Goal: Transaction & Acquisition: Purchase product/service

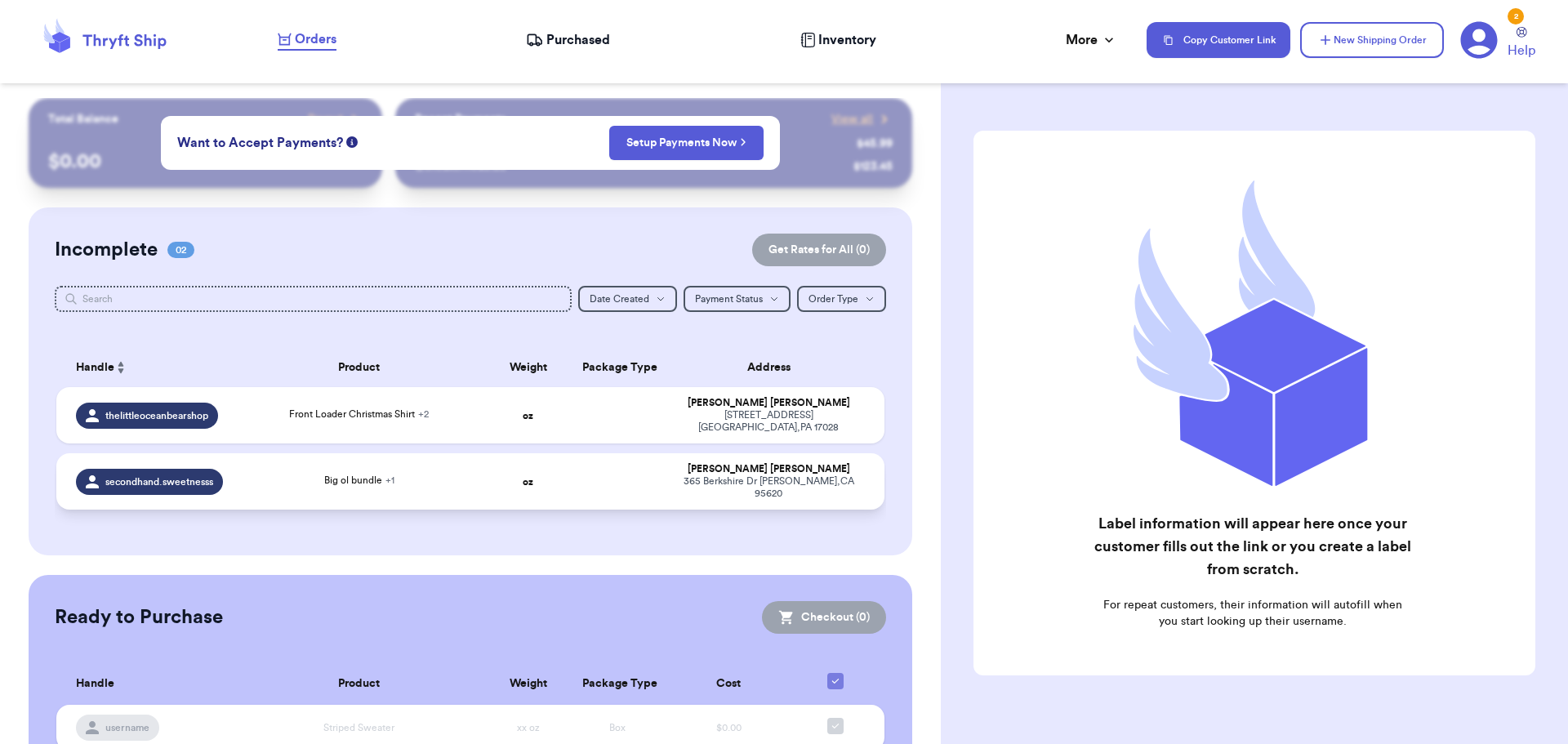
click at [555, 476] on td "oz" at bounding box center [528, 482] width 89 height 57
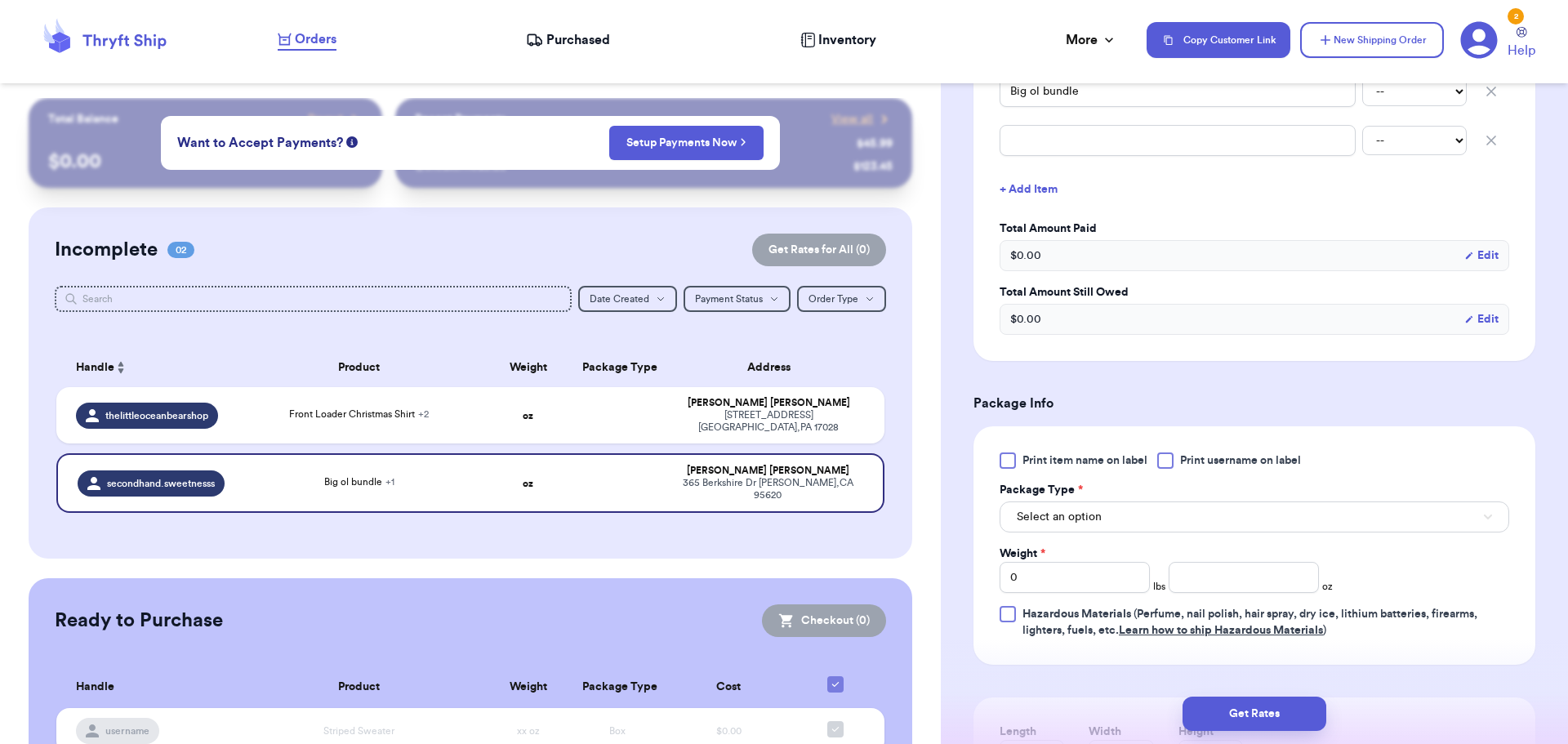
scroll to position [446, 0]
click at [1068, 517] on span "Select an option" at bounding box center [1060, 515] width 85 height 16
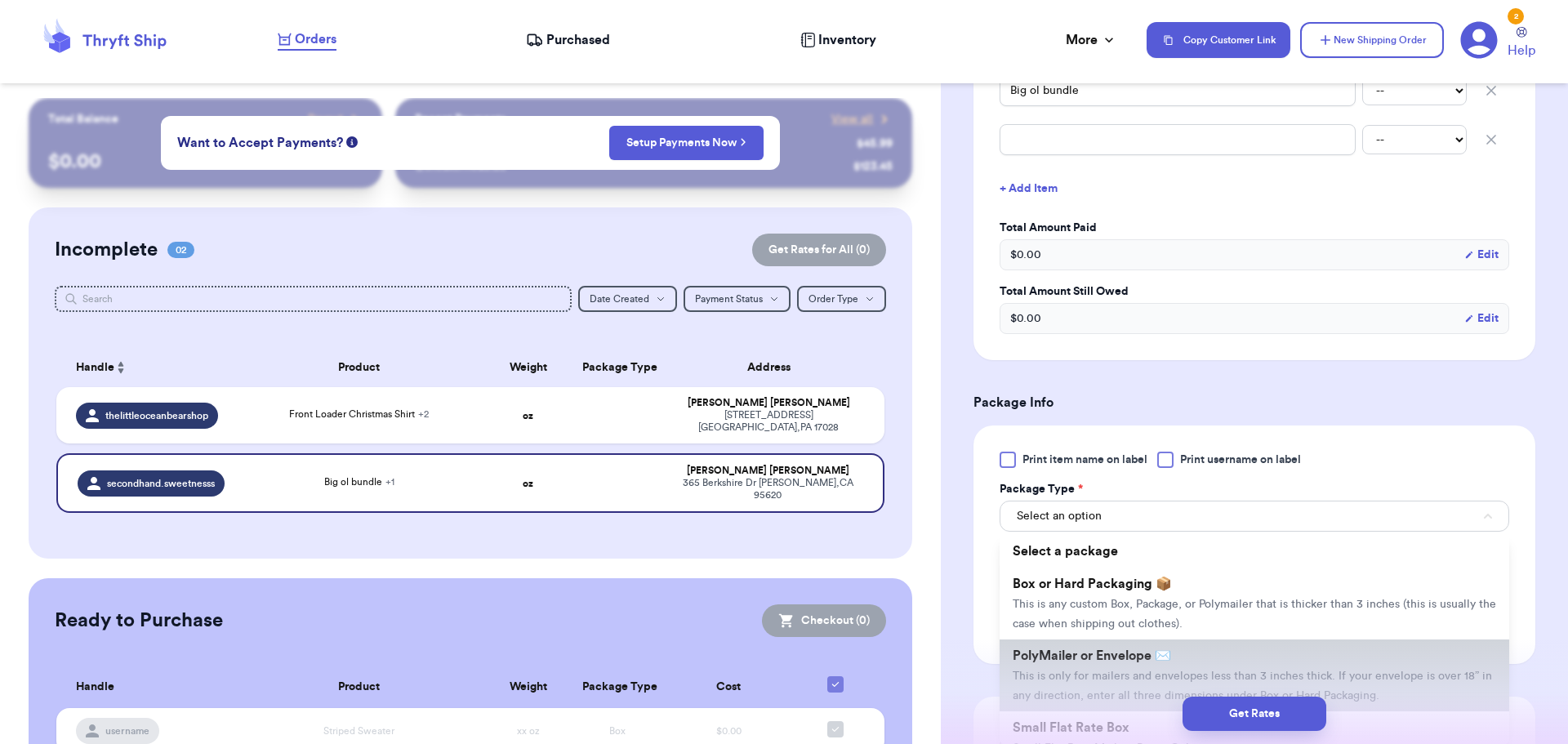
click at [1078, 668] on li "PolyMailer or Envelope ✉️ This is only for mailers and envelopes less than 3 in…" at bounding box center [1254, 675] width 509 height 72
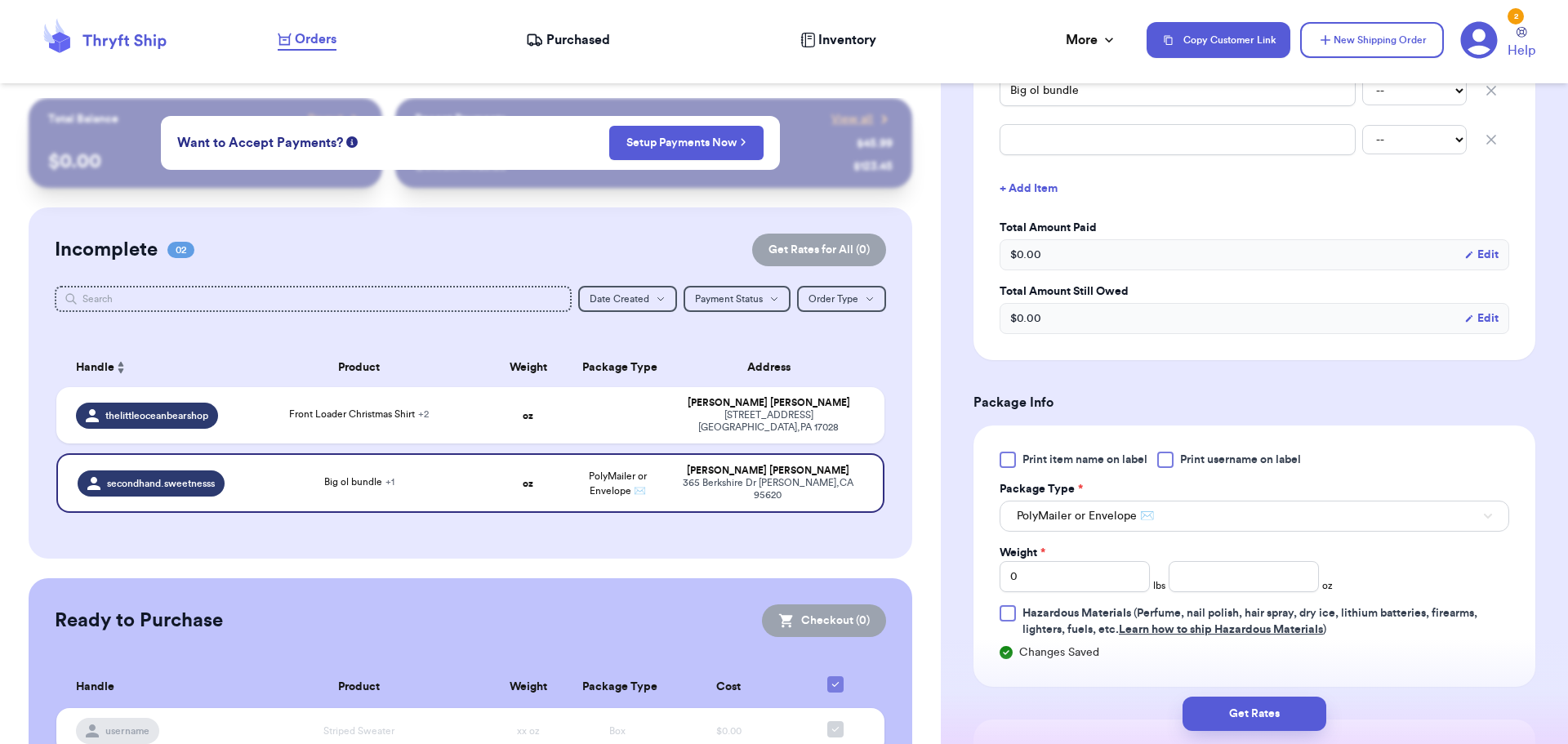
click at [1047, 593] on div "Print item name on label Print username on label Package Type * PolyMailer or E…" at bounding box center [1254, 545] width 509 height 186
click at [1035, 583] on input "0" at bounding box center [1075, 576] width 151 height 31
type input "02"
type input "13.1"
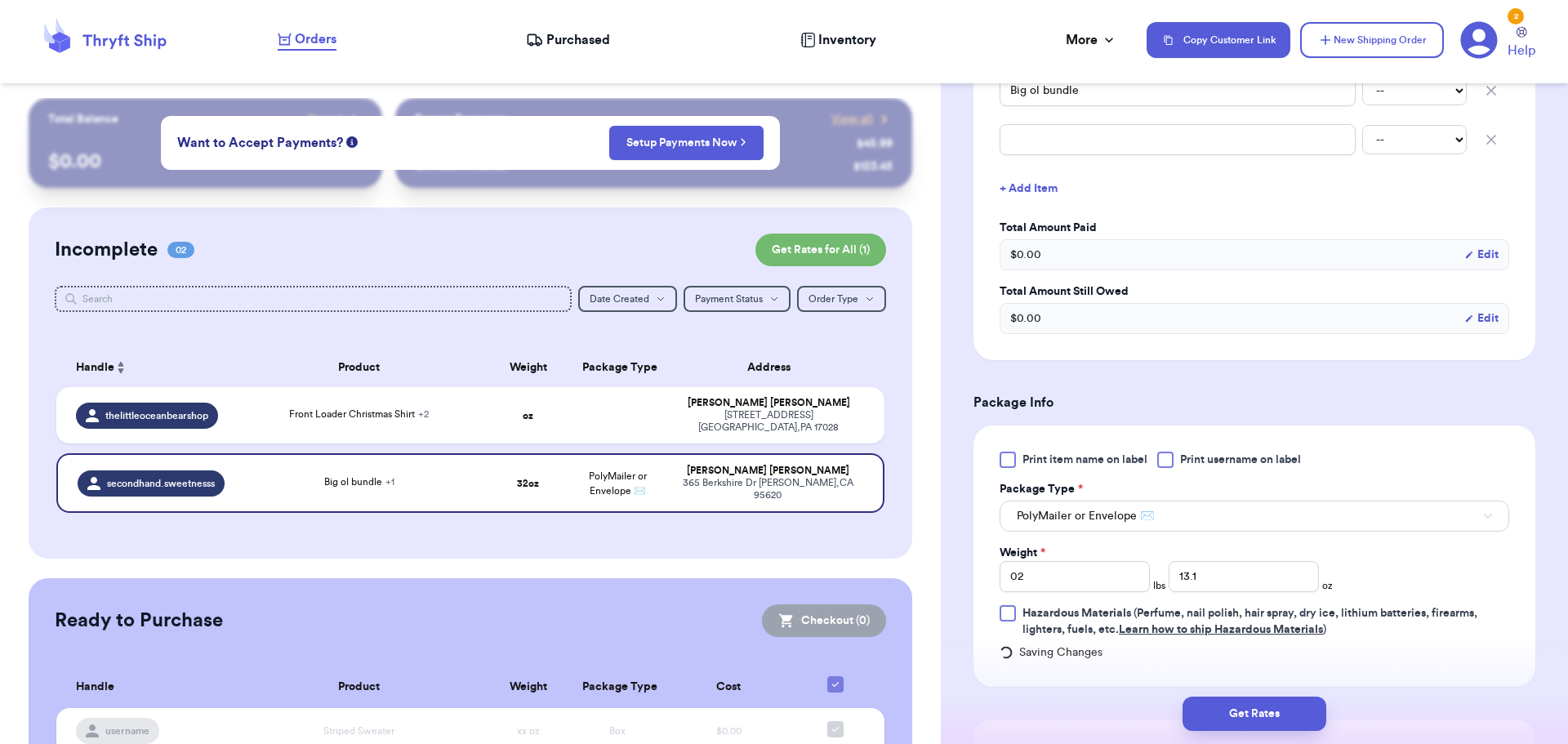
click at [1412, 559] on div "Print item name on label Print username on label Package Type * PolyMailer or E…" at bounding box center [1254, 545] width 509 height 186
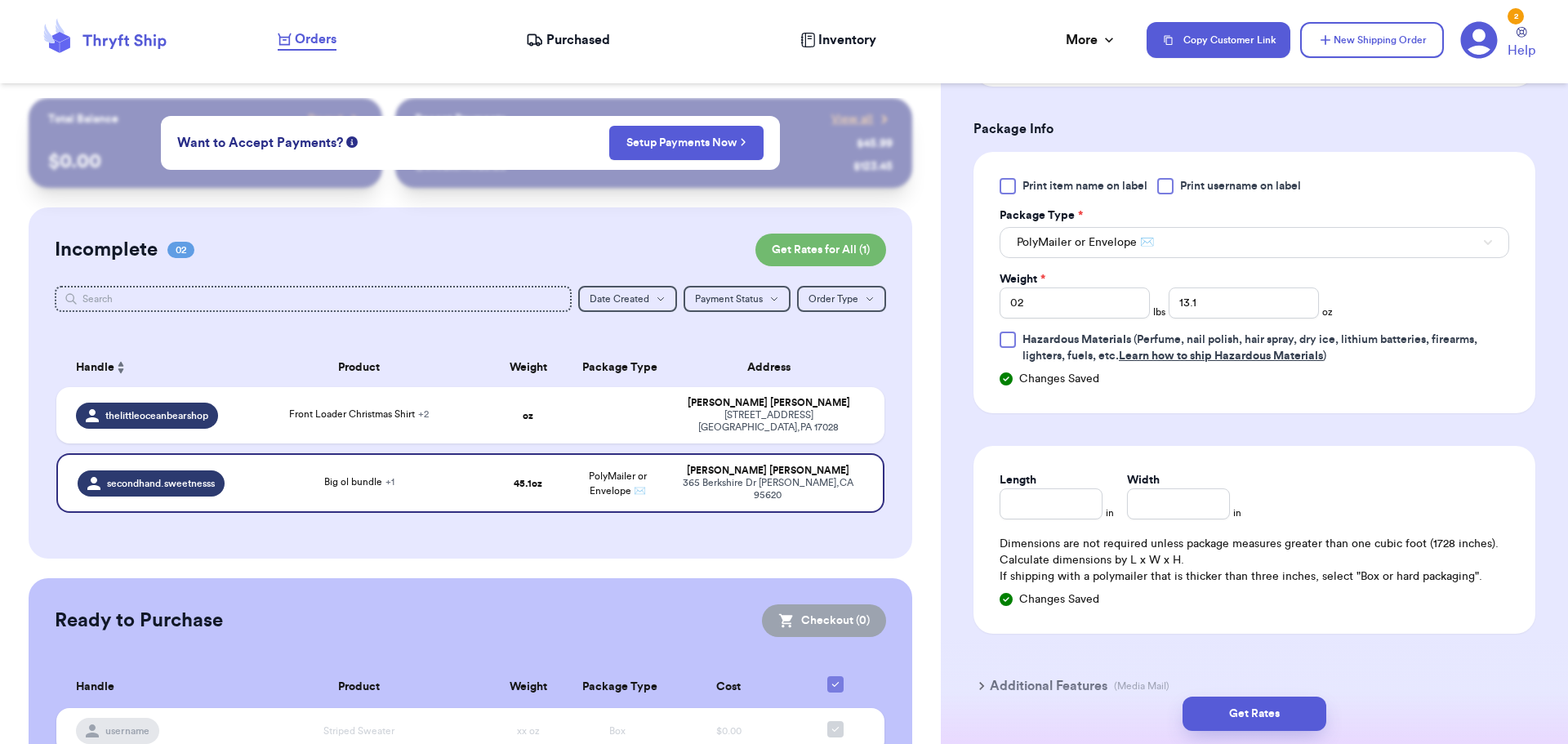
scroll to position [810, 0]
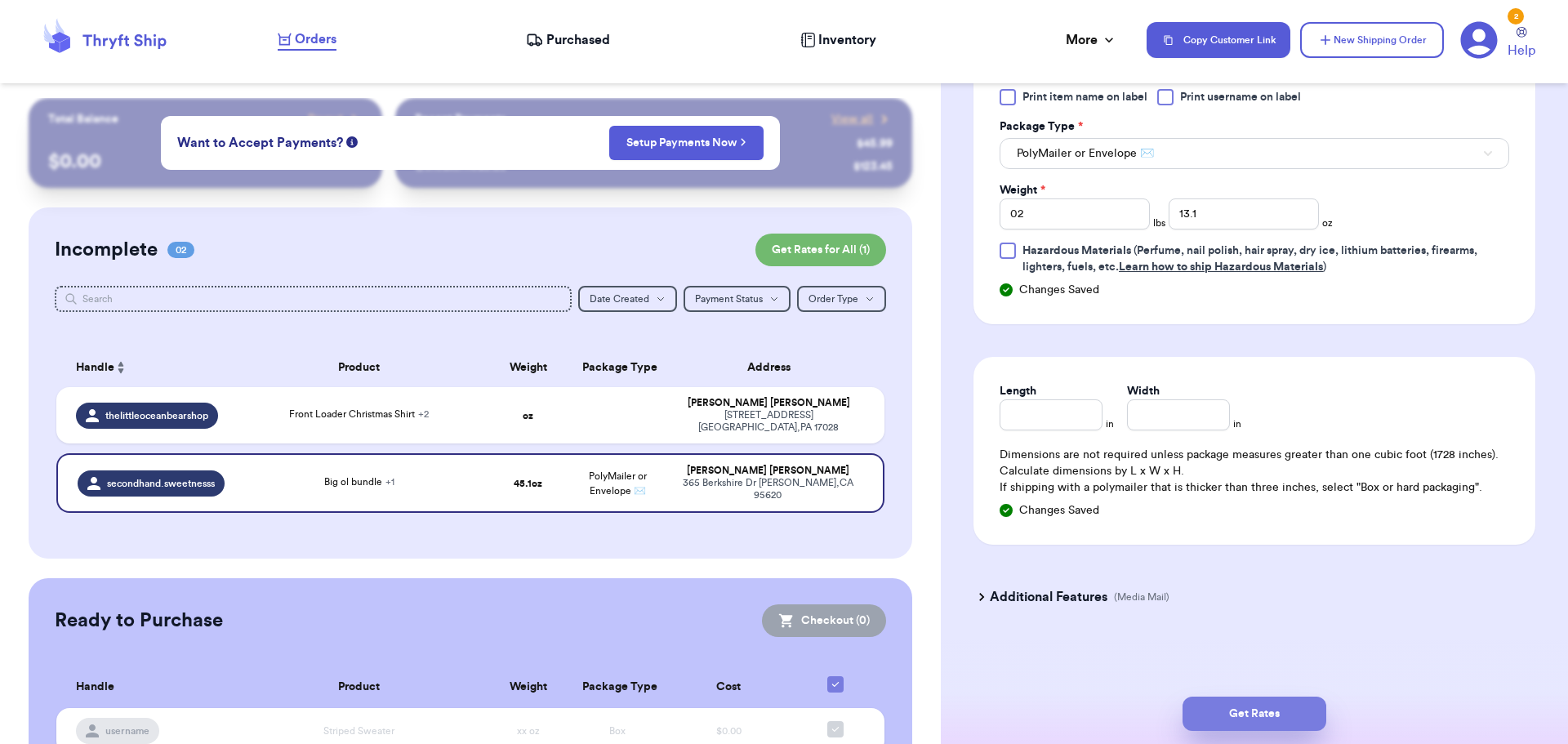
click at [1270, 697] on button "Get Rates" at bounding box center [1254, 713] width 144 height 35
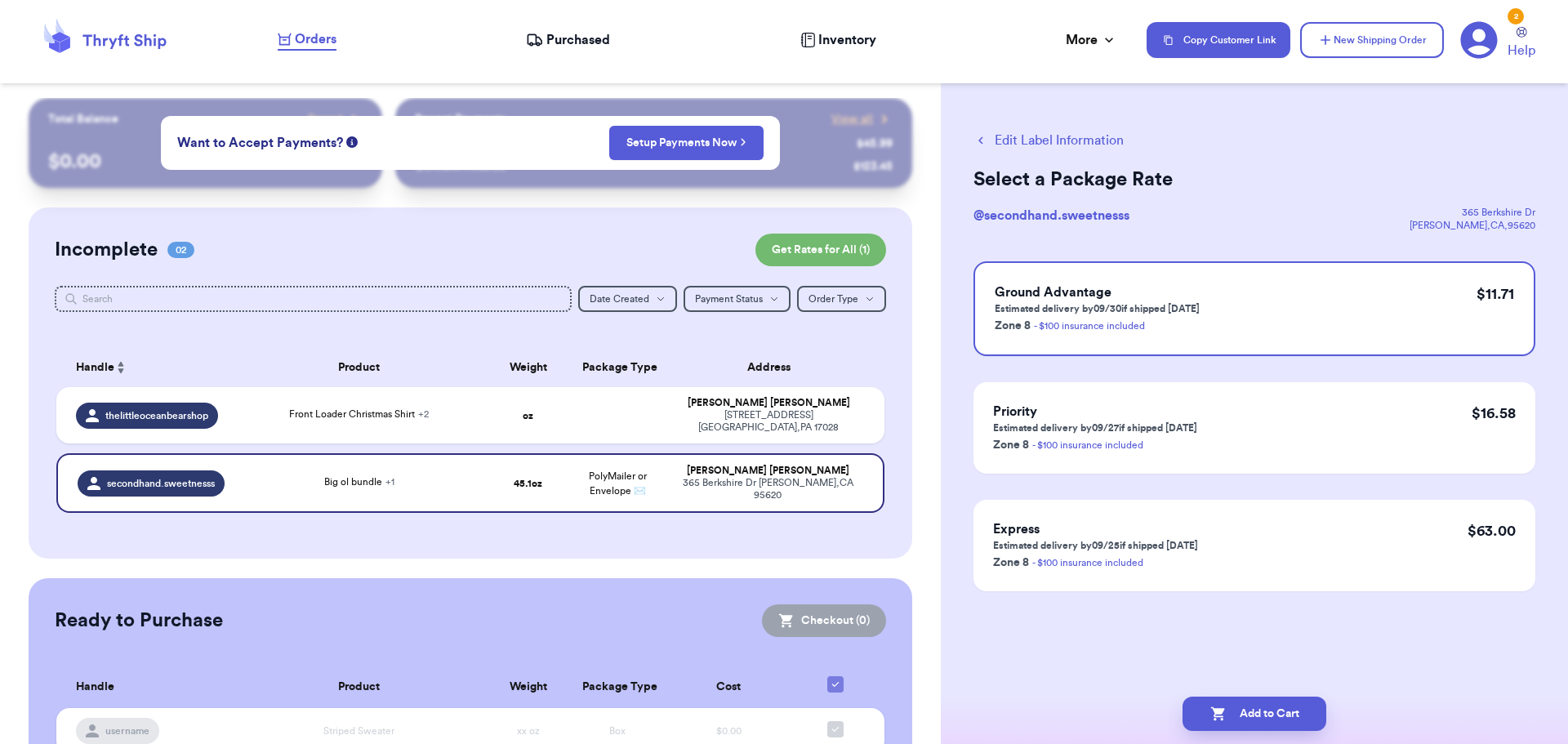
scroll to position [0, 0]
click at [1285, 709] on button "Add to Cart" at bounding box center [1254, 713] width 144 height 35
checkbox input "true"
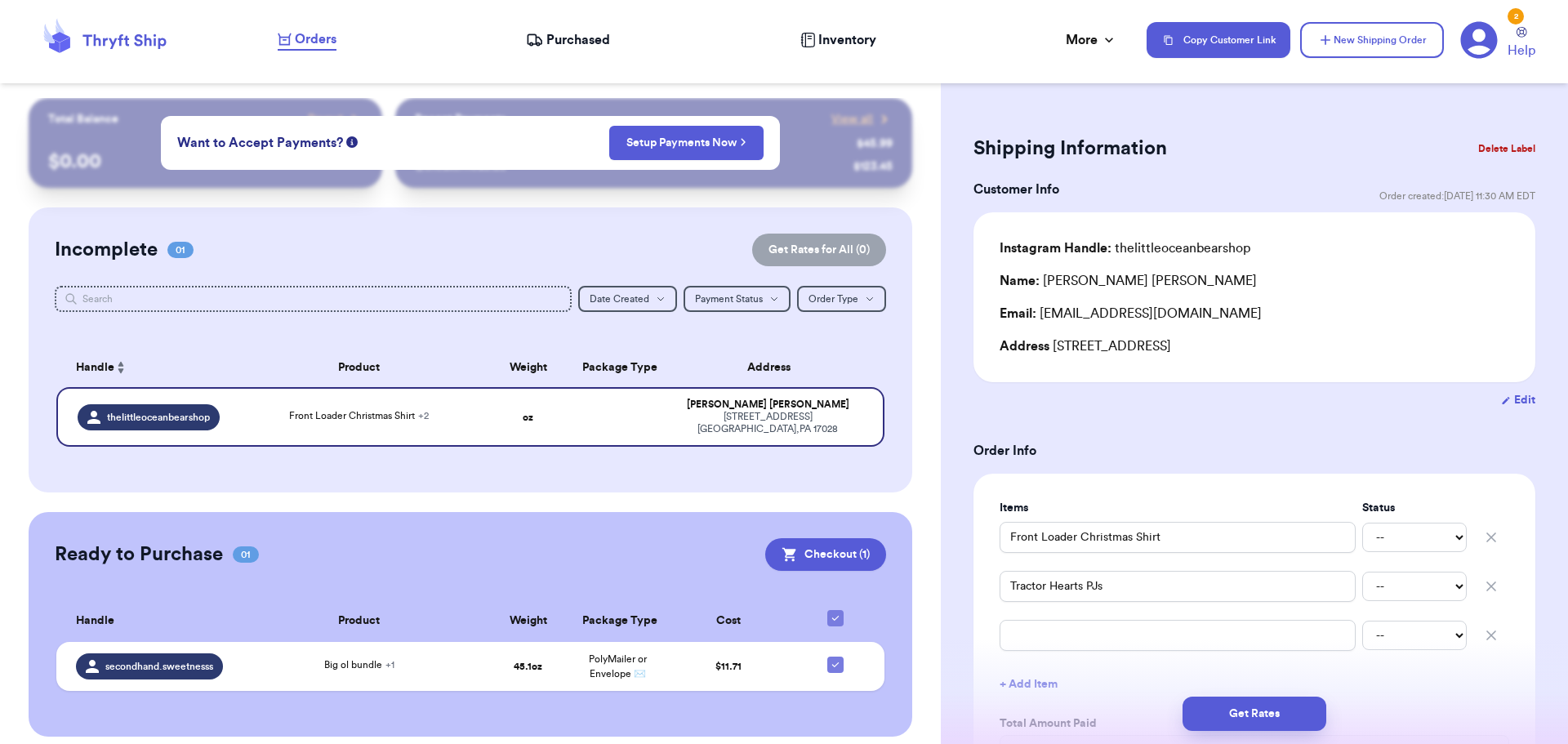
click at [1300, 293] on div "Instagram Handle: thelittleoceanbearshop Name: [PERSON_NAME] Email: [EMAIL_ADDR…" at bounding box center [1254, 297] width 509 height 118
click at [1369, 28] on button "New Shipping Order" at bounding box center [1372, 40] width 144 height 36
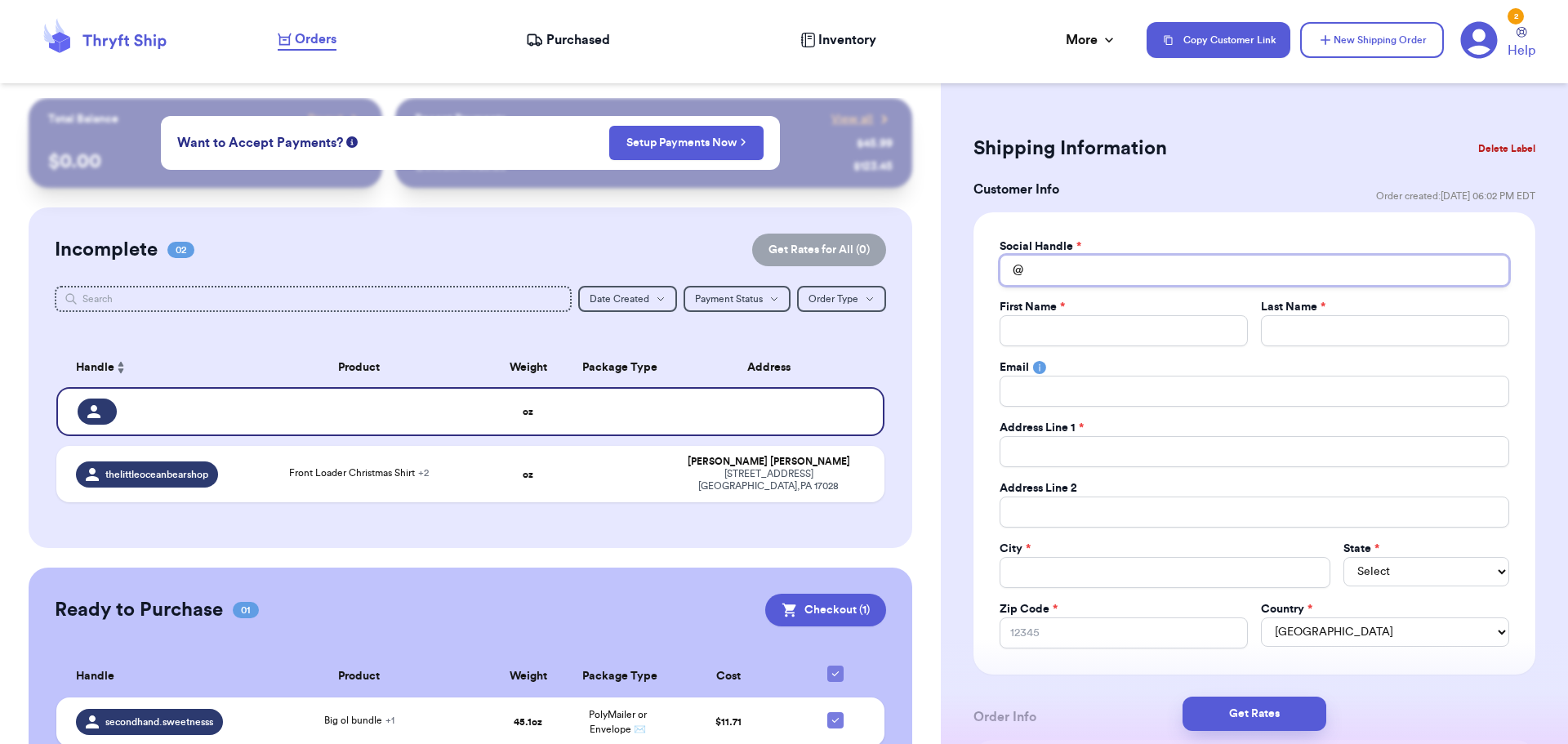
click at [1138, 282] on input "Total Amount Paid" at bounding box center [1254, 270] width 509 height 31
type input "l"
type input "li"
type input "lit"
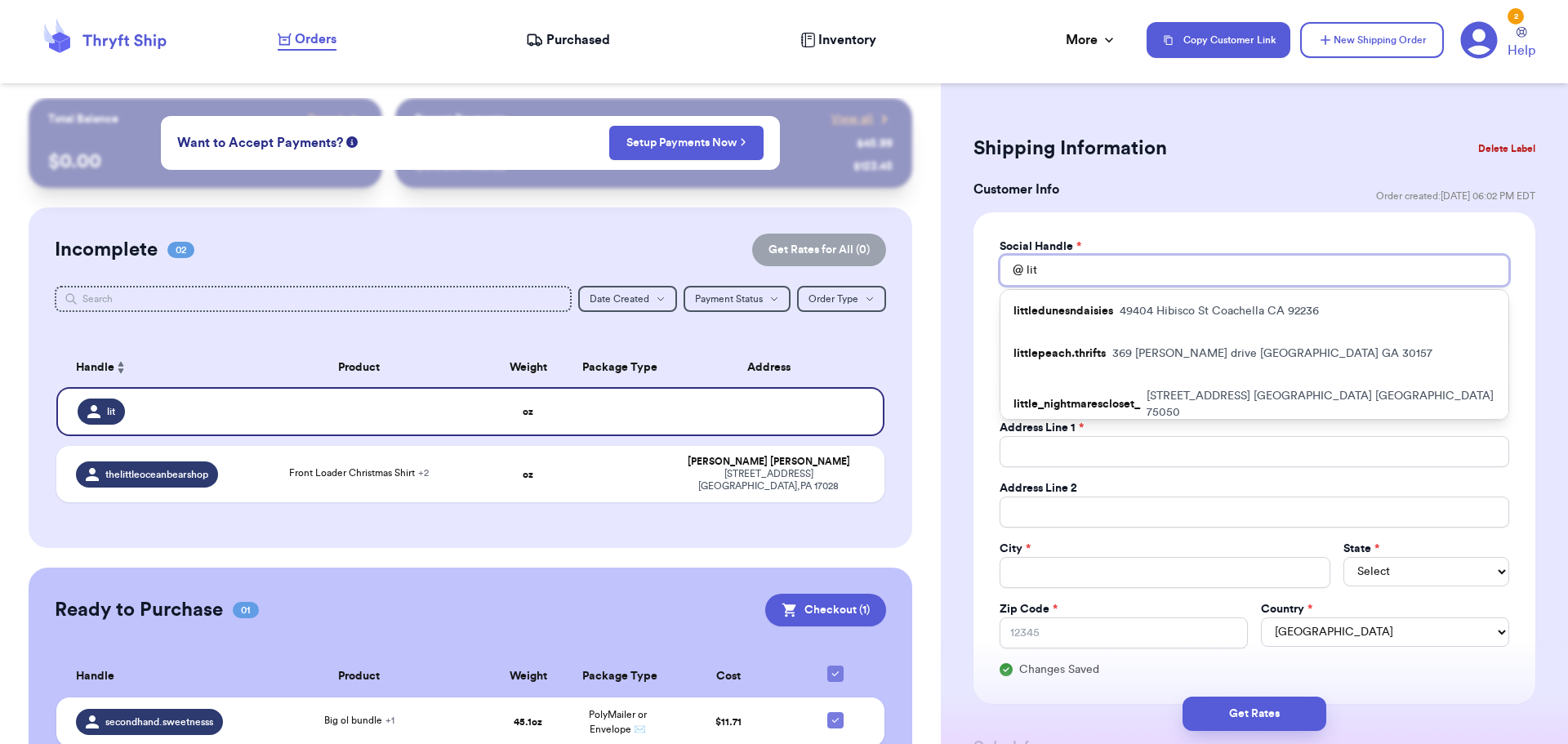
type input "litt"
type input "littl"
type input "little"
type input "littlep"
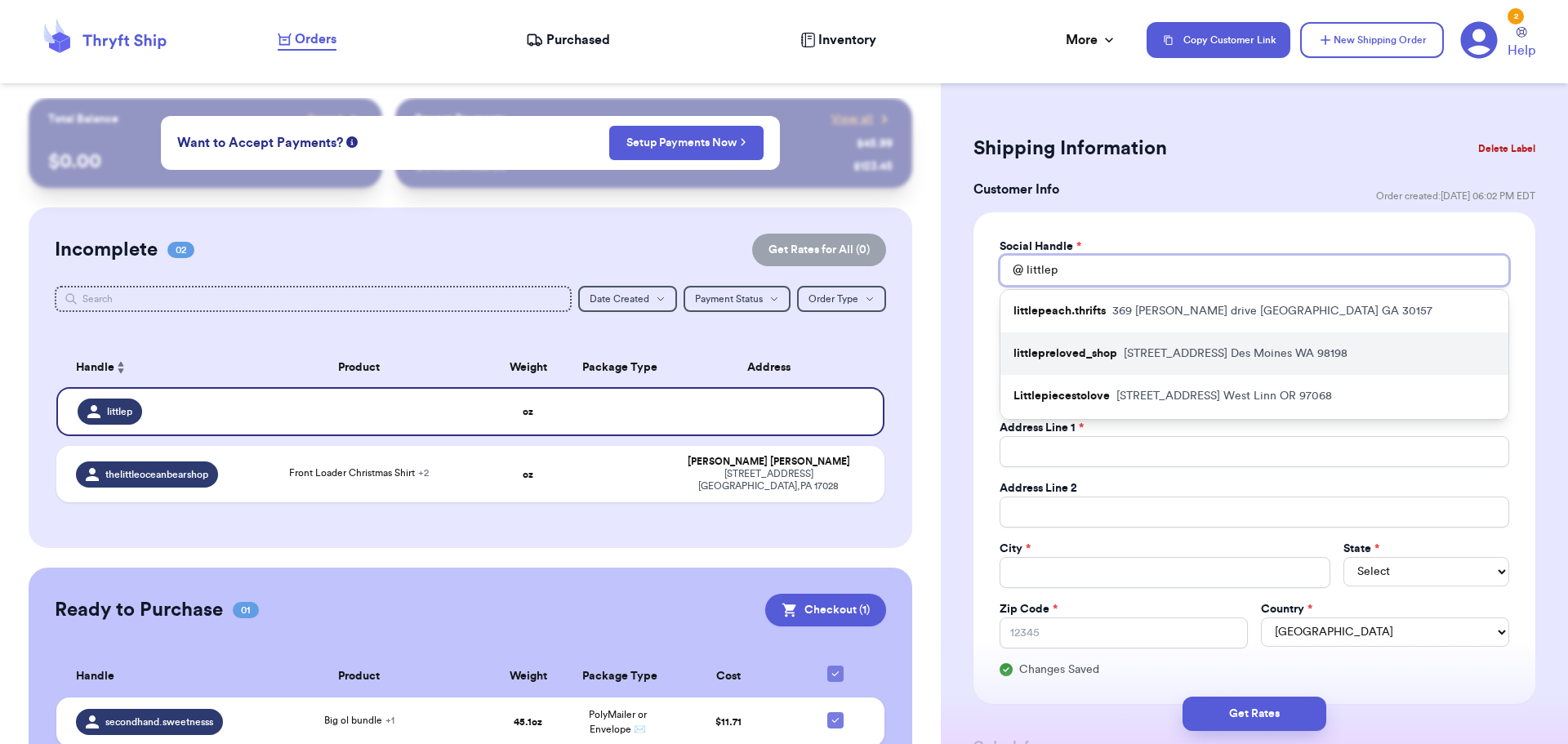
type input "littlep"
click at [1128, 348] on p "[STREET_ADDRESS]" at bounding box center [1236, 353] width 224 height 16
type input "littlepreloved_shop"
type input "[PERSON_NAME]"
type input "Protzeller"
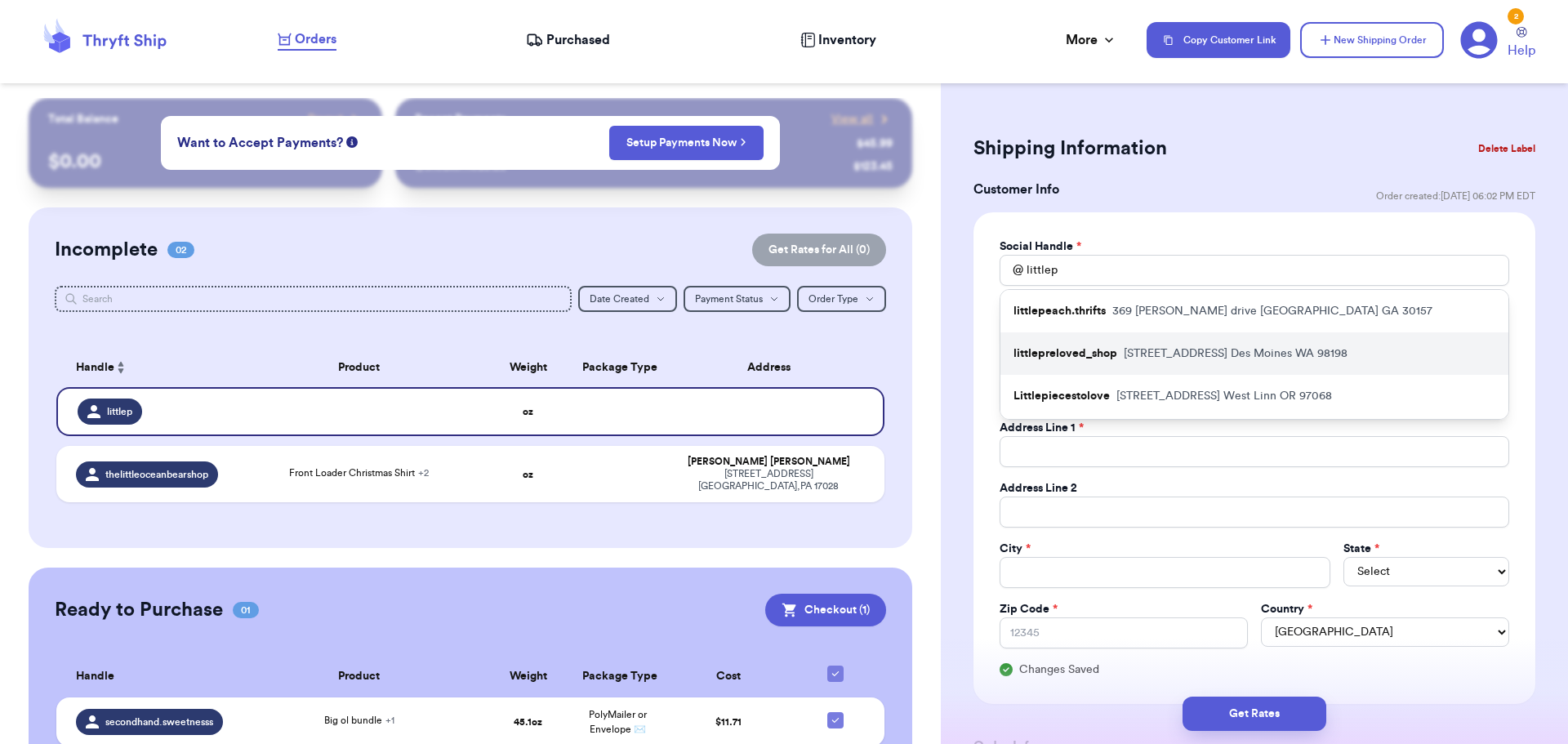
type input "[EMAIL_ADDRESS][DOMAIN_NAME]"
type input "[STREET_ADDRESS]"
type input "Des Moines"
select select "WA"
type input "98198"
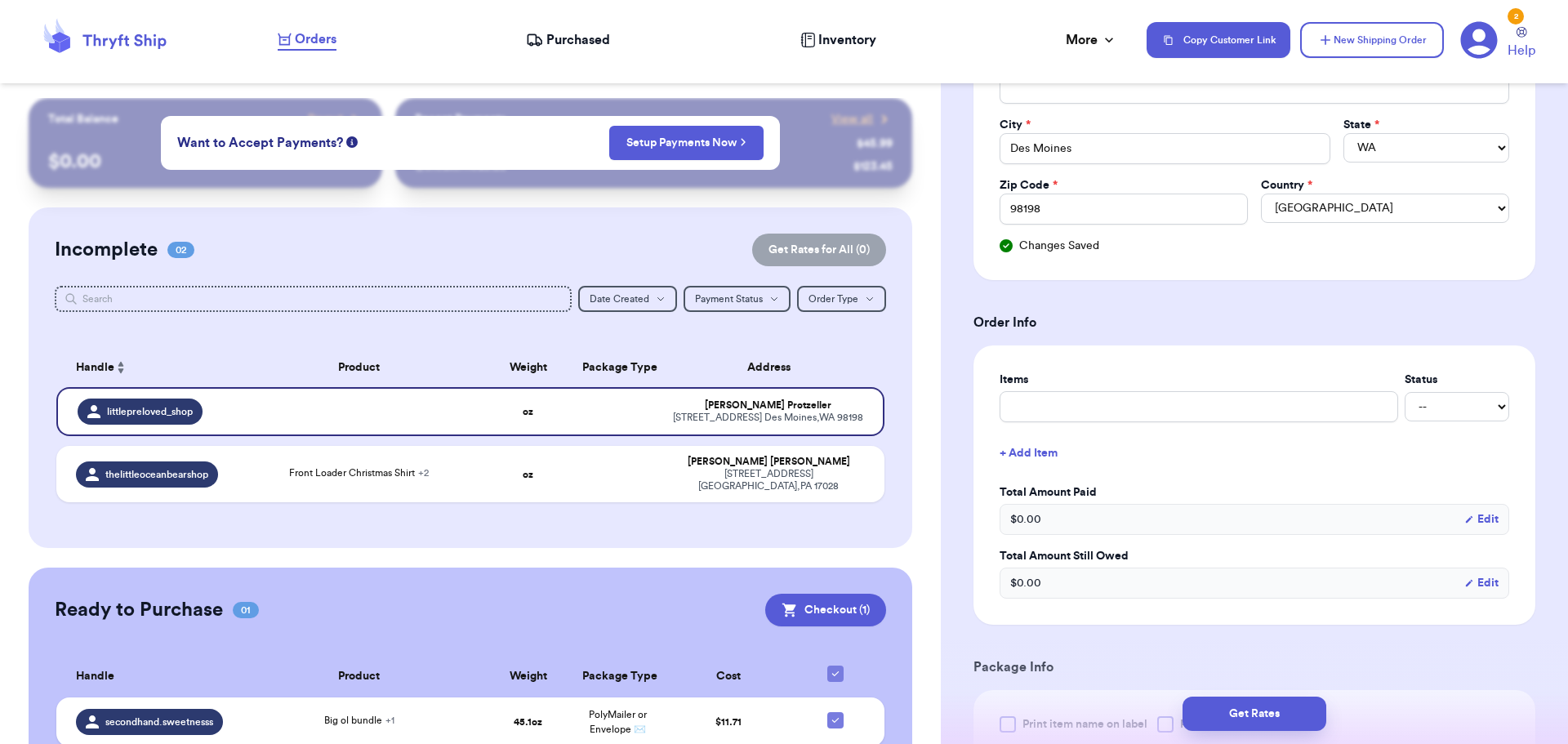
scroll to position [429, 0]
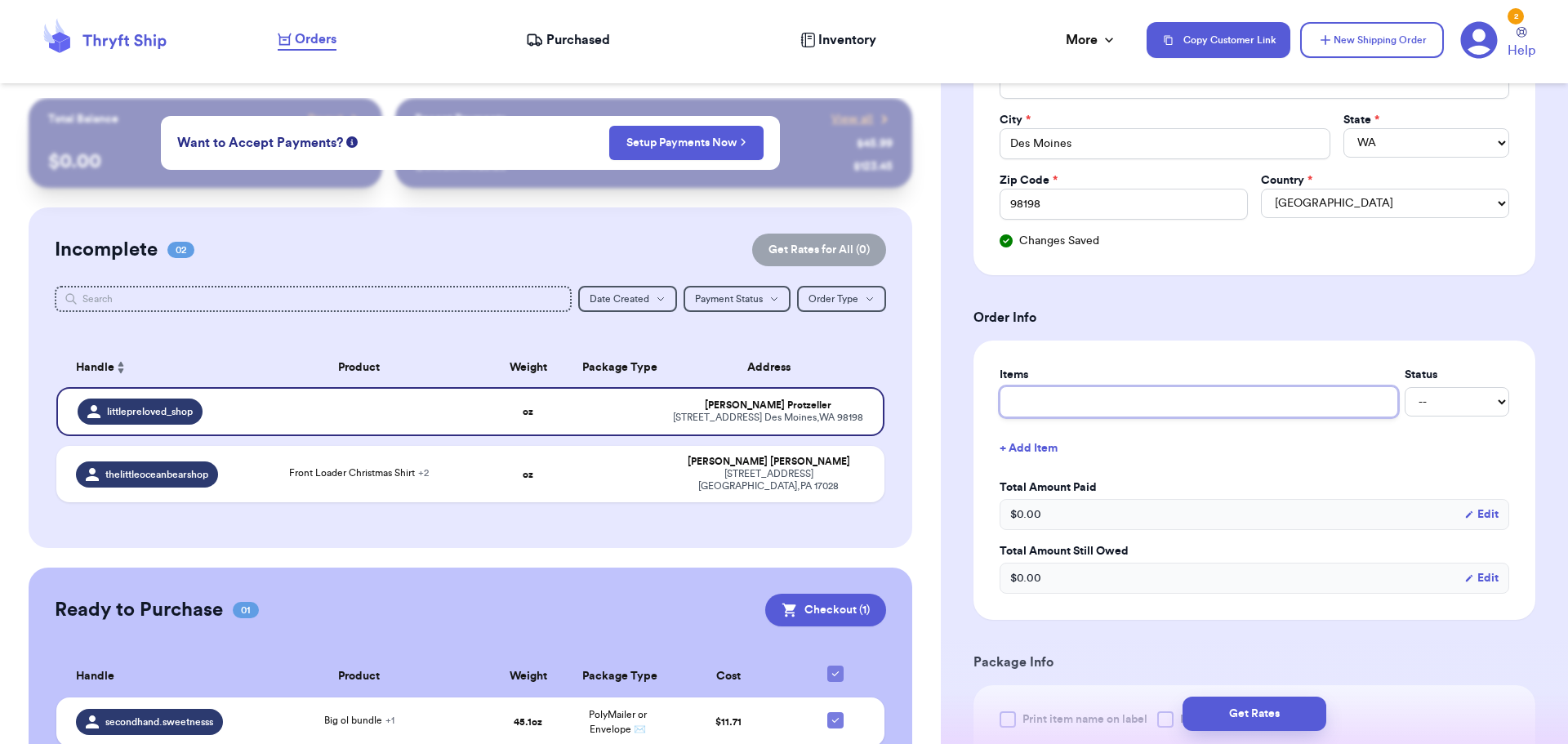
click at [1089, 403] on input "text" at bounding box center [1199, 401] width 399 height 31
type input "B"
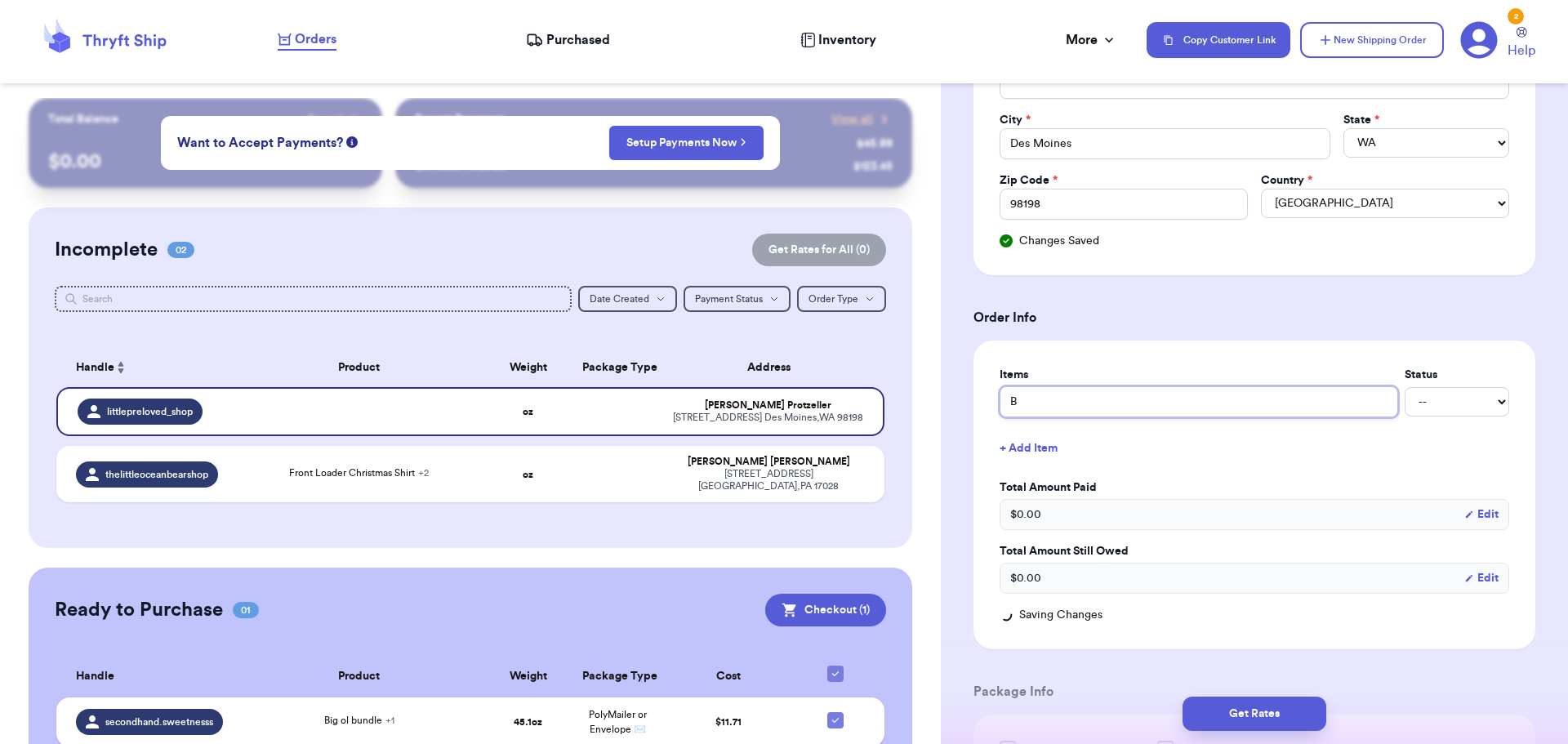
type input "Bo"
type input "Boo"
type input "Book"
type input "Books"
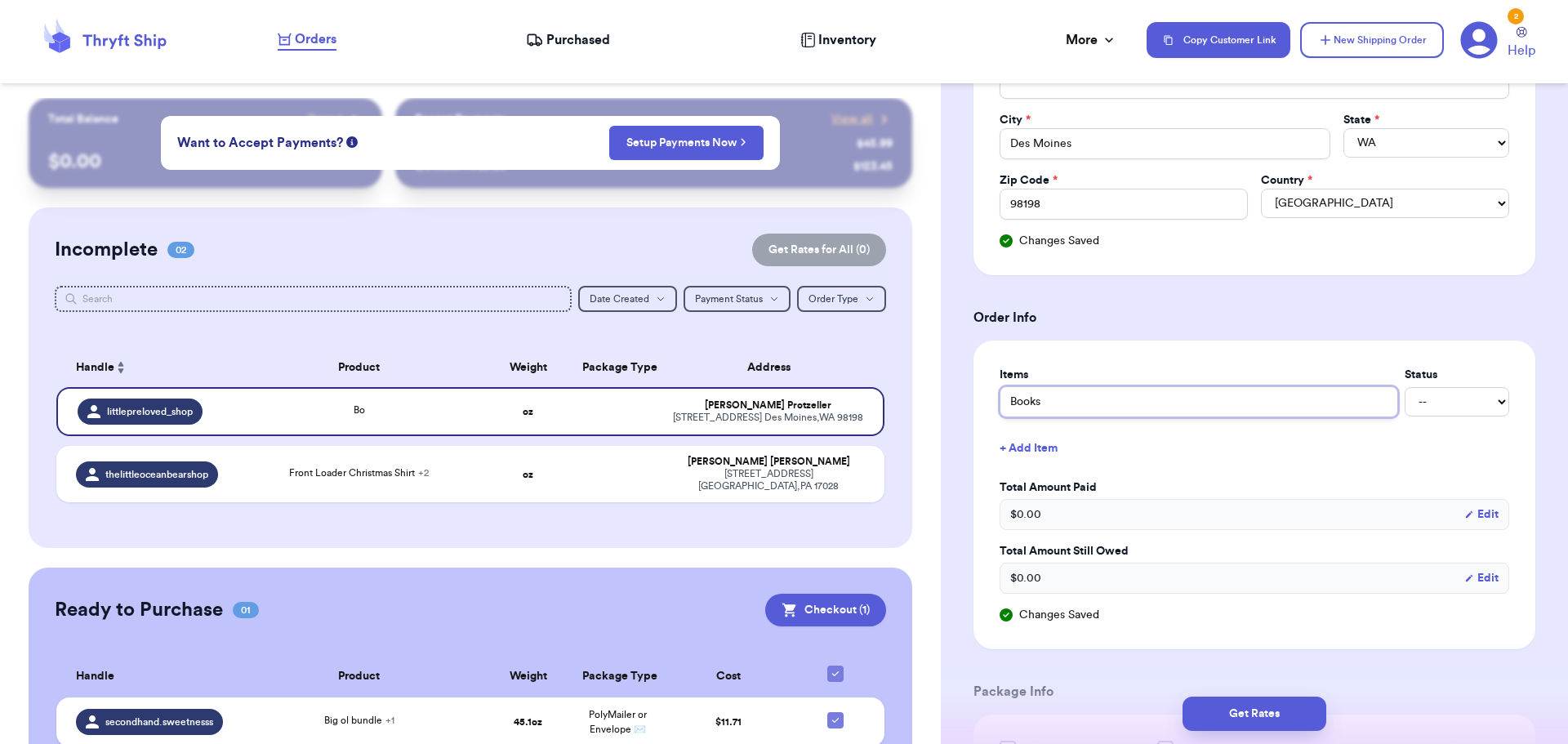
type input "Books a"
type input "Books an"
type input "Books and"
type input "Books and S"
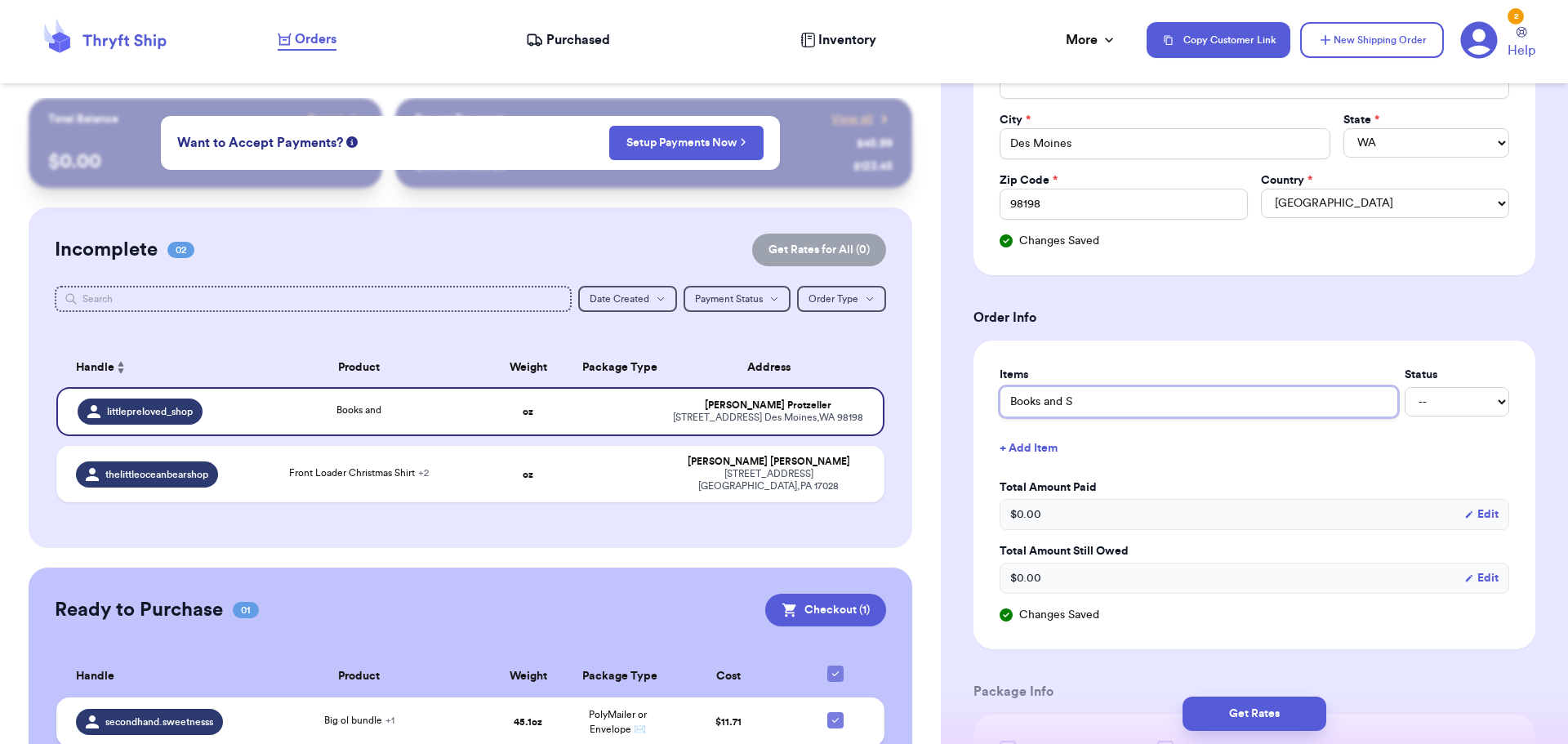
type input "Books and Sw"
type input "Books and Swe"
type input "Books and Swea"
type input "Books and Sweat"
type input "Books and Sweats"
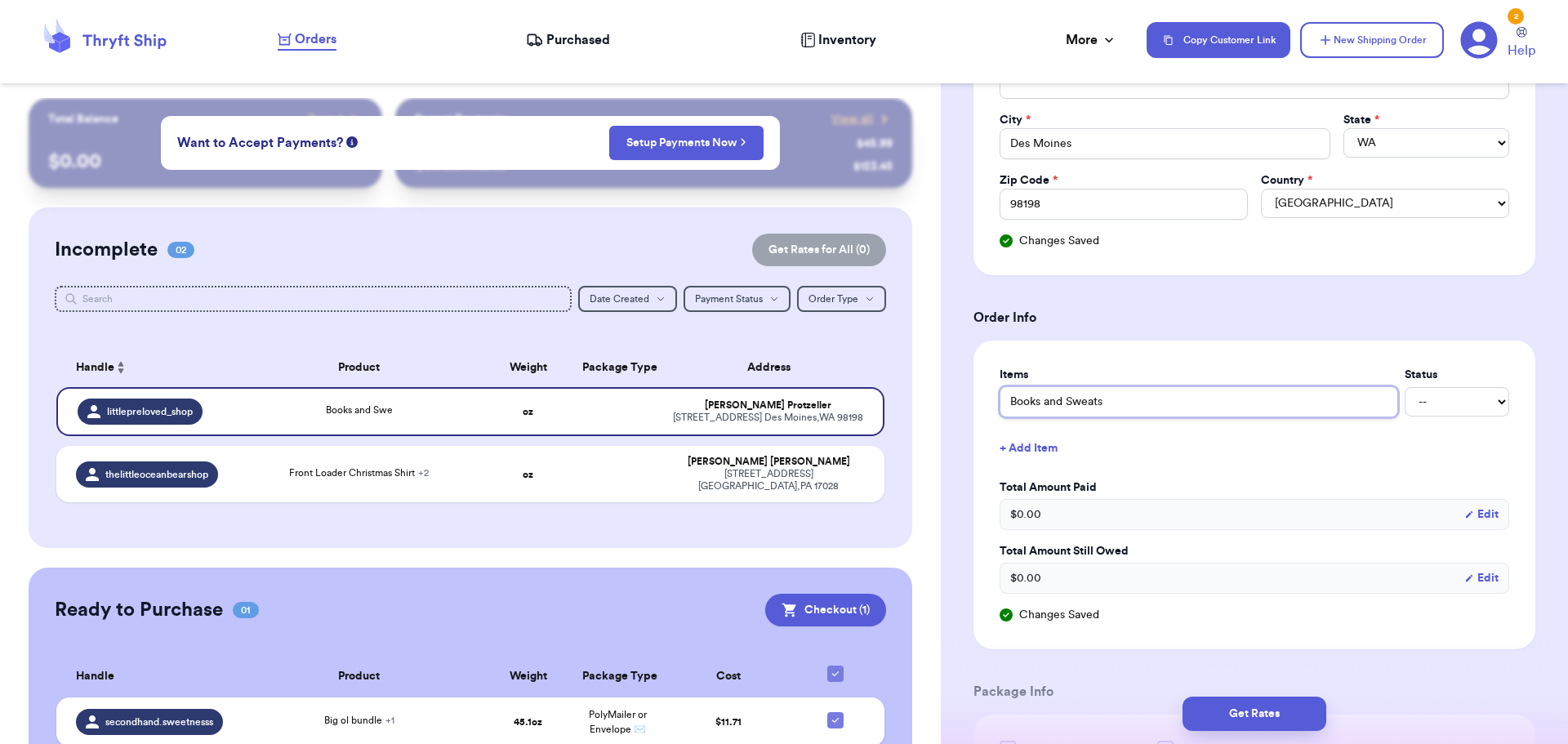
type input "Books and Sweatsh"
type input "Books and Sweatshi"
type input "Books and Sweatshir"
type input "Books and Sweatshirt"
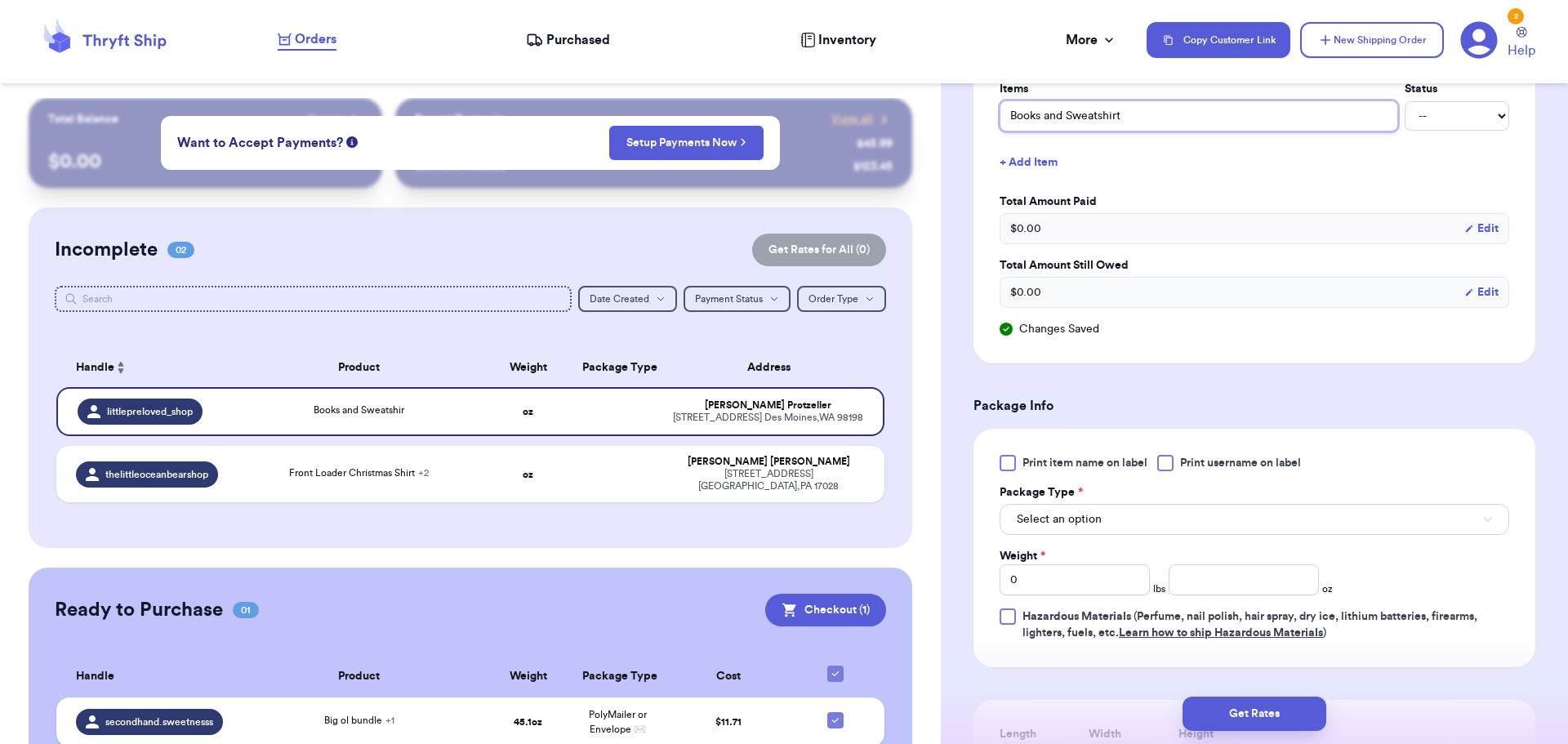
scroll to position [717, 0]
type input "Books and Sweatshirt"
click at [1077, 522] on span "Select an option" at bounding box center [1060, 515] width 85 height 16
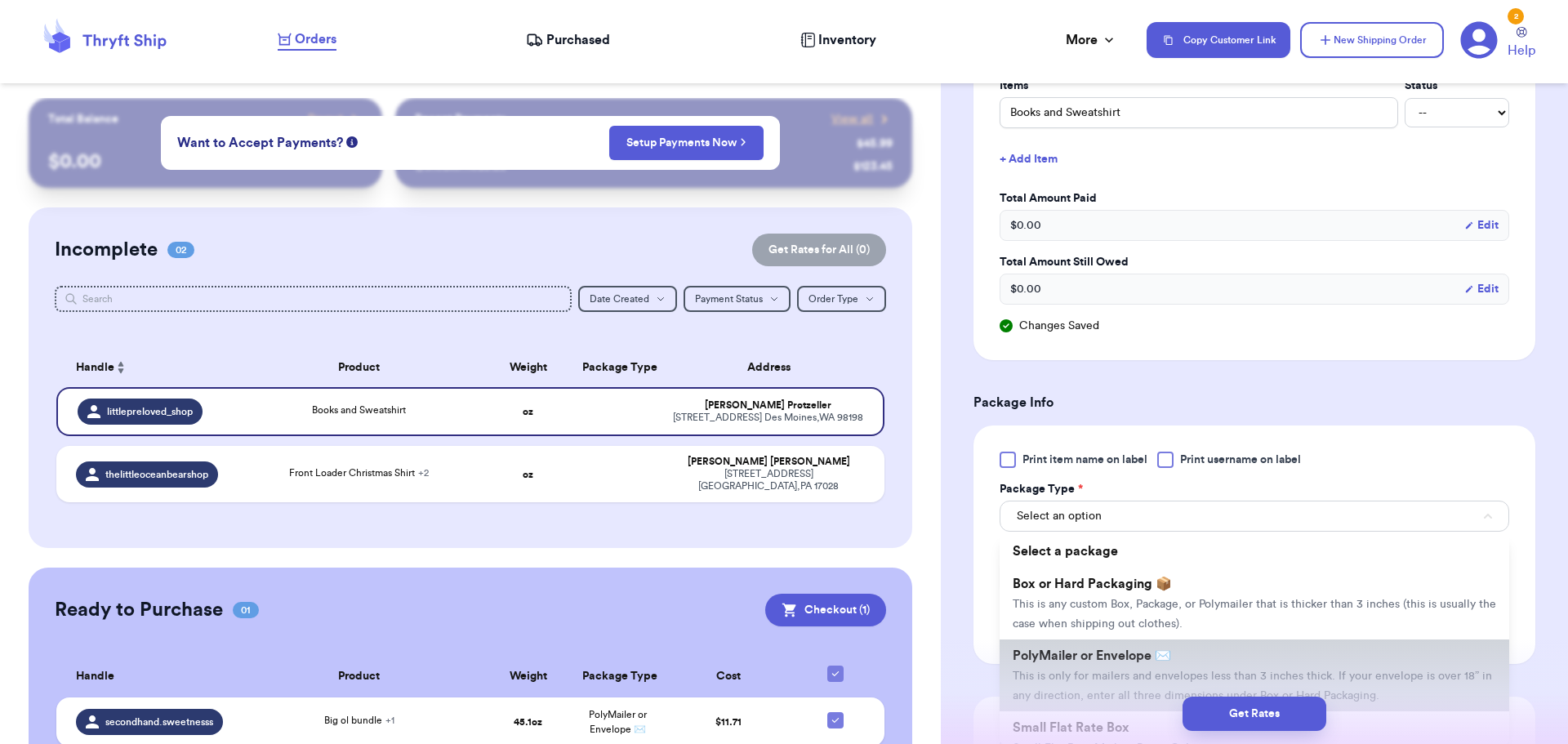
click at [1065, 654] on span "PolyMailer or Envelope ✉️" at bounding box center [1091, 655] width 159 height 13
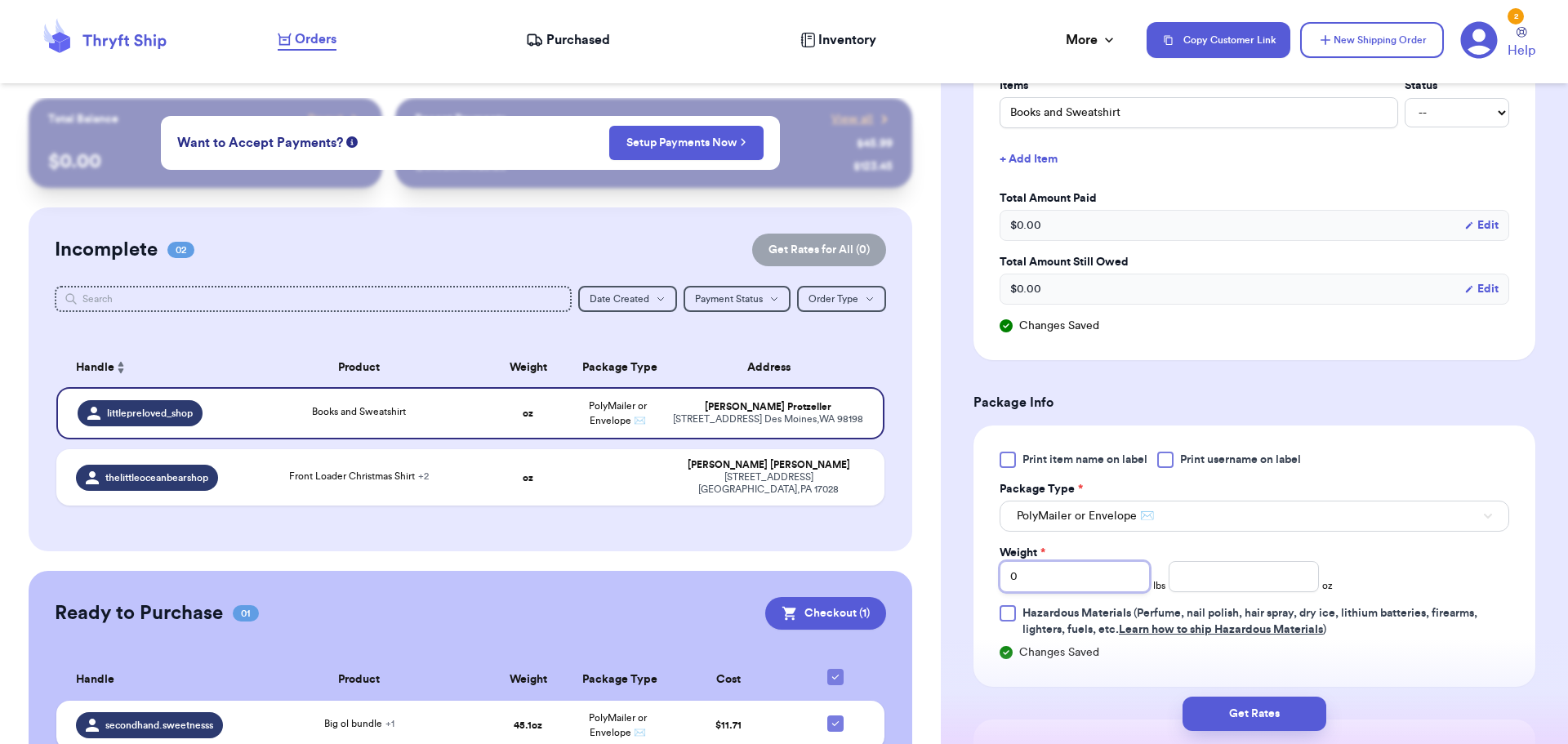
click at [1083, 577] on input "0" at bounding box center [1075, 576] width 151 height 31
type input "01"
type input "6.3"
click at [1233, 704] on button "Get Rates" at bounding box center [1254, 713] width 144 height 35
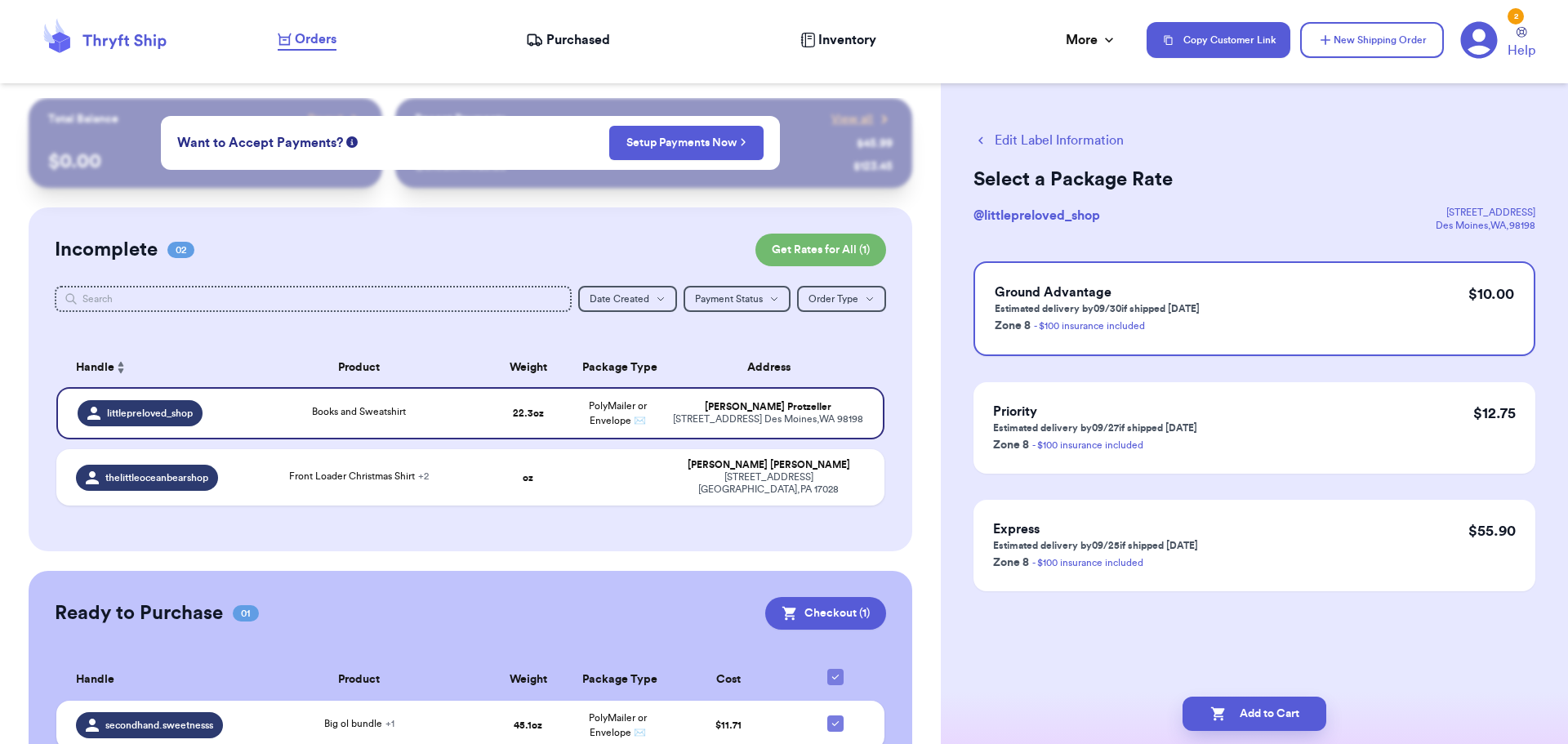
scroll to position [0, 0]
click at [1233, 704] on button "Add to Cart" at bounding box center [1254, 713] width 144 height 35
checkbox input "true"
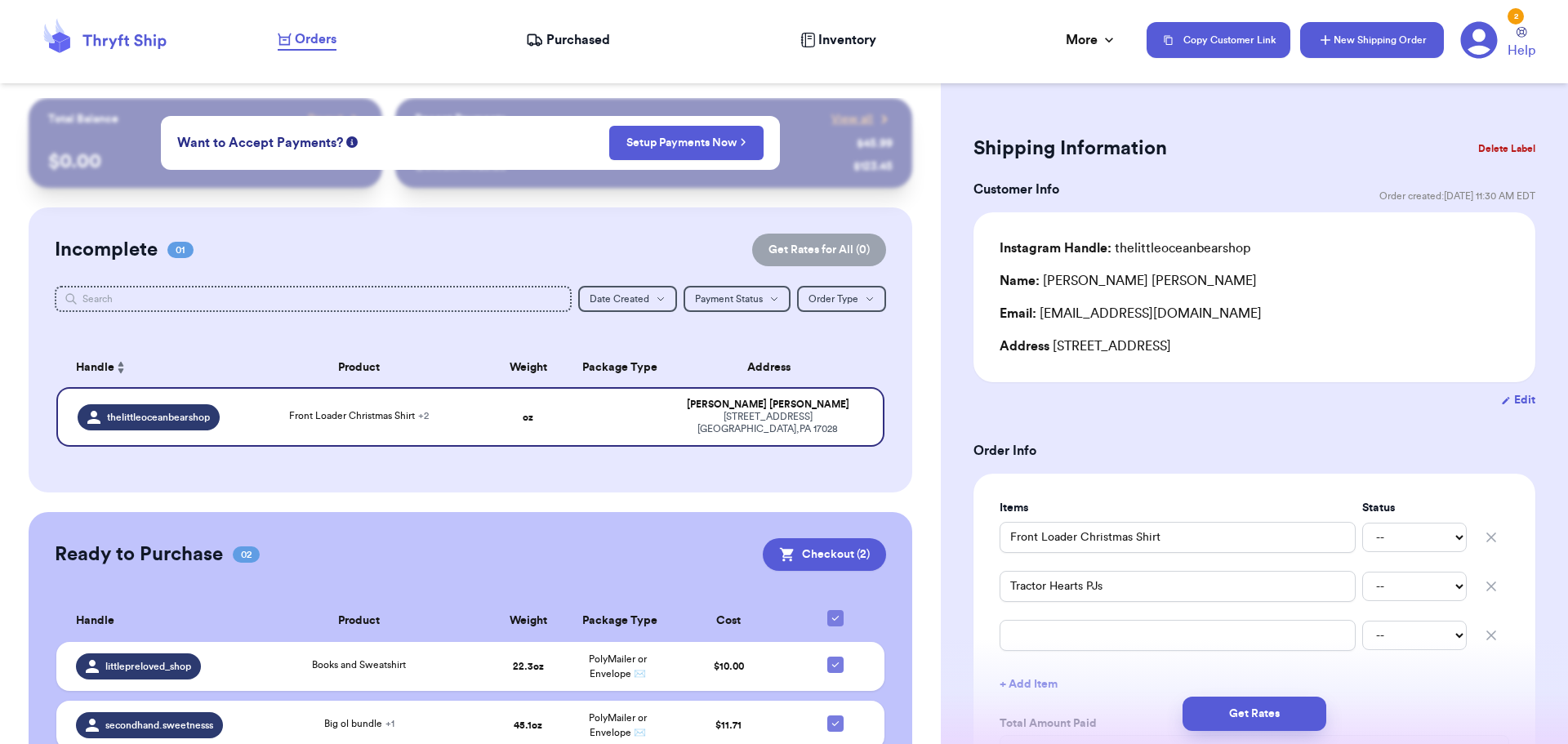
click at [1323, 42] on icon "button" at bounding box center [1325, 40] width 16 height 16
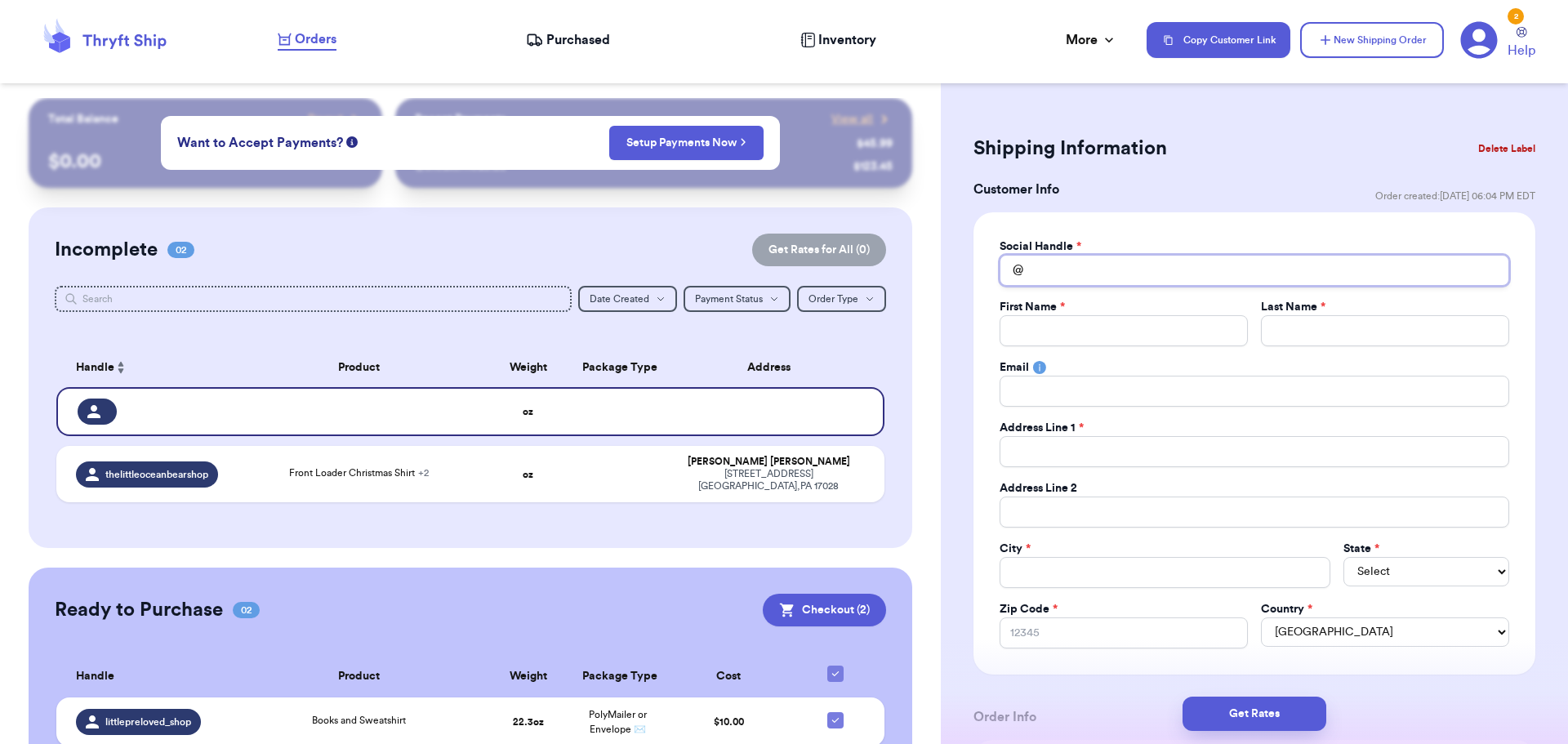
click at [1122, 270] on input "Total Amount Paid" at bounding box center [1254, 270] width 509 height 31
type input "s"
type input "se"
type input "sec"
type input "seco"
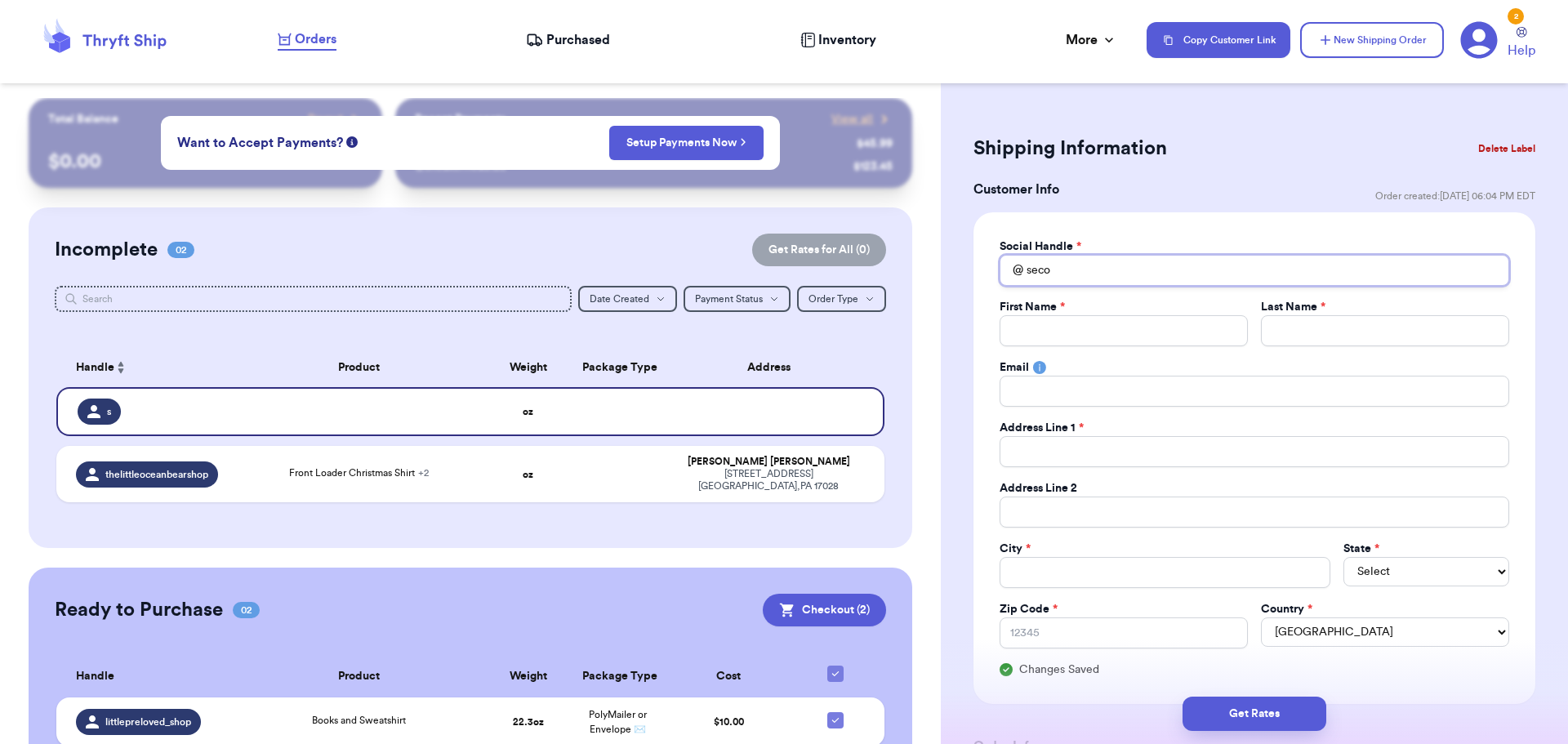
type input "secon"
type input "second"
type input "secondh"
type input "secondhan"
type input "secondha"
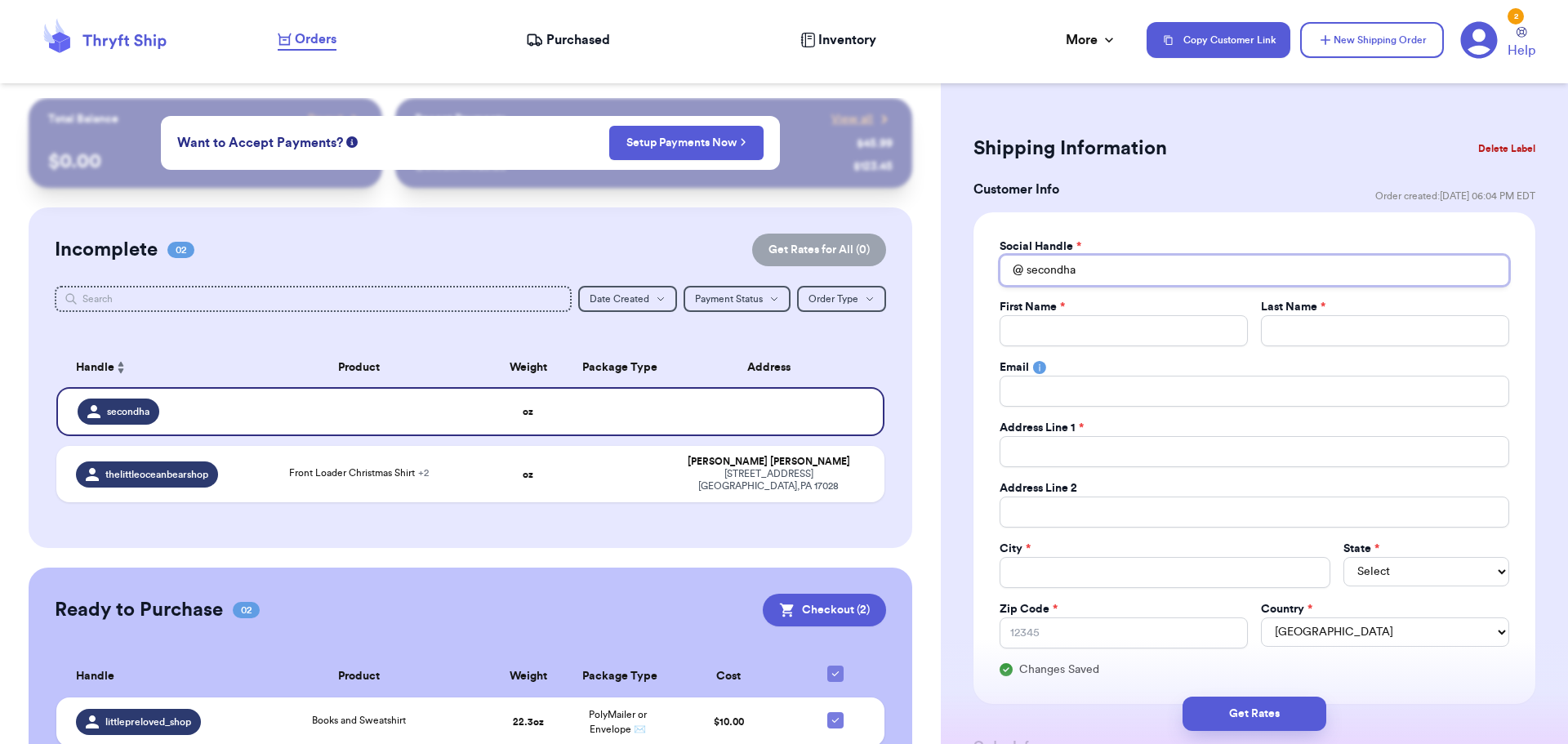
type input "secondh"
type input "second"
type input "secon"
type input "seco"
type input "sec"
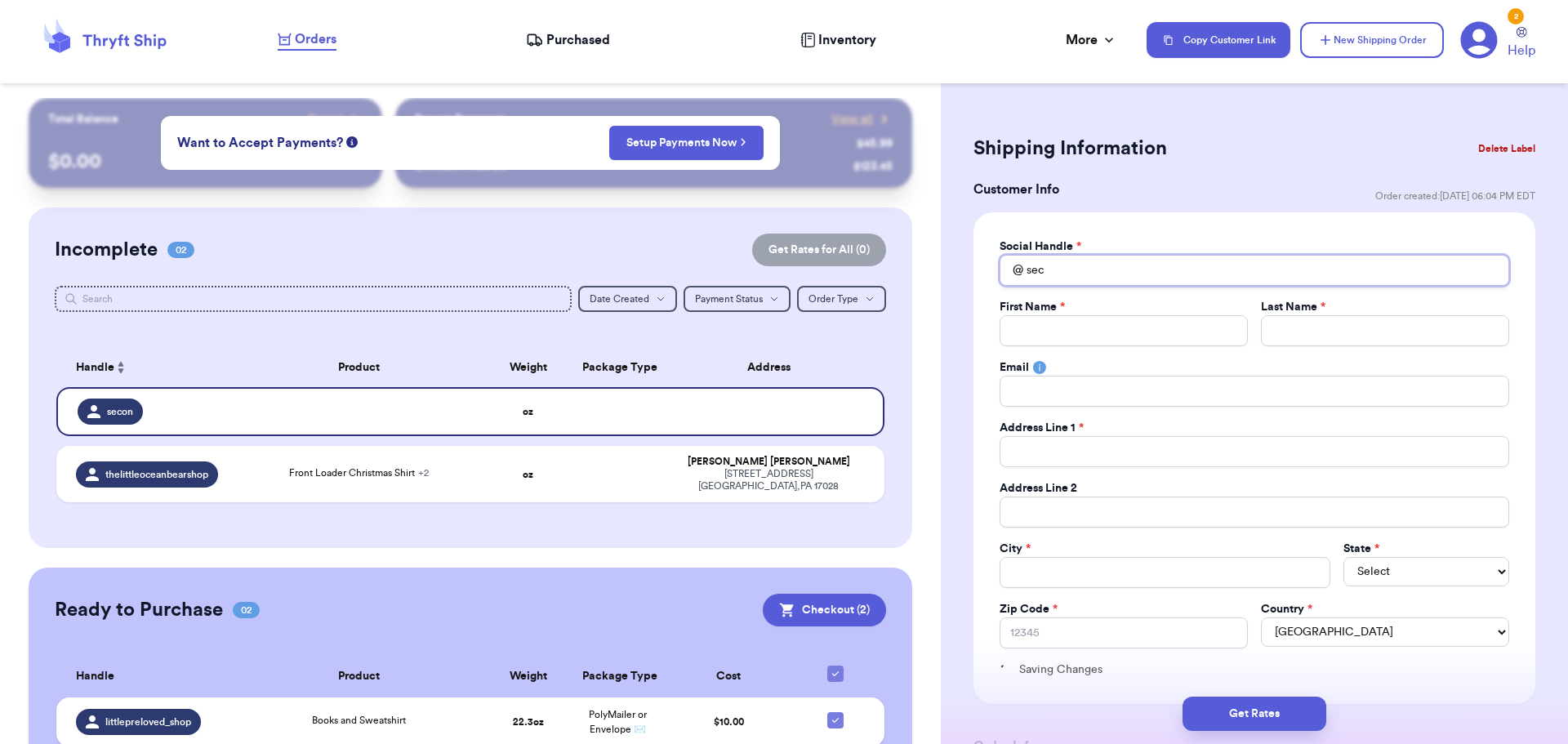
type input "se"
type input "s"
type input "se"
type input "sec"
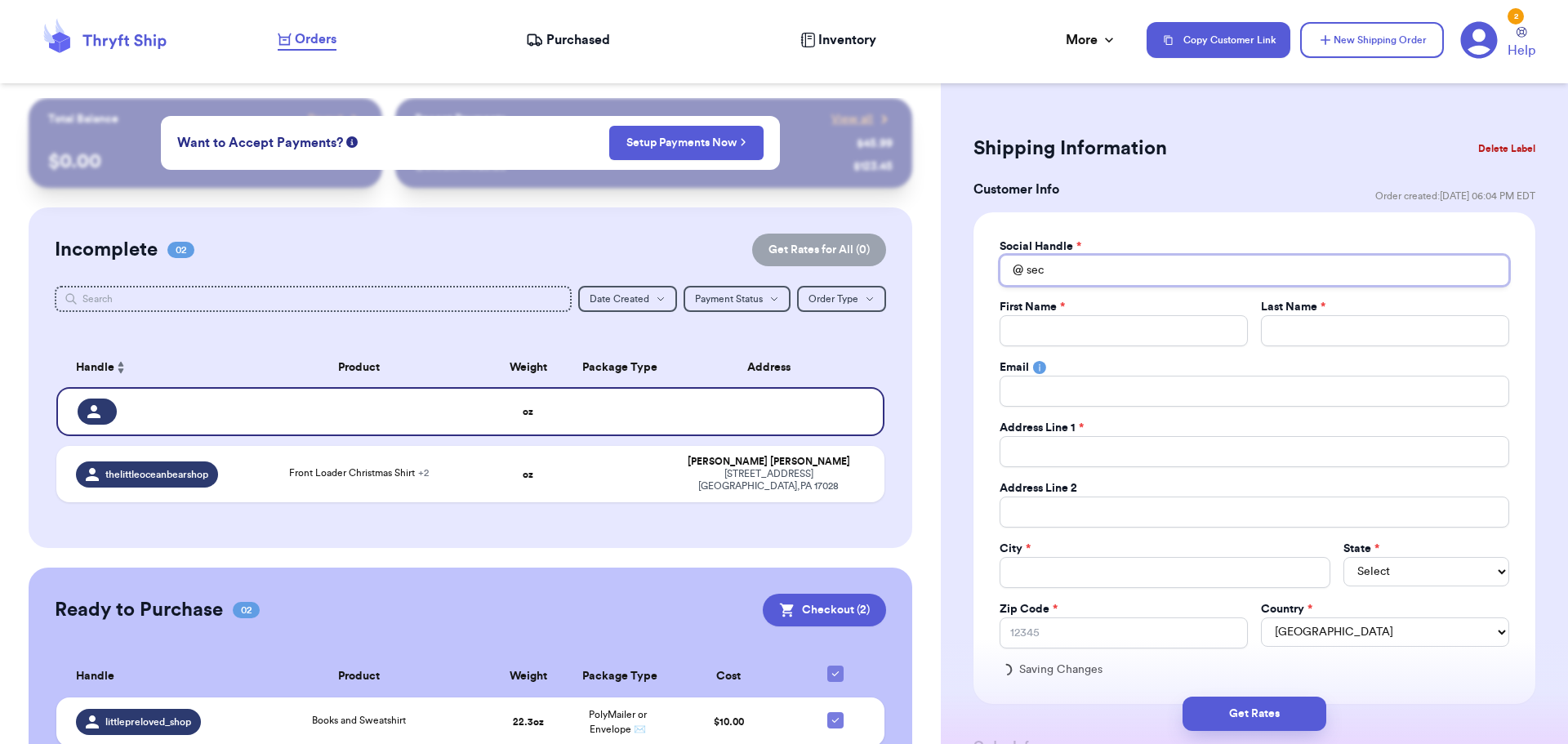
type input "seco"
type input "secon"
type input "seco"
type input "sec"
type input "se"
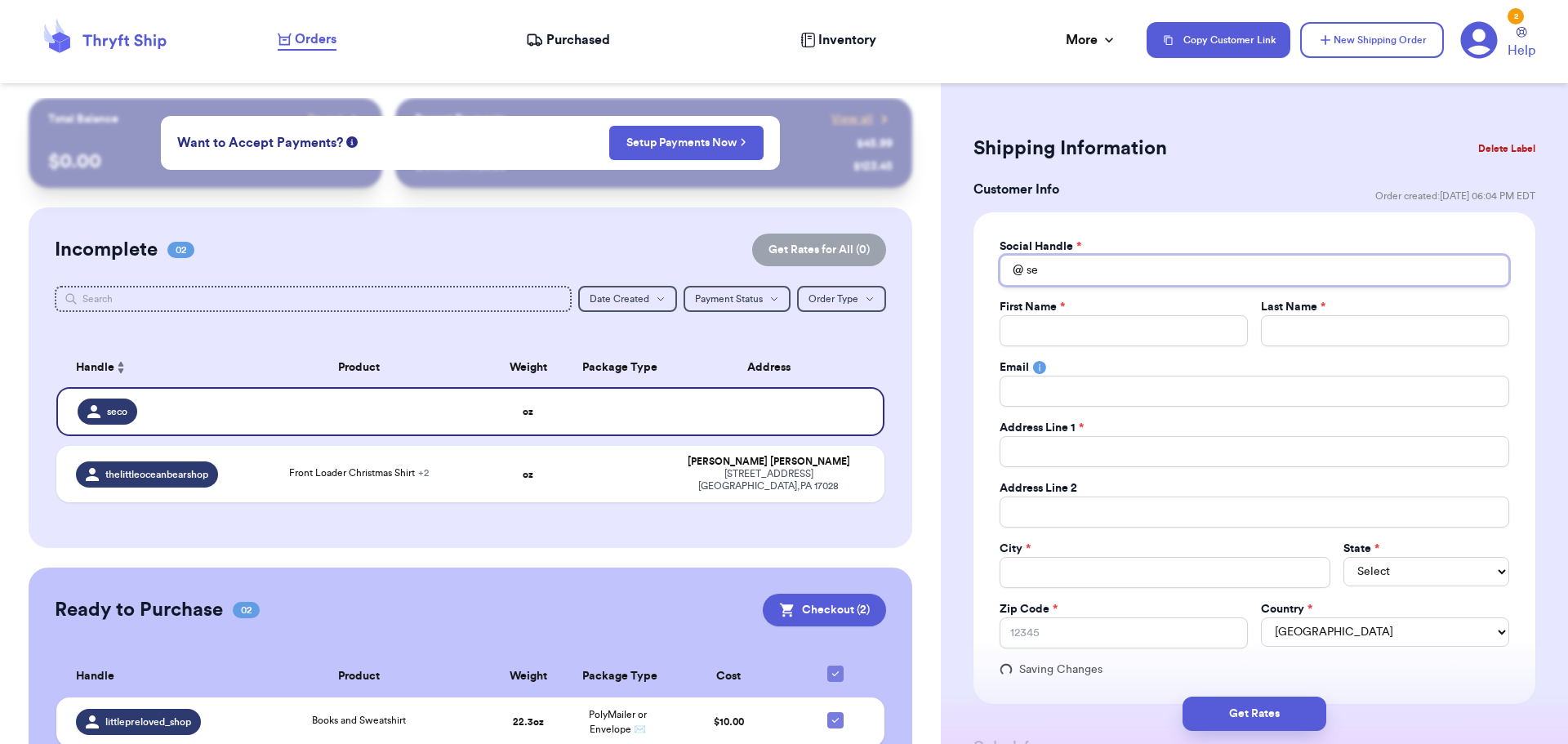
type input "s"
type input "m"
type input "b"
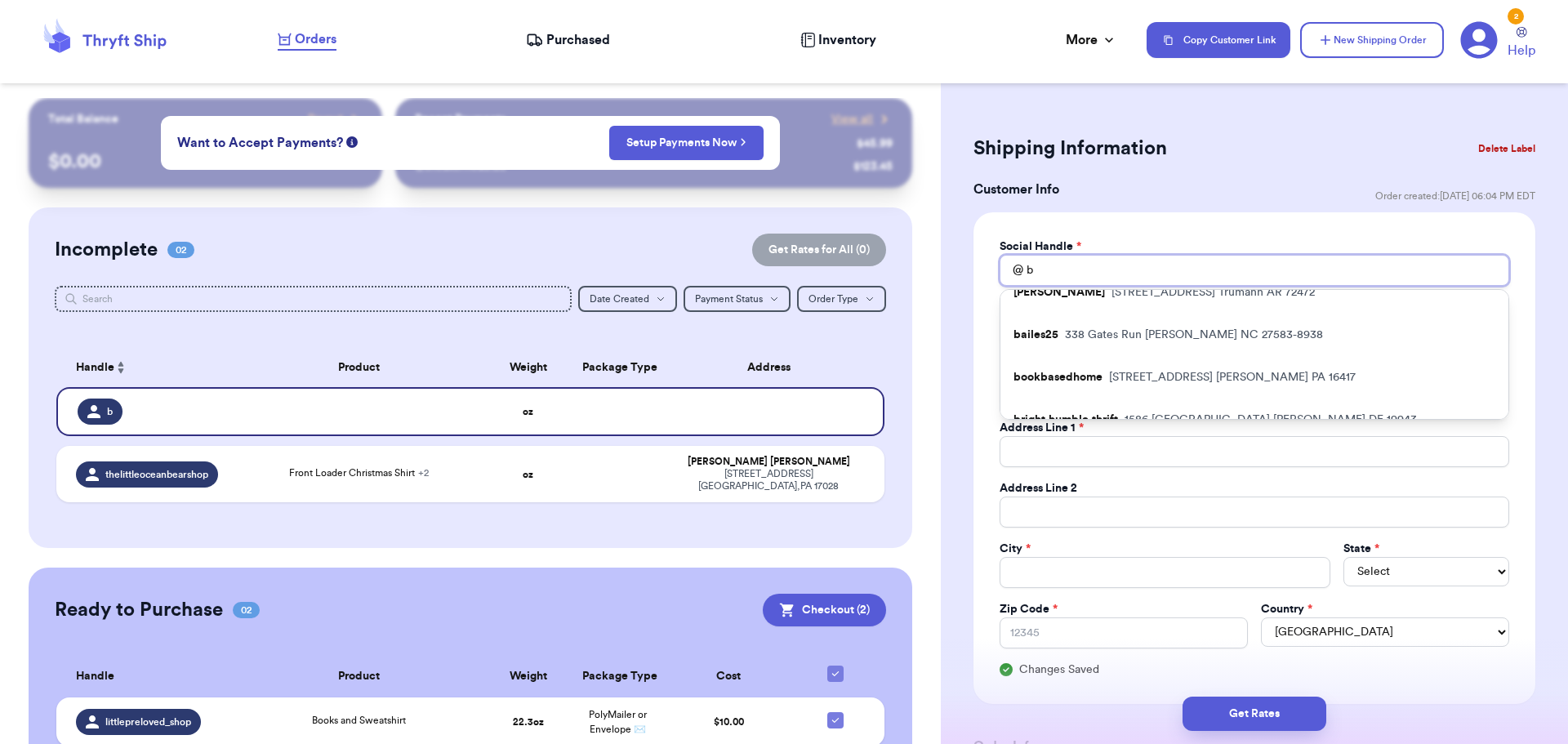
scroll to position [296, 0]
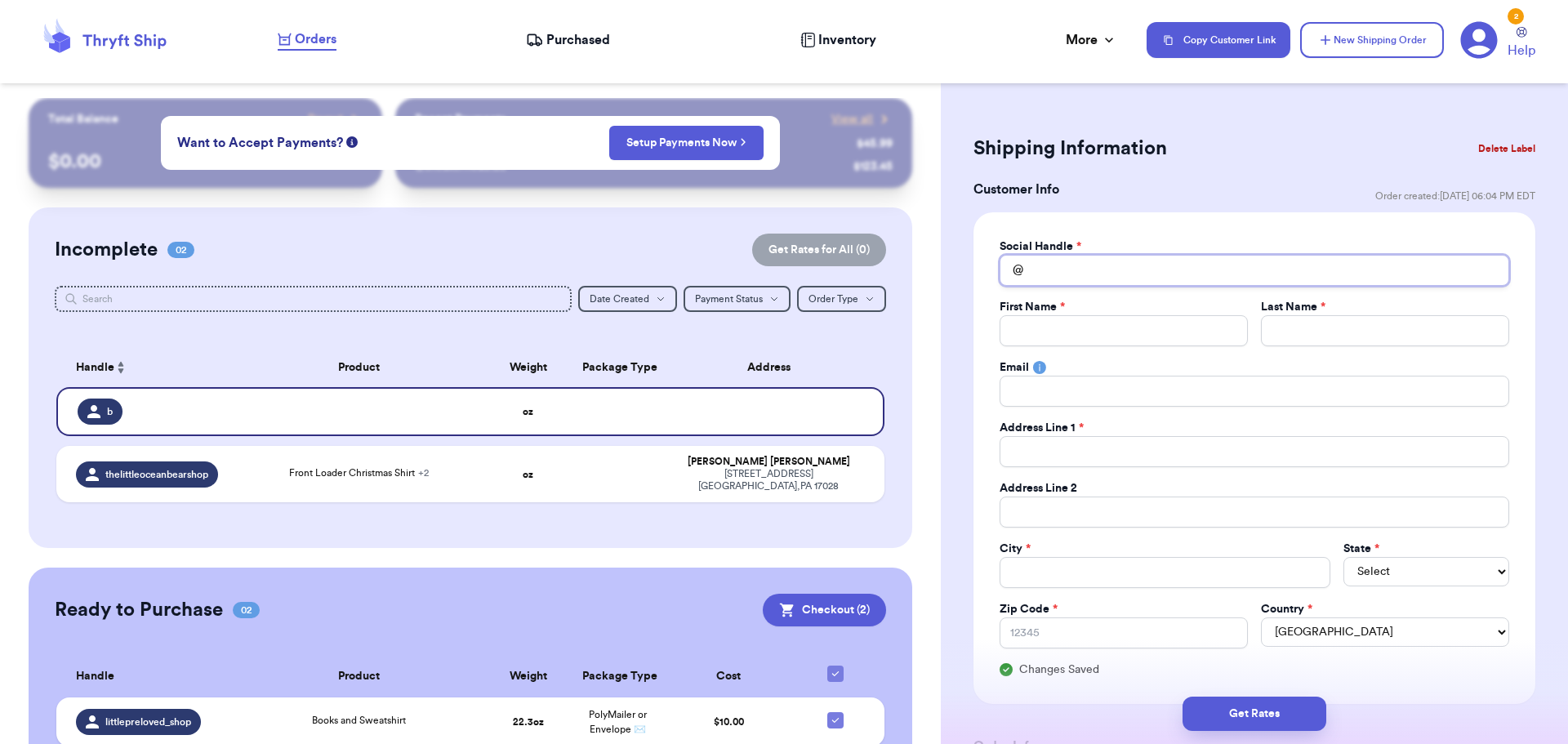
type input "a"
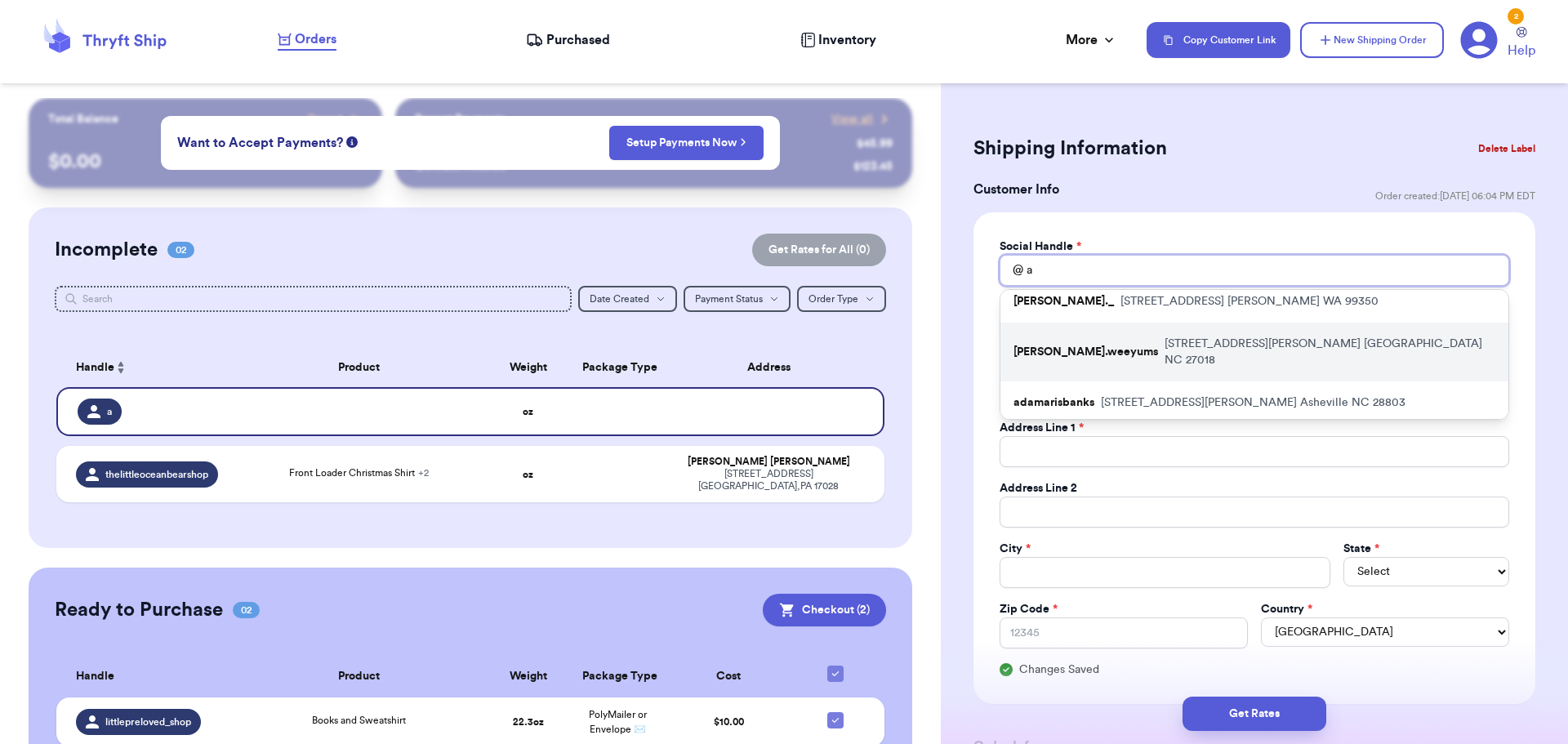
scroll to position [0, 0]
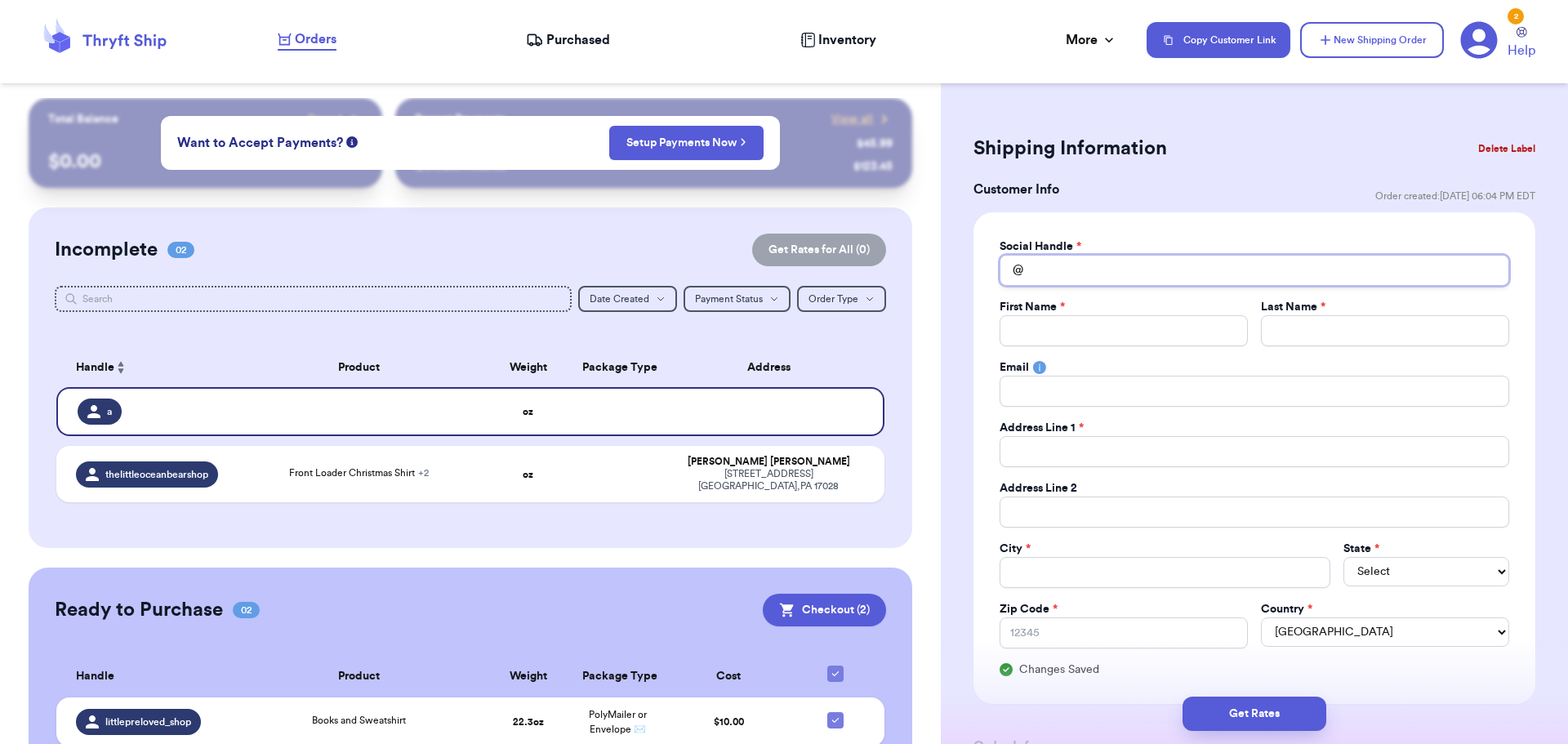
type input "3"
type input "32"
type input "321"
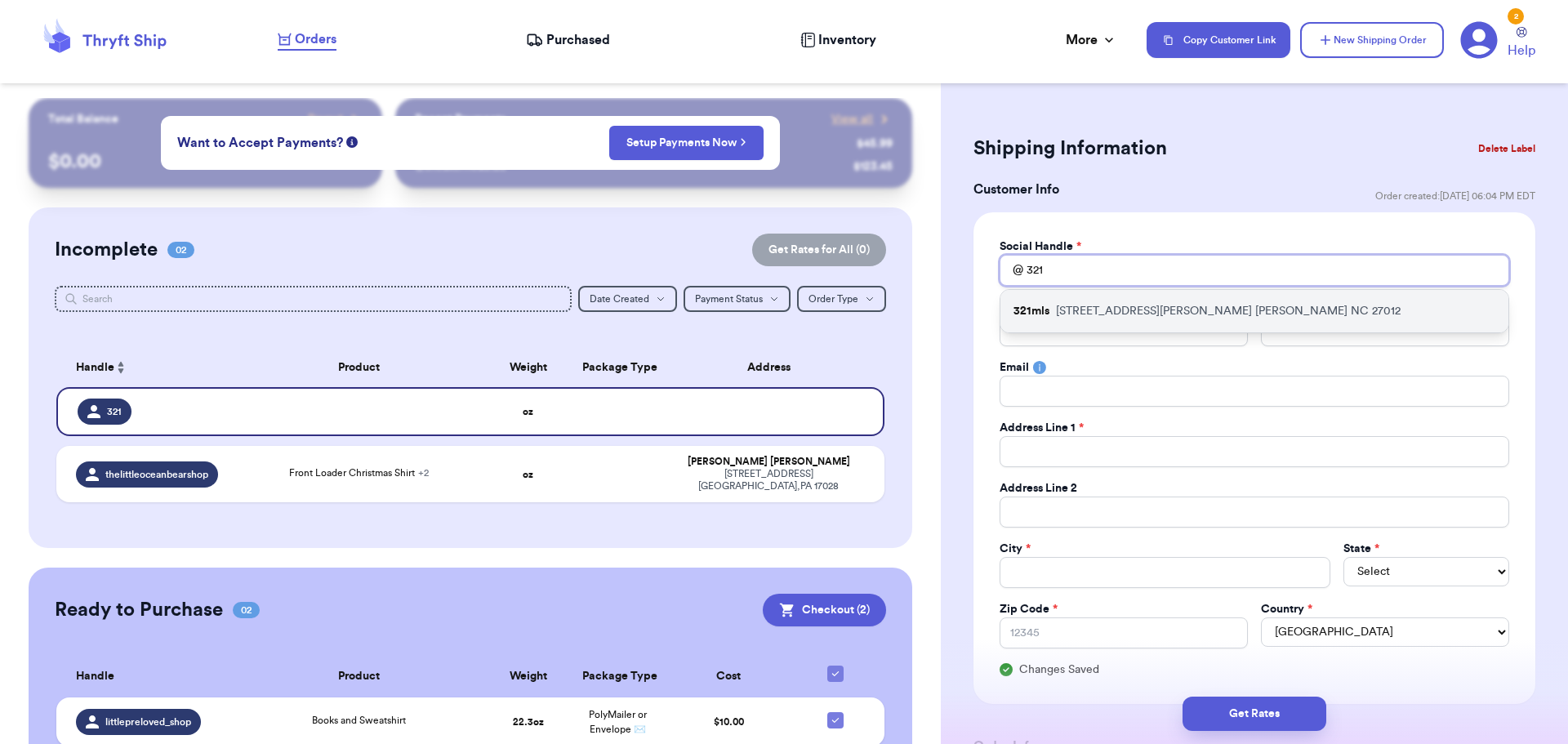
type input "321"
click at [1104, 306] on p "[STREET_ADDRESS][PERSON_NAME]" at bounding box center [1228, 311] width 345 height 16
type input "321mls"
type input "[PERSON_NAME]"
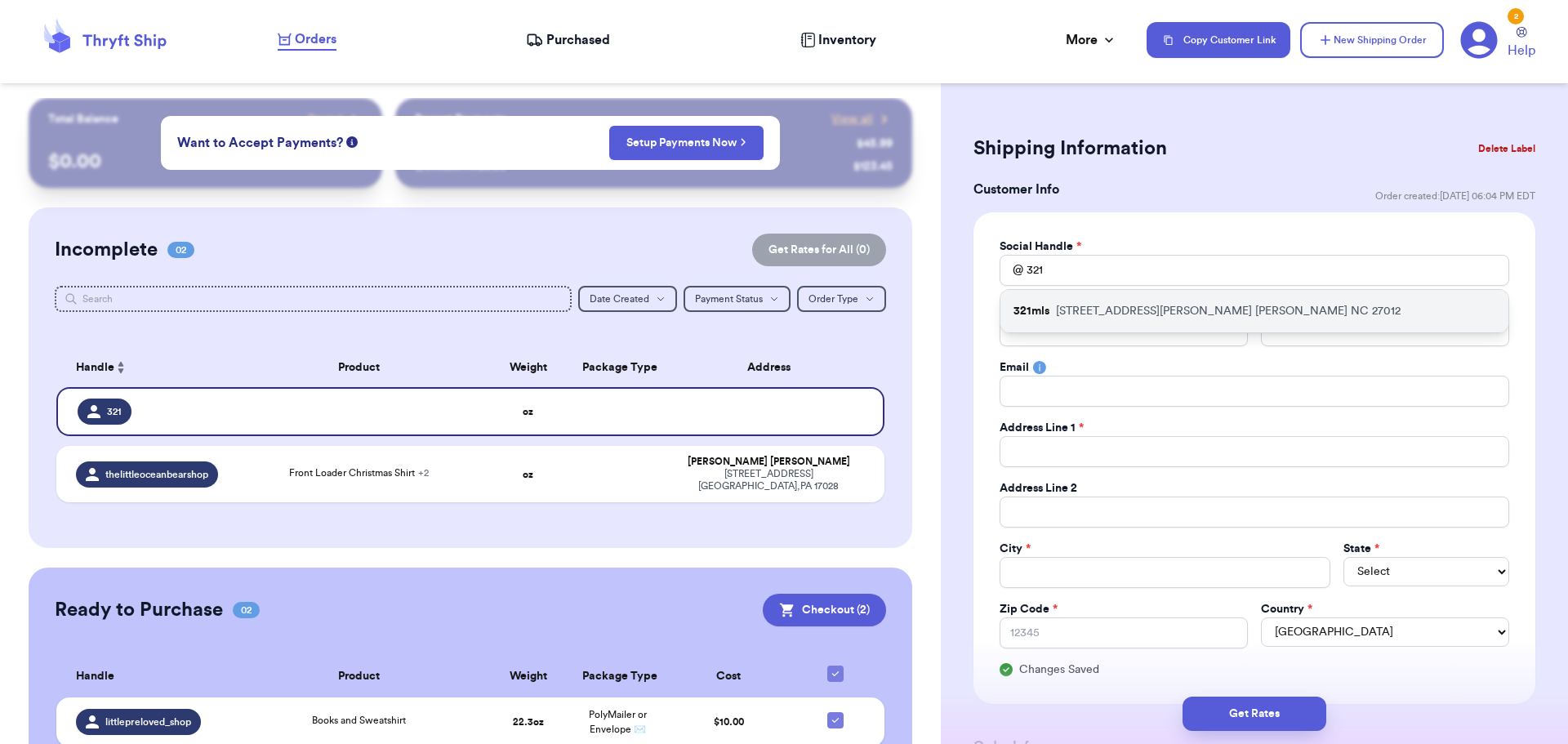
type input "[EMAIL_ADDRESS][DOMAIN_NAME]"
type input "[STREET_ADDRESS][PERSON_NAME]"
type input "[PERSON_NAME]"
select select "NC"
type input "27012"
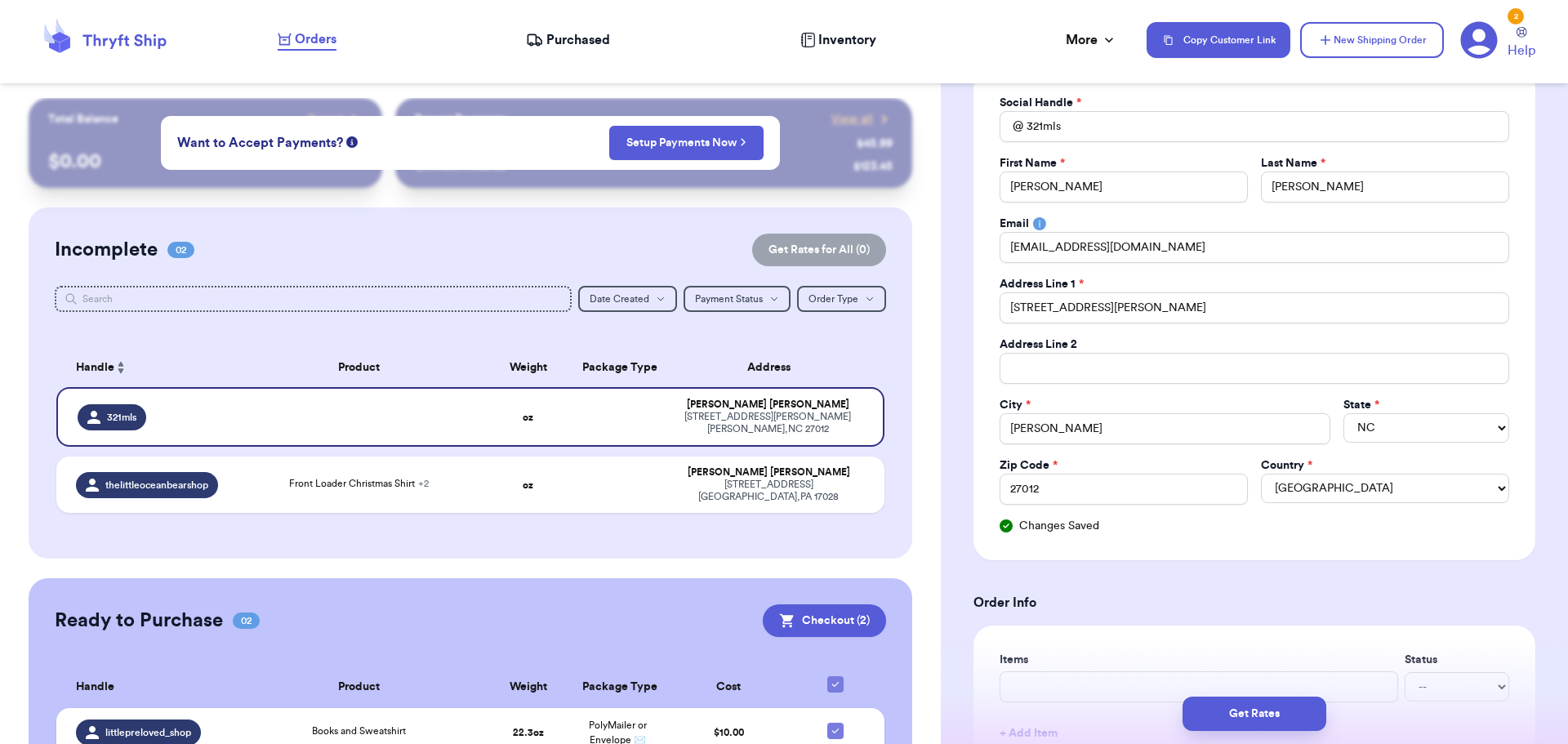
scroll to position [403, 0]
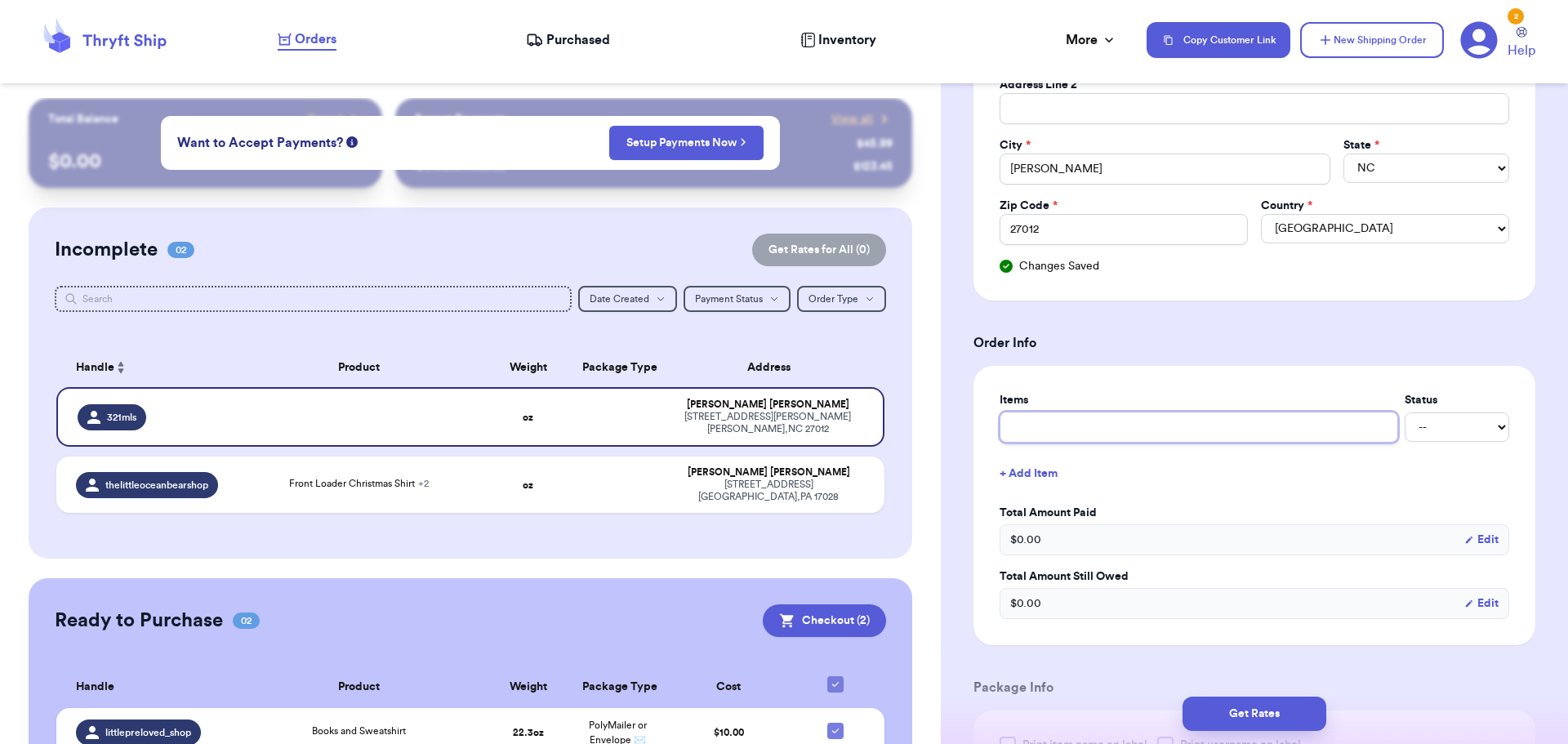
click at [1118, 423] on input "text" at bounding box center [1199, 427] width 399 height 31
type input "G"
type input "Ga"
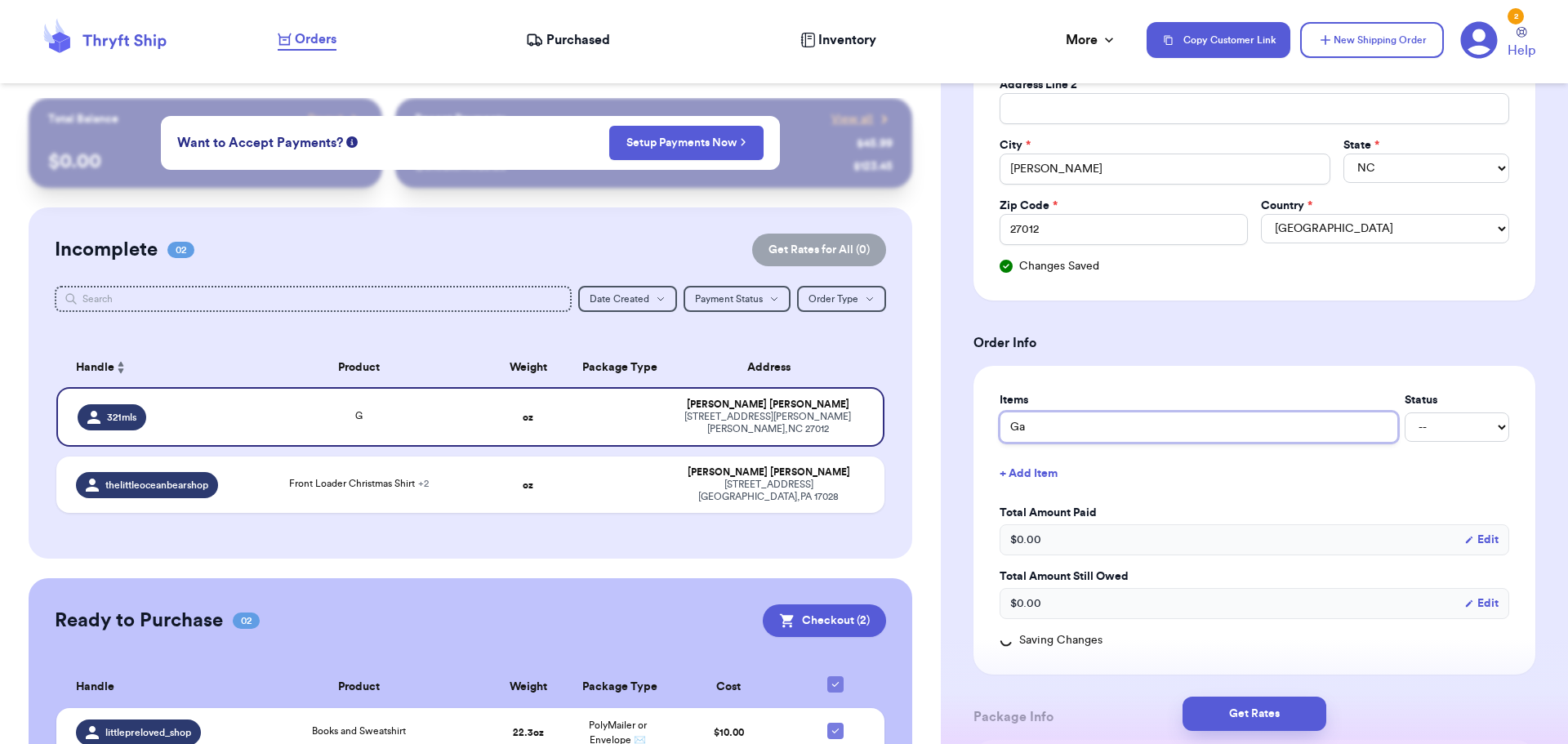
type input "Gam"
type input "Game"
type input "Game &"
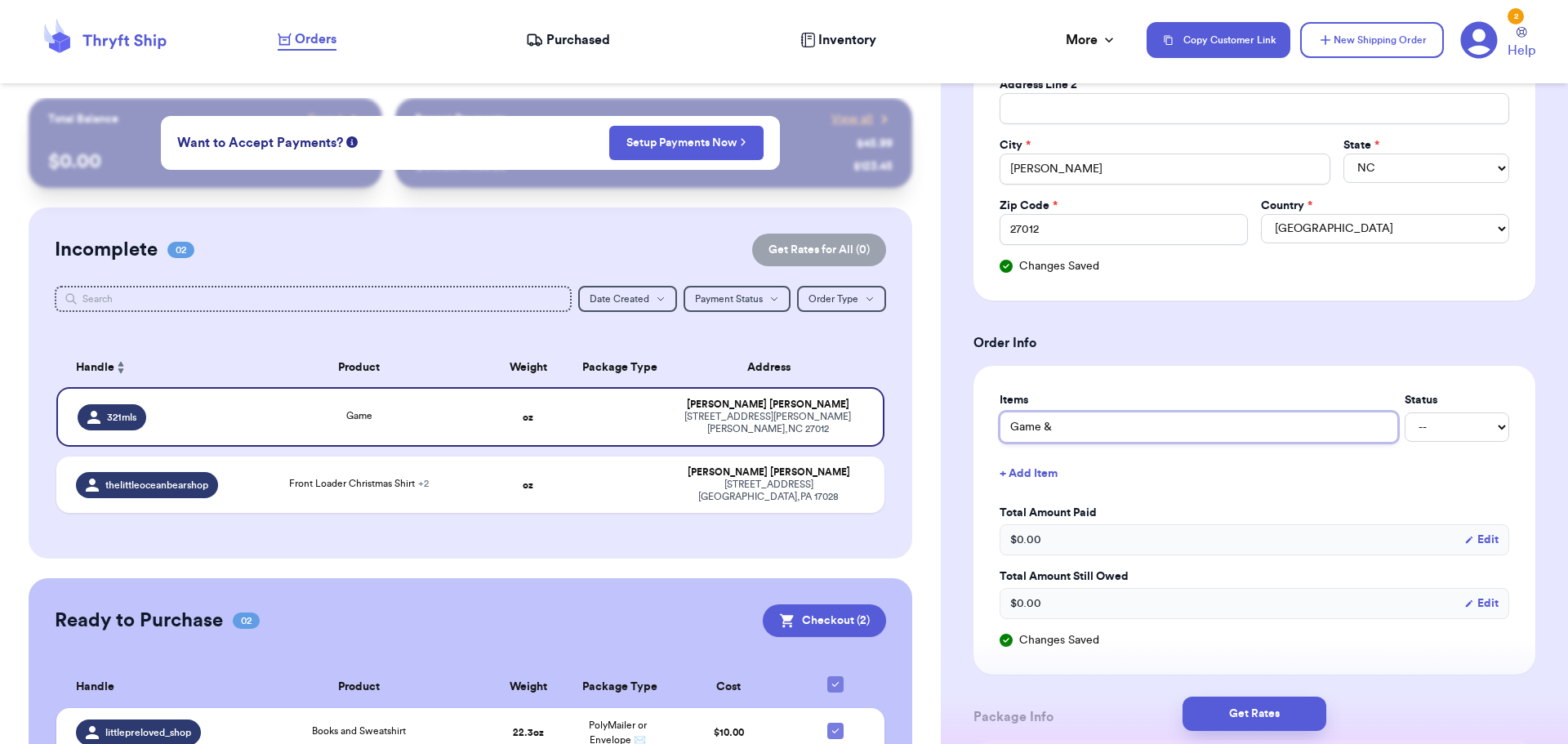
type input "Game & B"
type input "Game & Bo"
type input "Game & Boo"
type input "Game & Book"
type input "Game & Books"
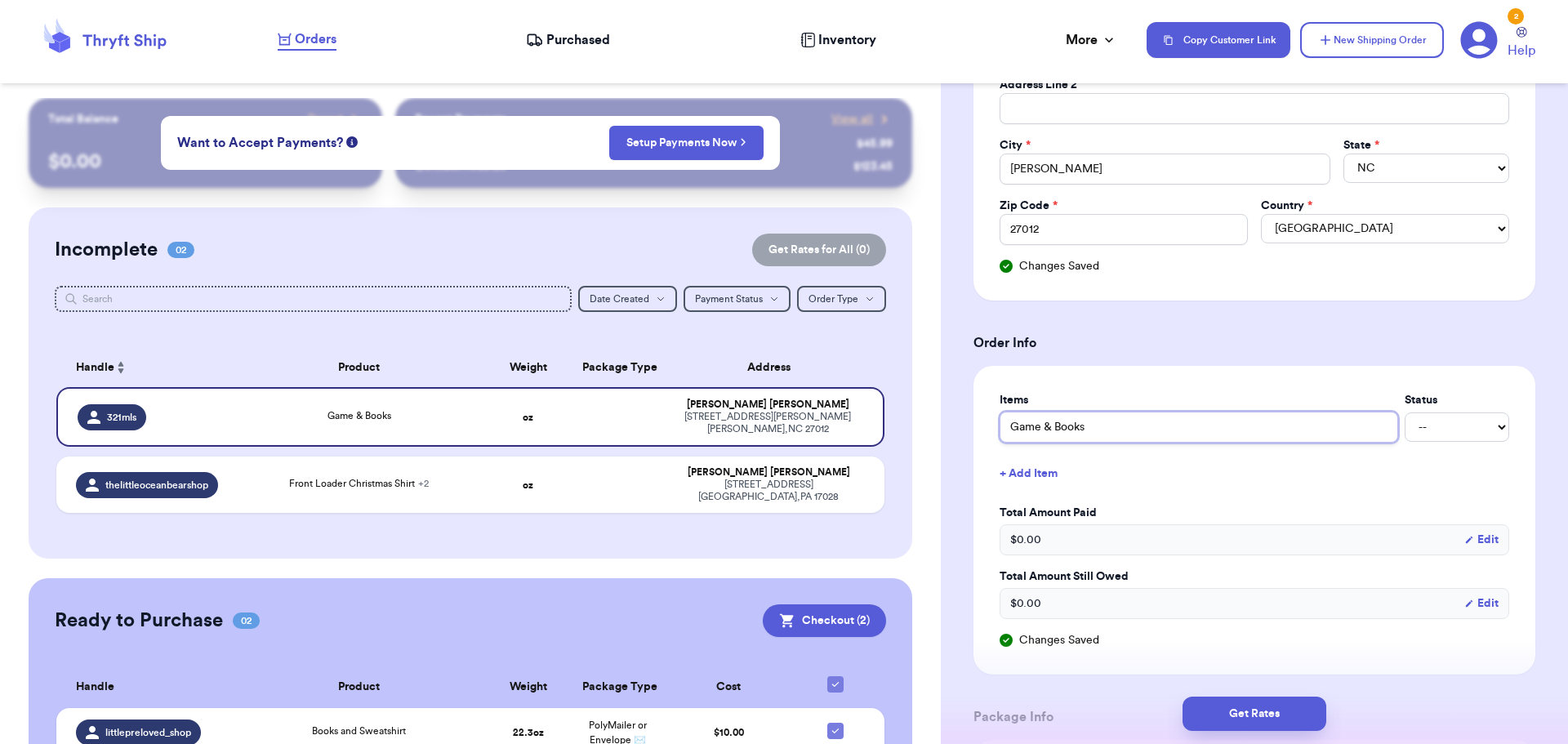
type input "Game & Books"
click at [1124, 477] on button "+ Add Item" at bounding box center [1254, 473] width 523 height 36
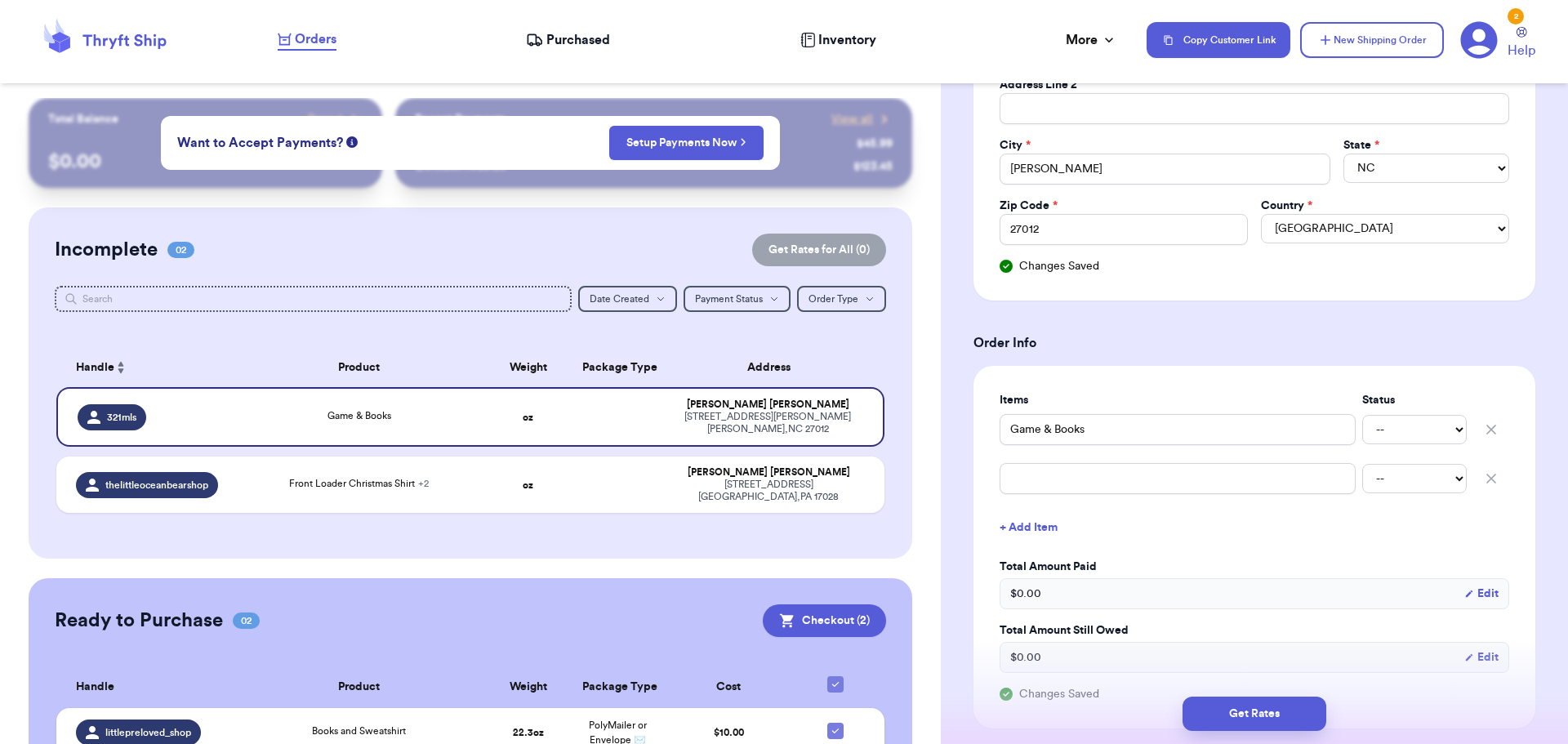
click at [1473, 478] on button "button" at bounding box center [1491, 478] width 36 height 36
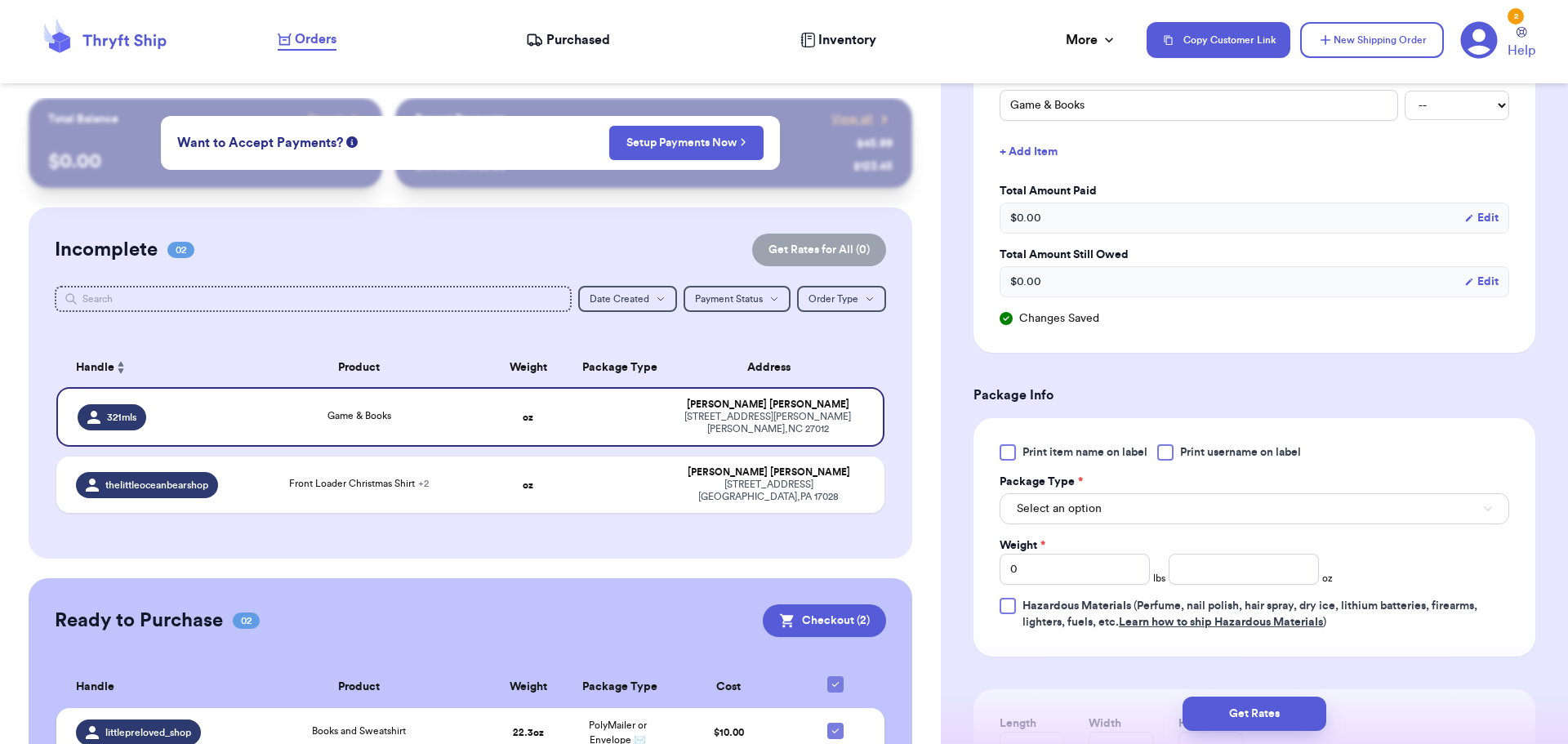
scroll to position [740, 0]
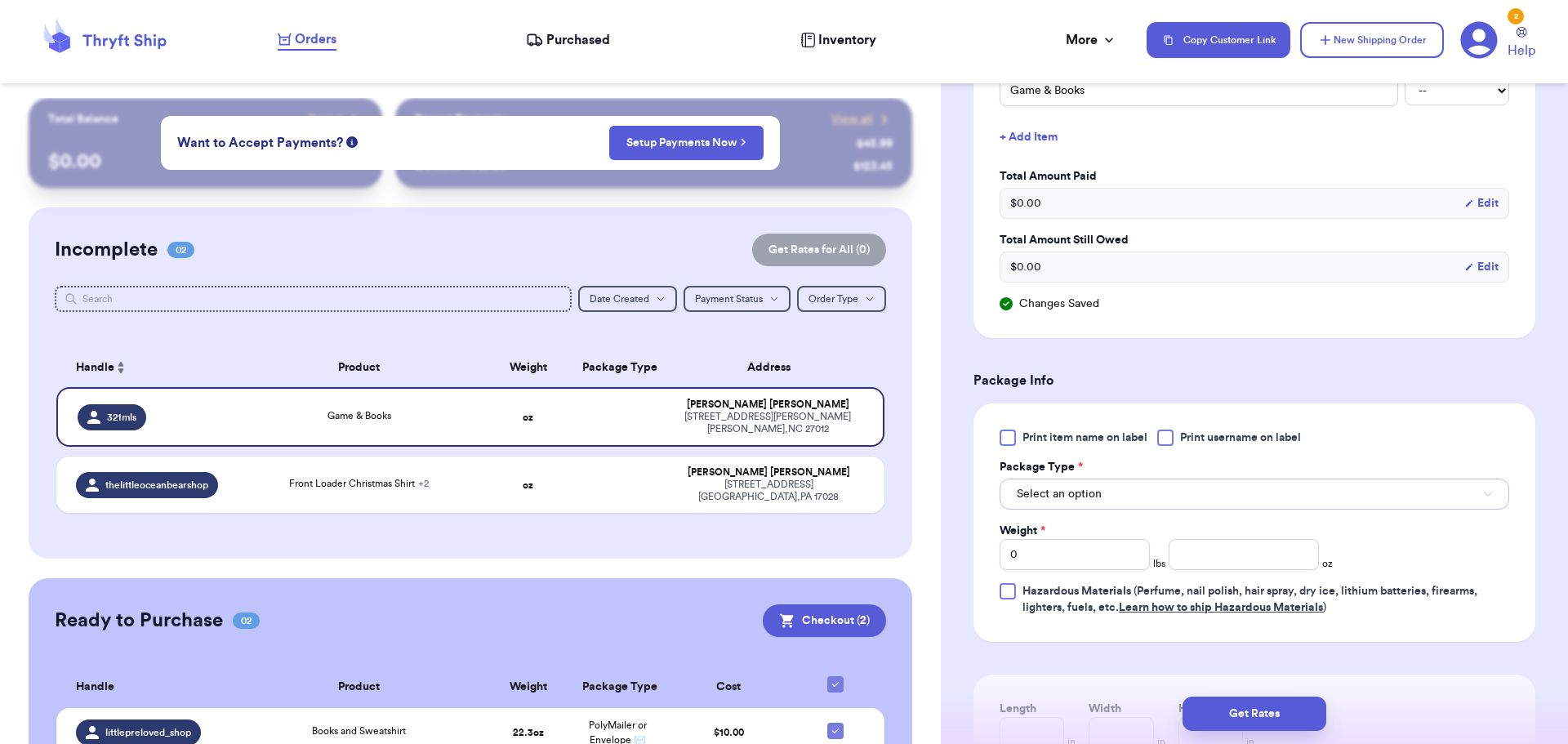
click at [1112, 487] on button "Select an option" at bounding box center [1254, 493] width 509 height 31
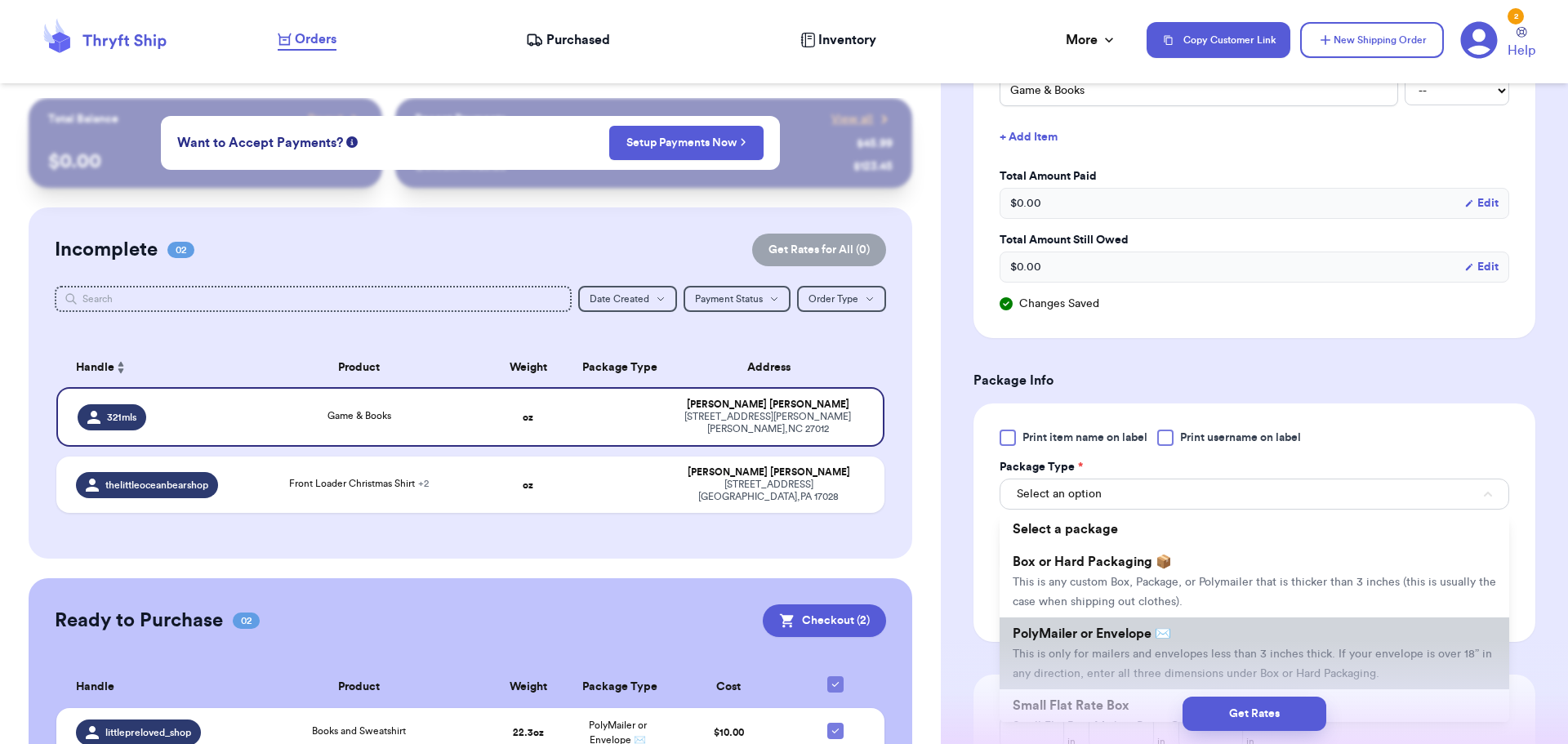
click at [1093, 632] on span "PolyMailer or Envelope ✉️" at bounding box center [1091, 633] width 159 height 13
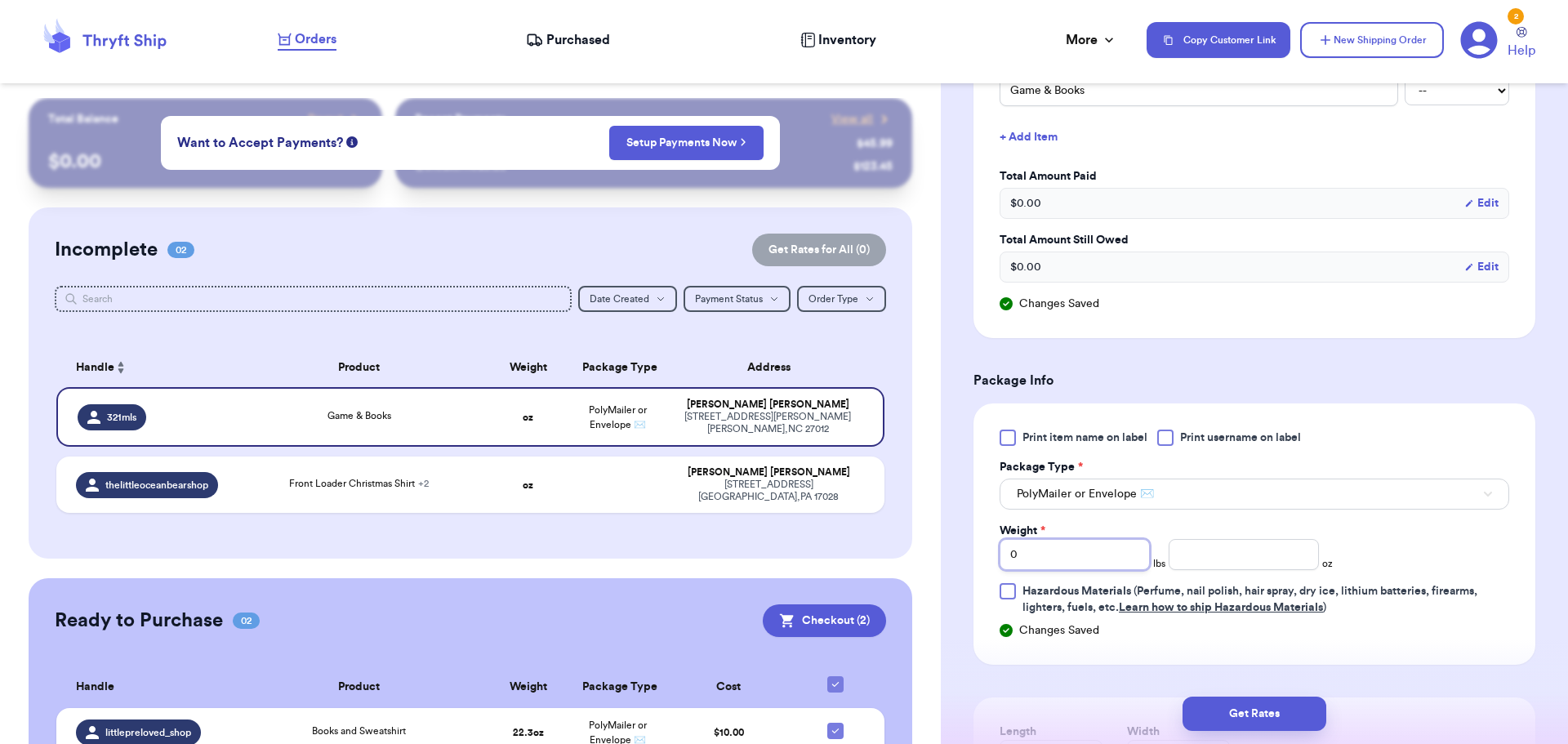
click at [1068, 559] on input "0" at bounding box center [1075, 554] width 151 height 31
type input "01"
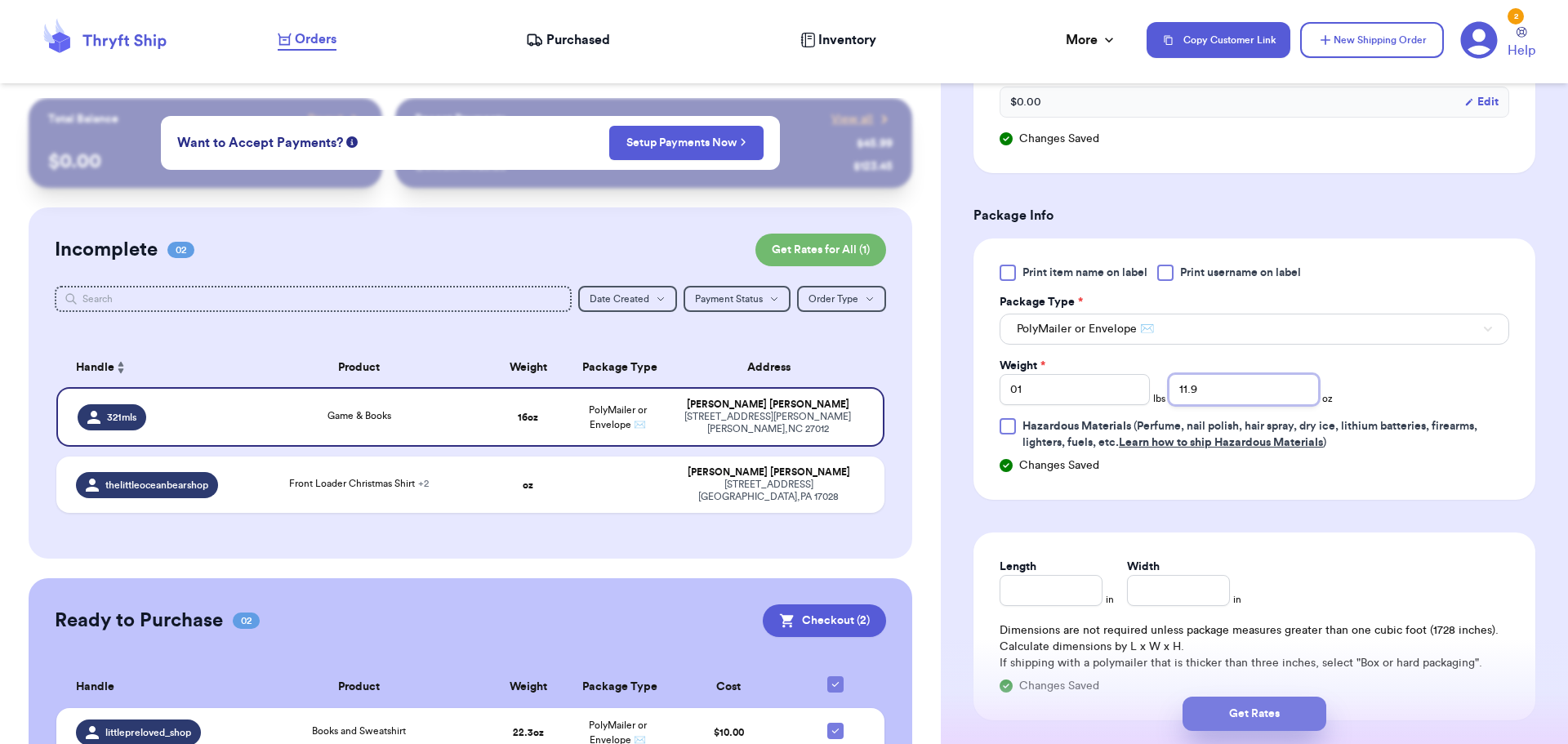
type input "11.9"
click at [1225, 706] on button "Get Rates" at bounding box center [1254, 713] width 144 height 35
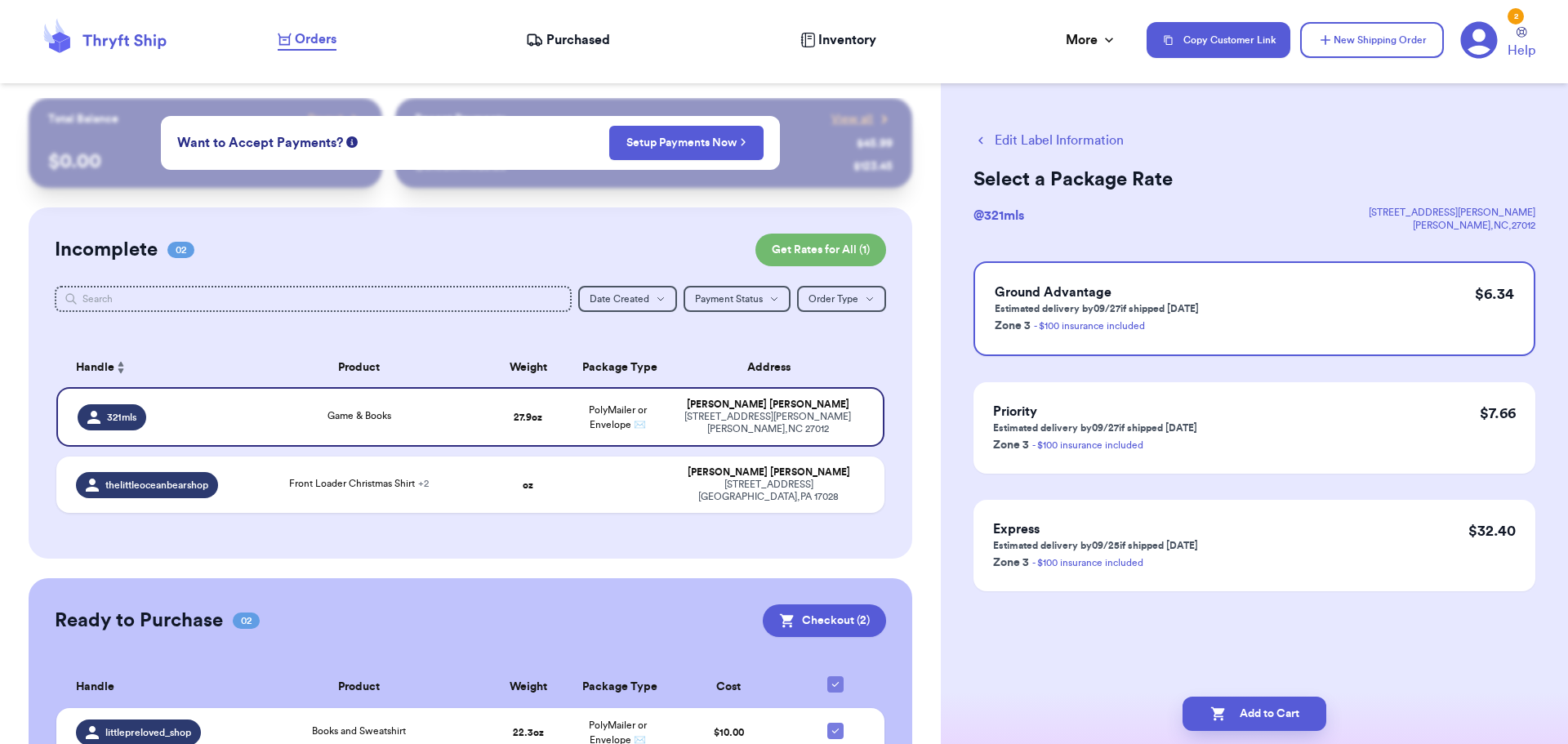
click at [1225, 706] on icon "button" at bounding box center [1218, 714] width 16 height 16
checkbox input "true"
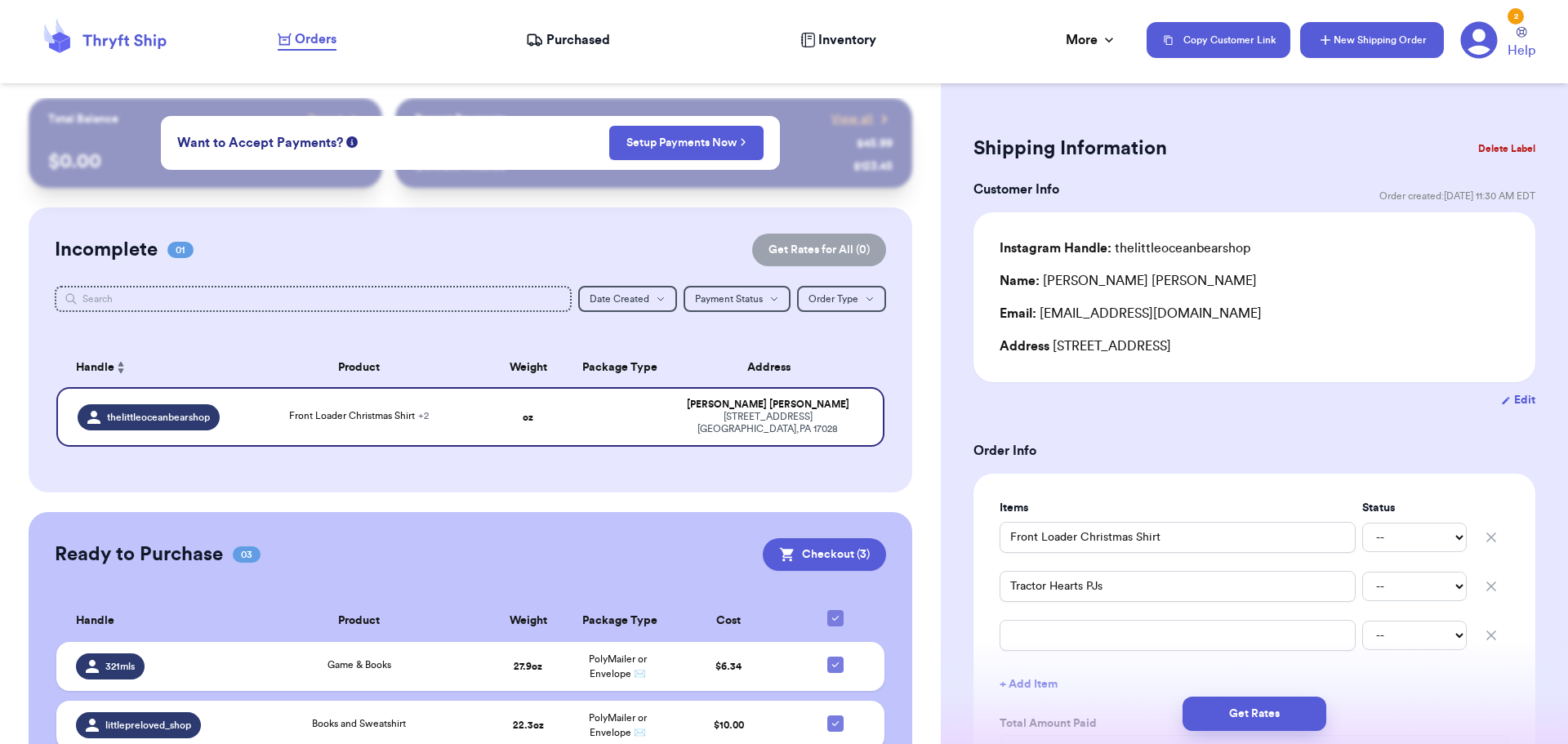
click at [1378, 47] on button "New Shipping Order" at bounding box center [1372, 40] width 144 height 36
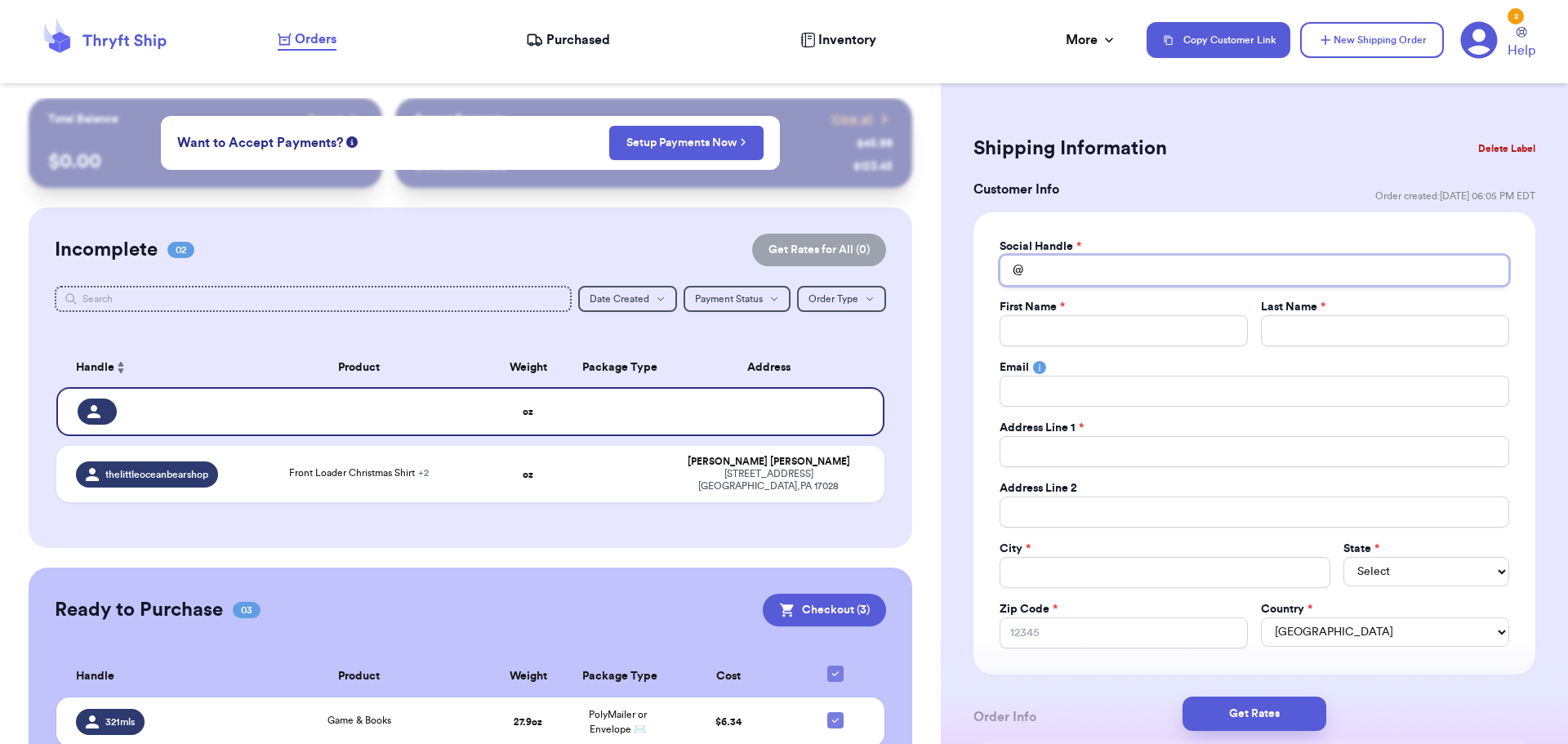
click at [1122, 273] on input "Total Amount Paid" at bounding box center [1254, 270] width 509 height 31
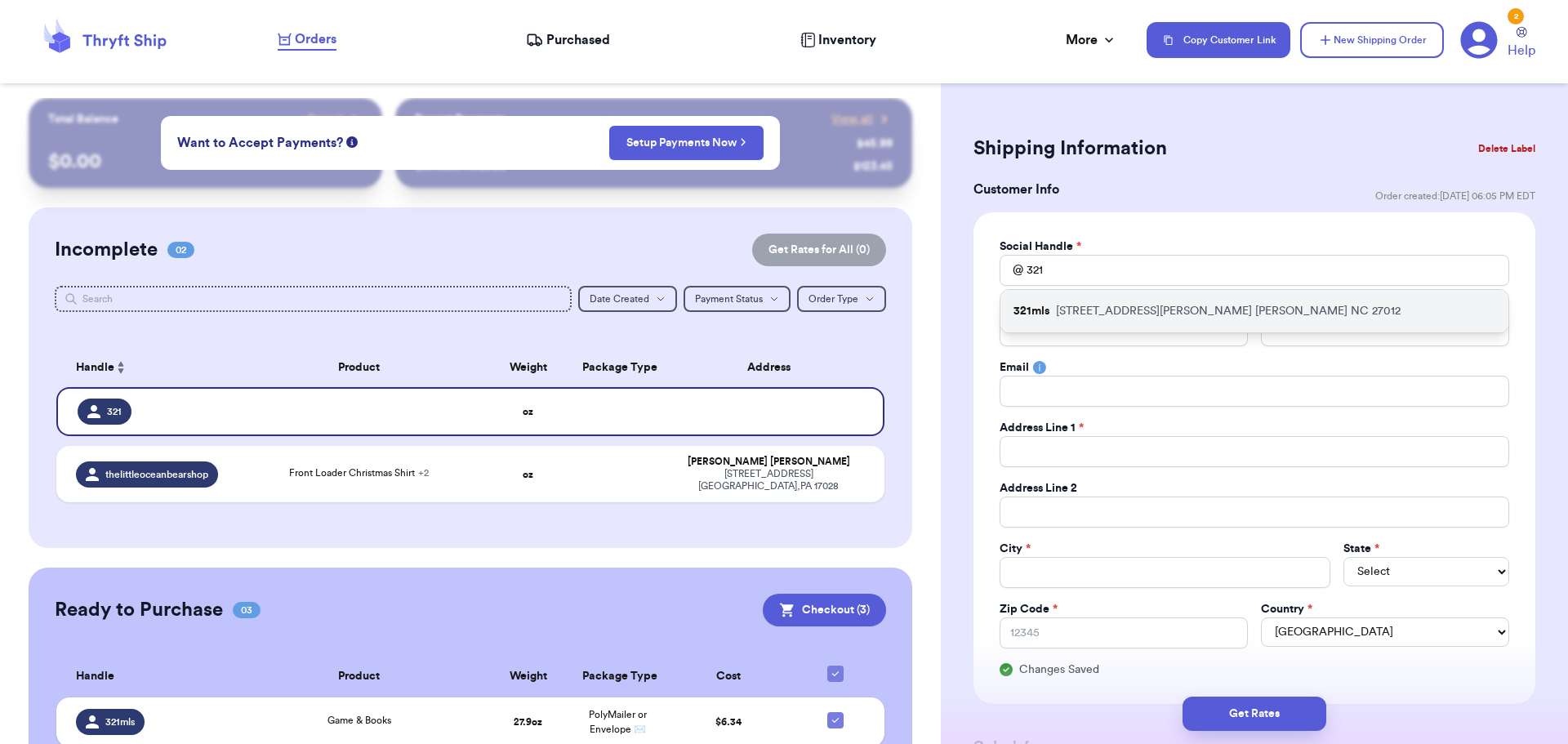
click at [1115, 301] on div "321mls [STREET_ADDRESS][PERSON_NAME]" at bounding box center [1254, 311] width 508 height 43
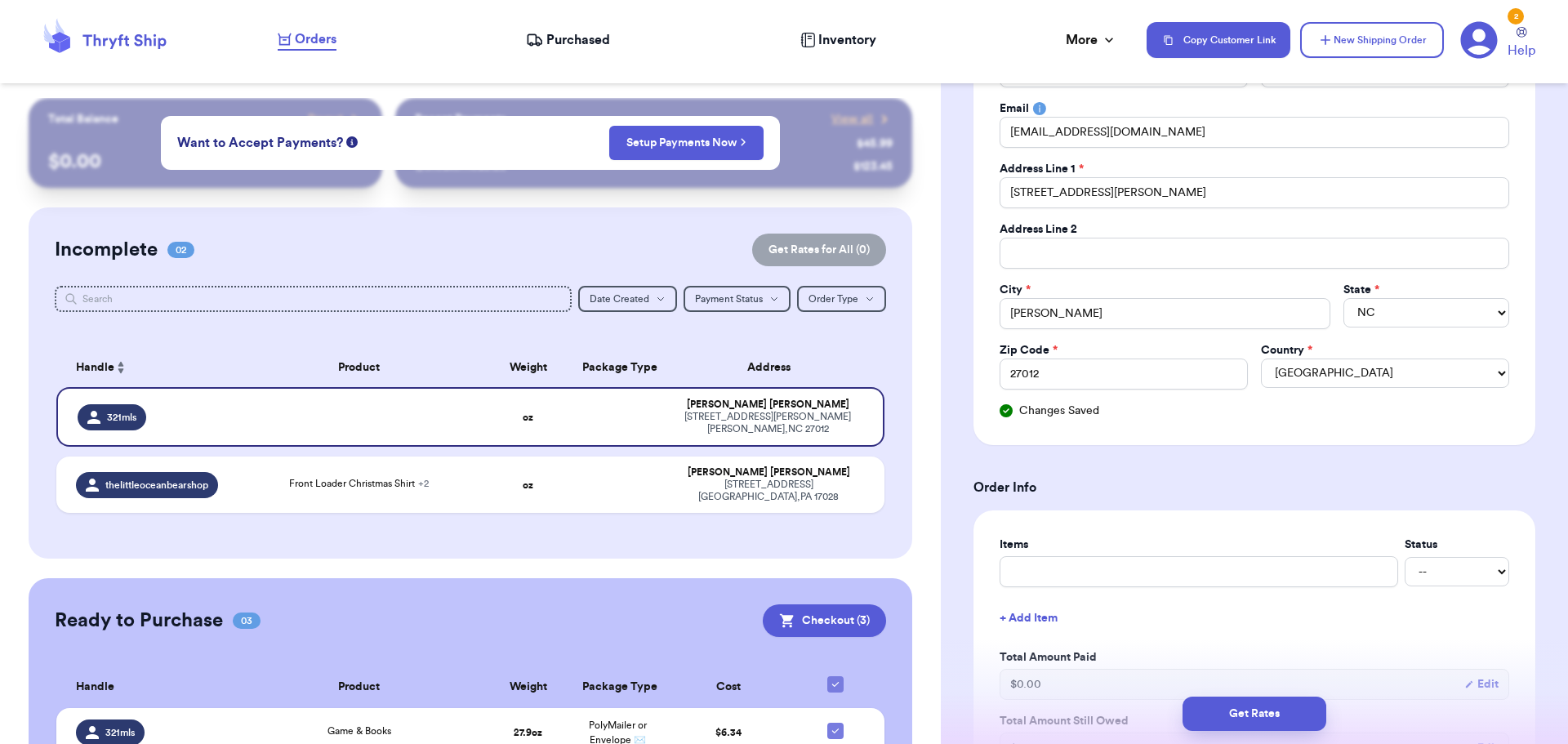
scroll to position [273, 0]
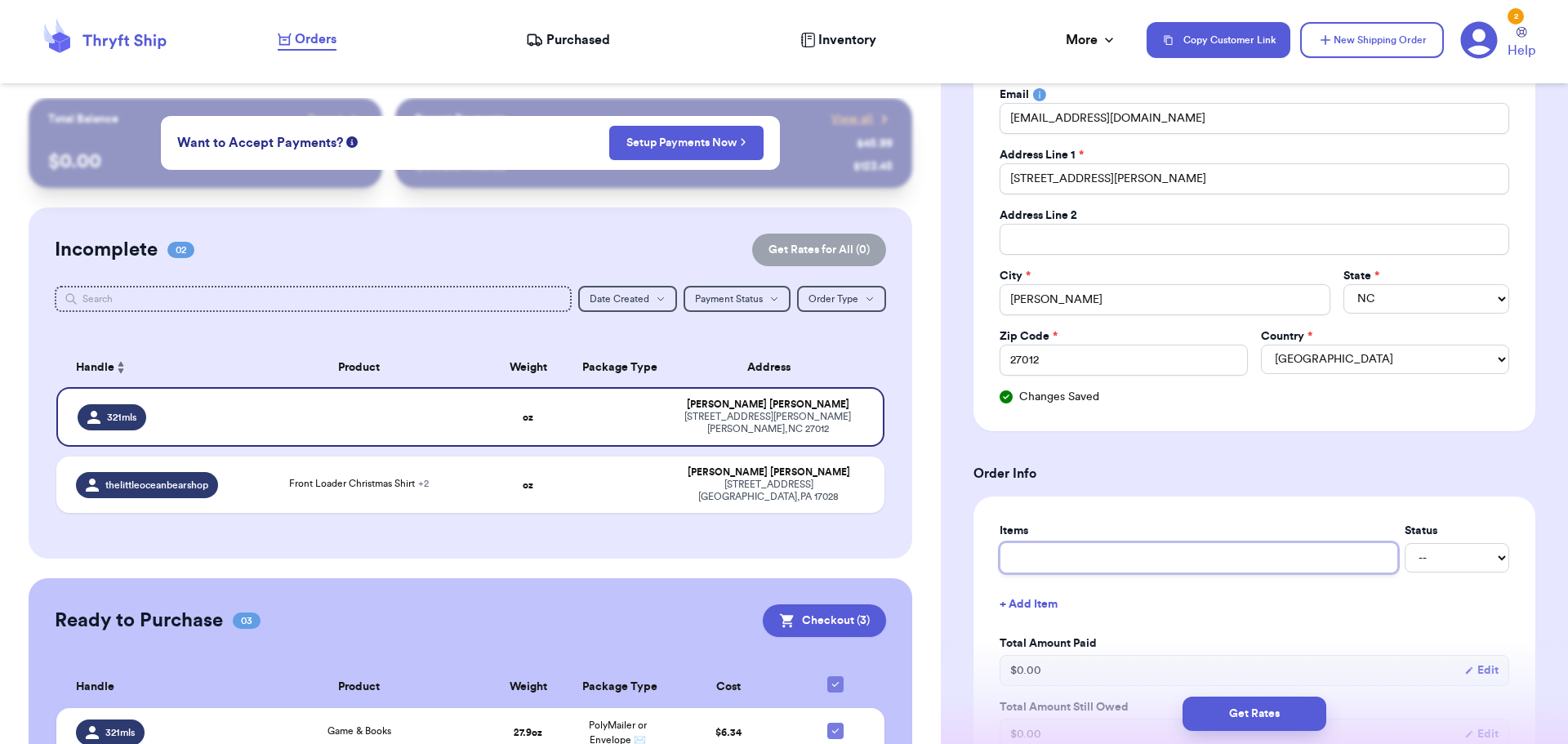
click at [1062, 545] on input "text" at bounding box center [1199, 557] width 399 height 31
click at [1167, 601] on button "+ Add Item" at bounding box center [1254, 604] width 523 height 36
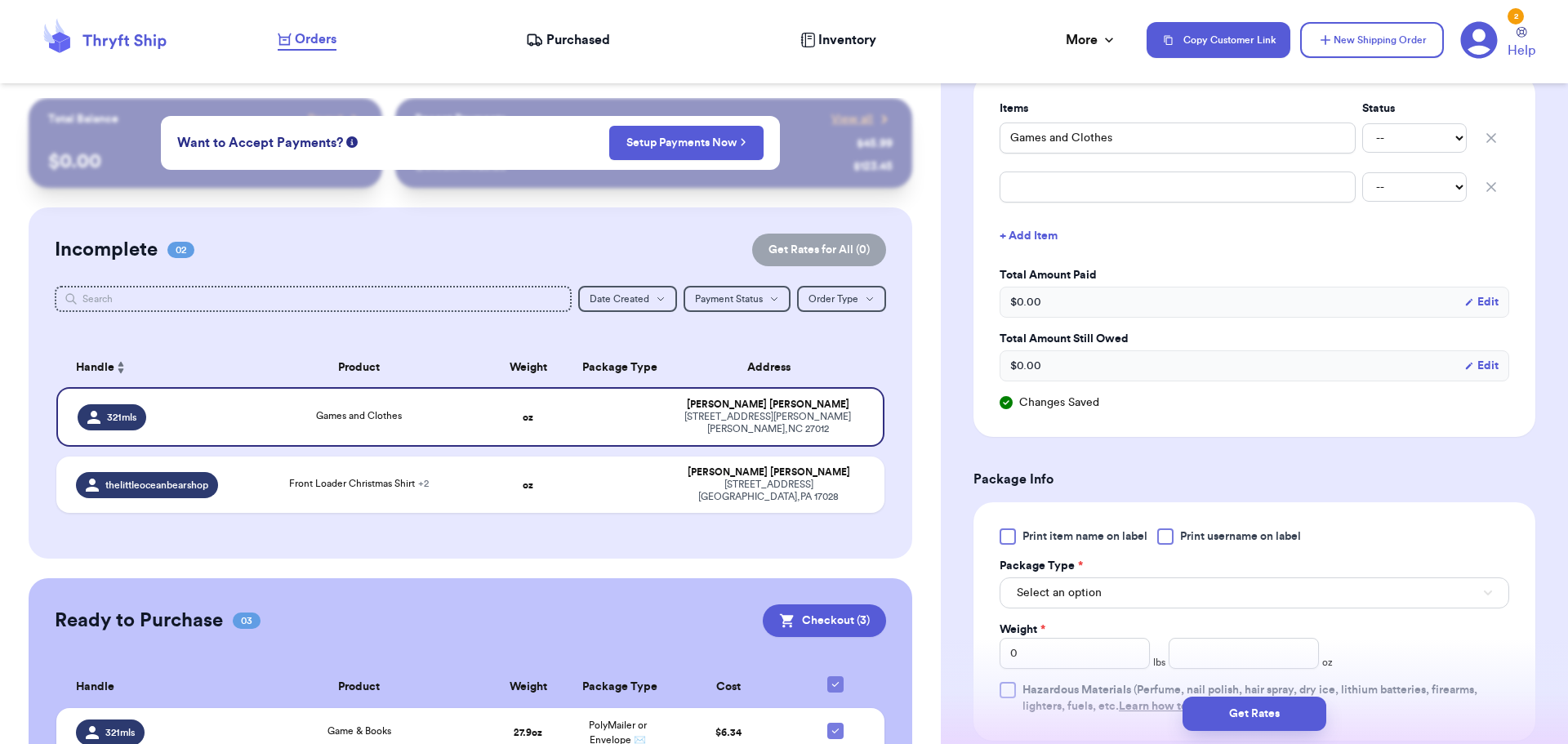
scroll to position [701, 0]
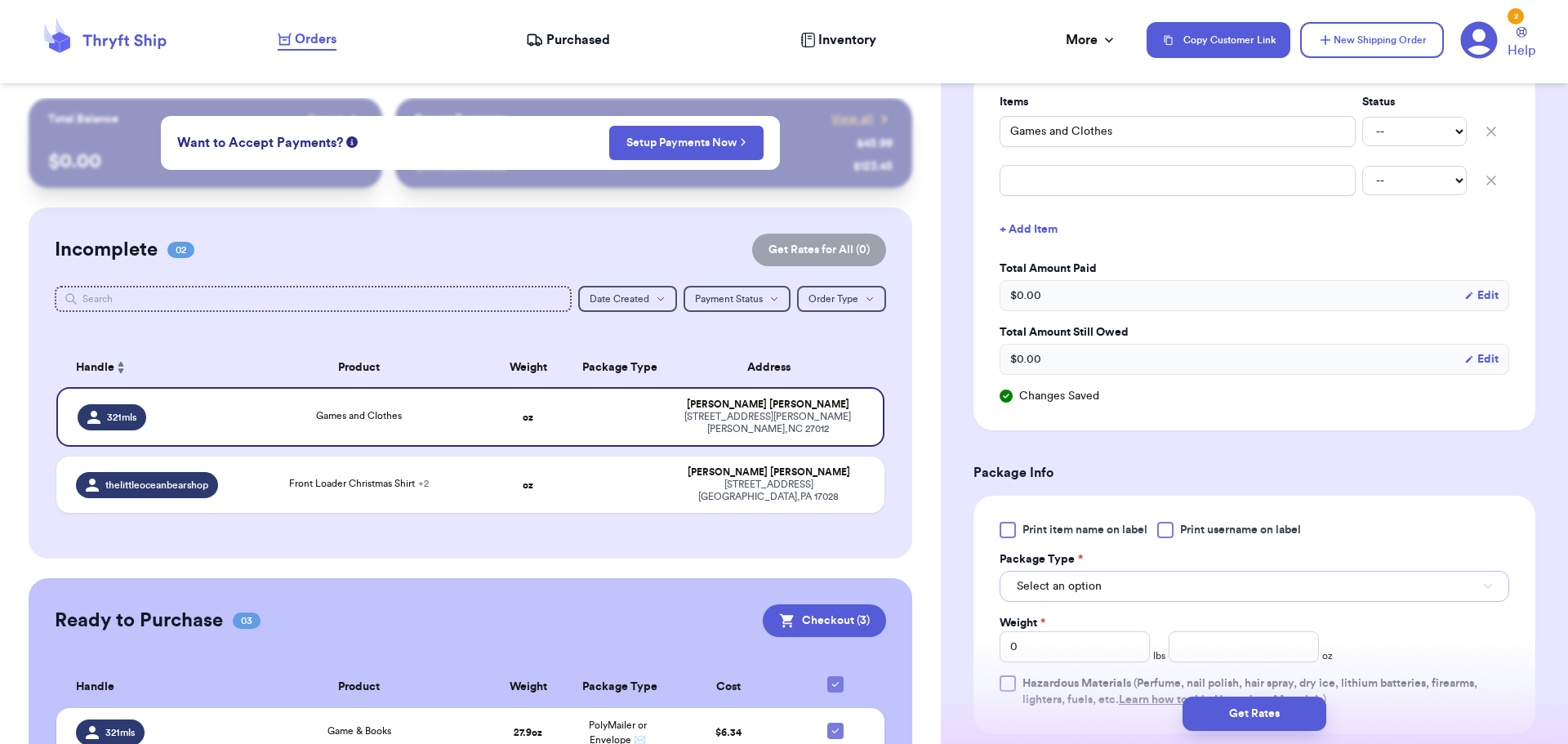
click at [1060, 585] on span "Select an option" at bounding box center [1060, 586] width 85 height 16
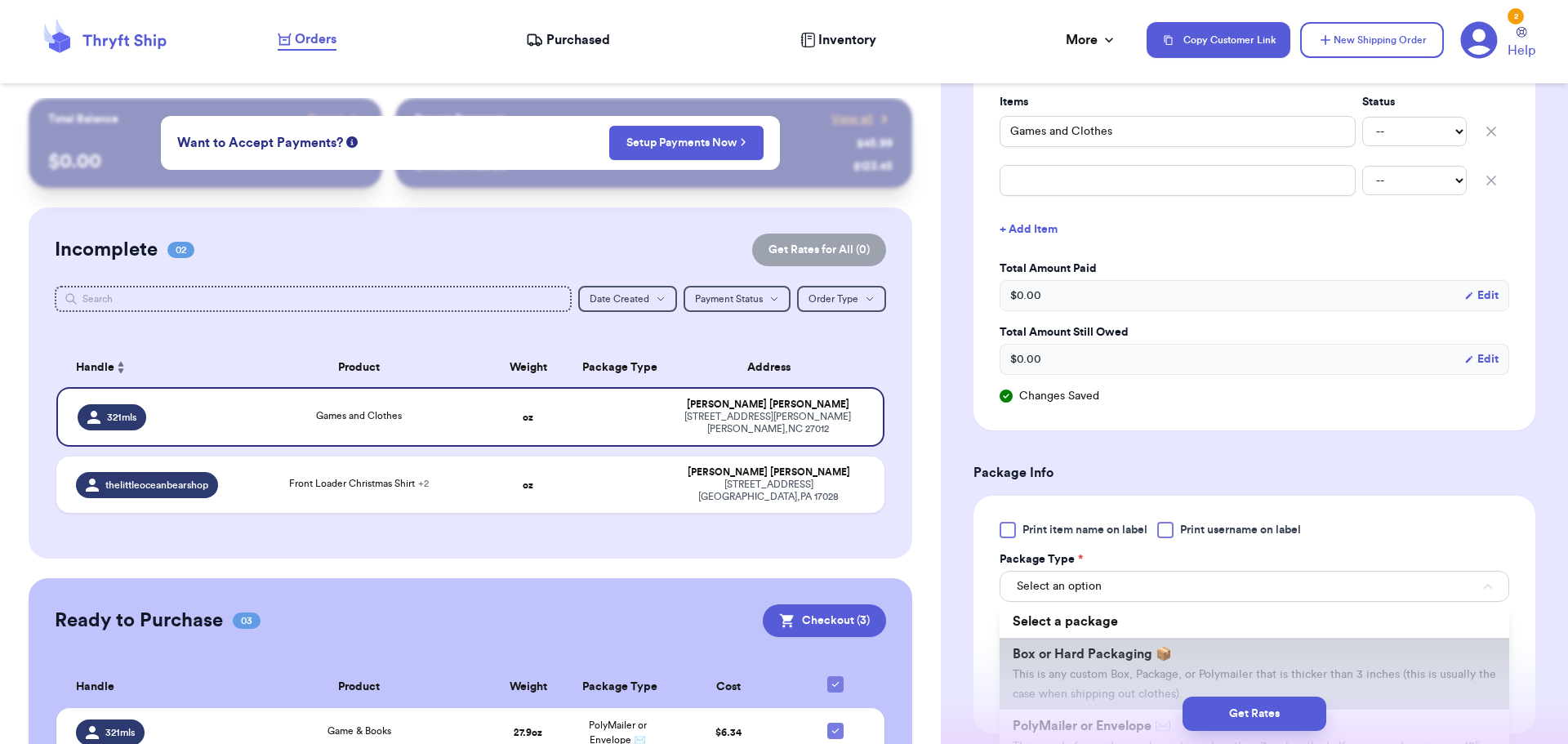
click at [1072, 649] on span "Box or Hard Packaging 📦" at bounding box center [1092, 654] width 159 height 13
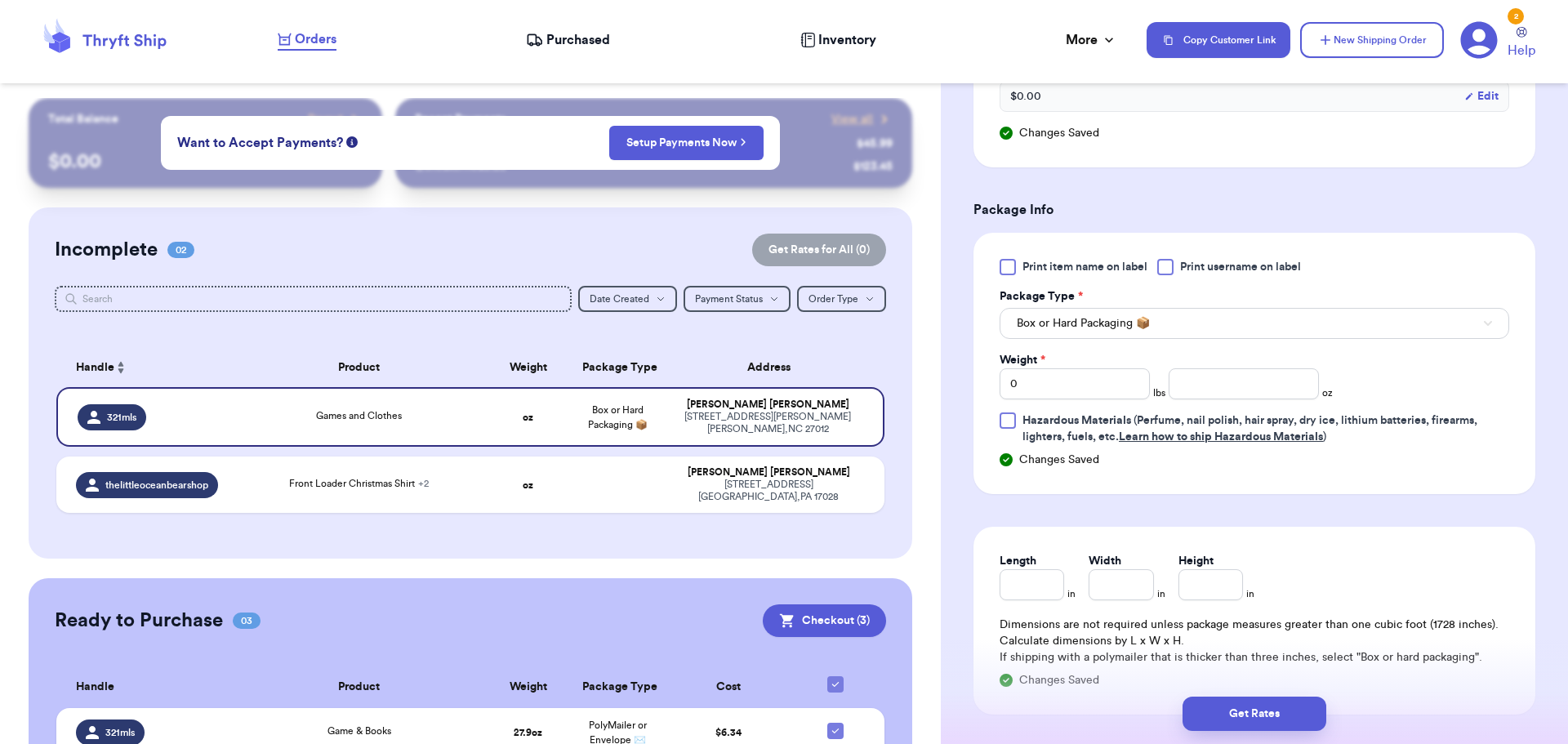
scroll to position [965, 0]
click at [1060, 380] on input "0" at bounding box center [1075, 383] width 151 height 31
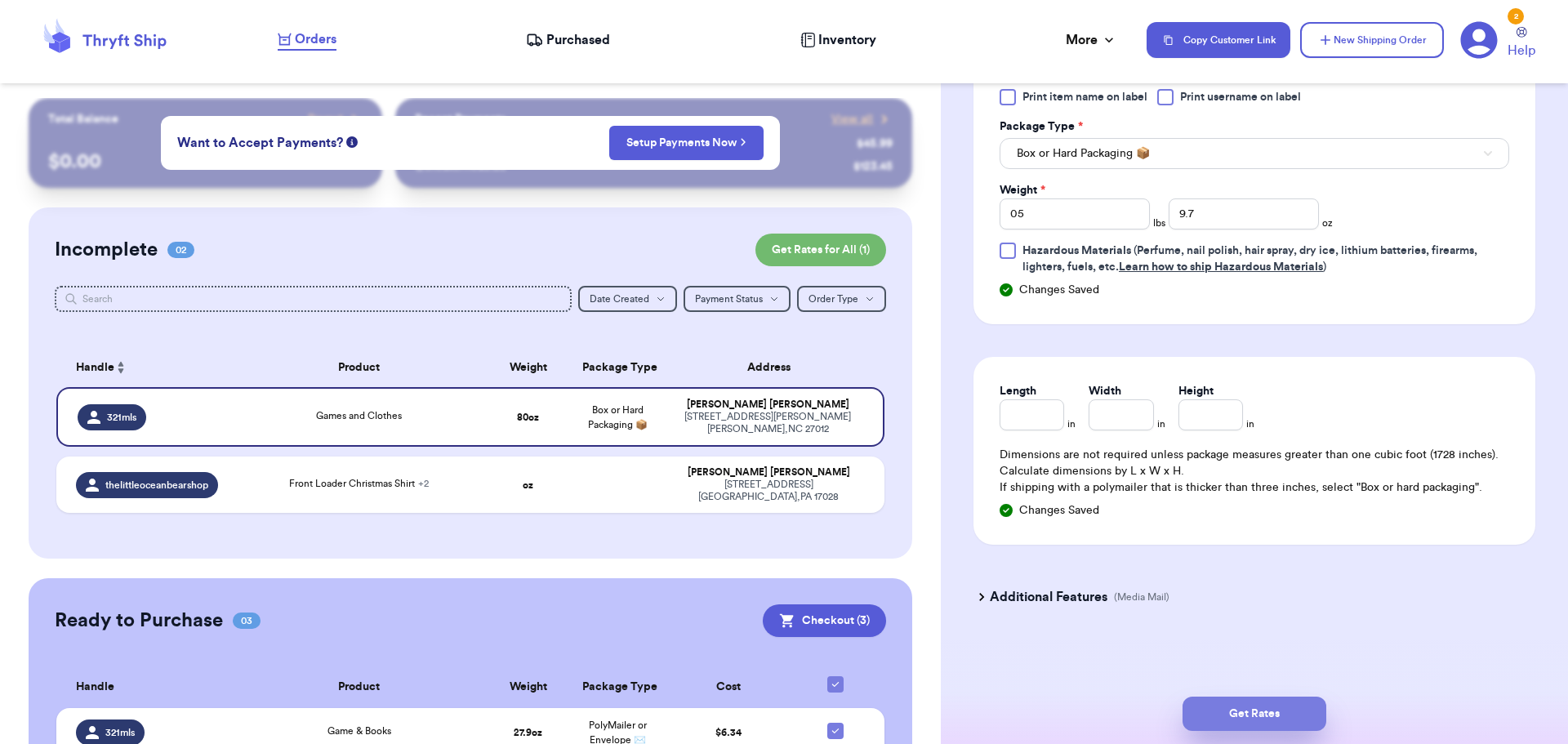
click at [1238, 720] on button "Get Rates" at bounding box center [1254, 713] width 144 height 35
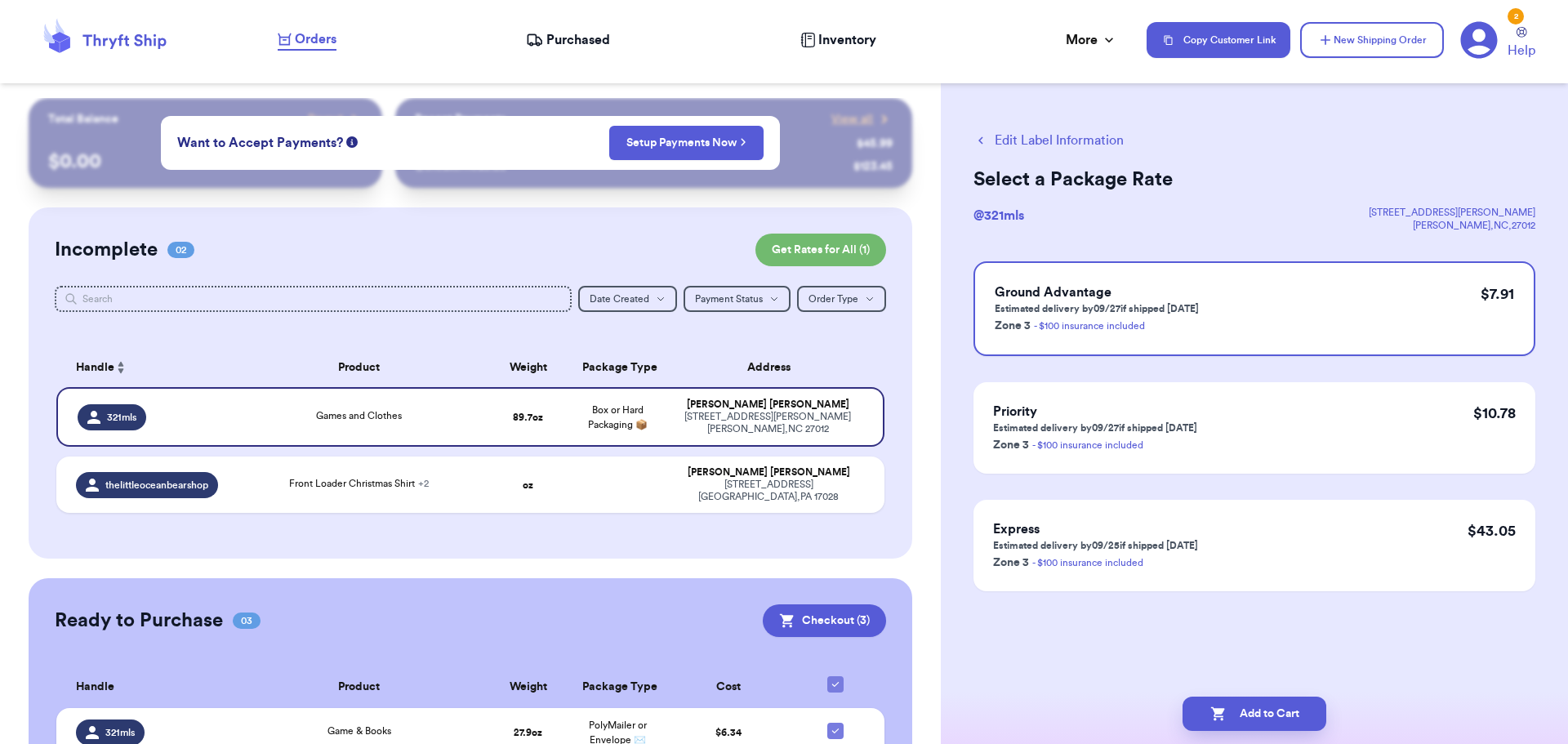
scroll to position [0, 0]
click at [1238, 720] on button "Add to Cart" at bounding box center [1254, 713] width 144 height 35
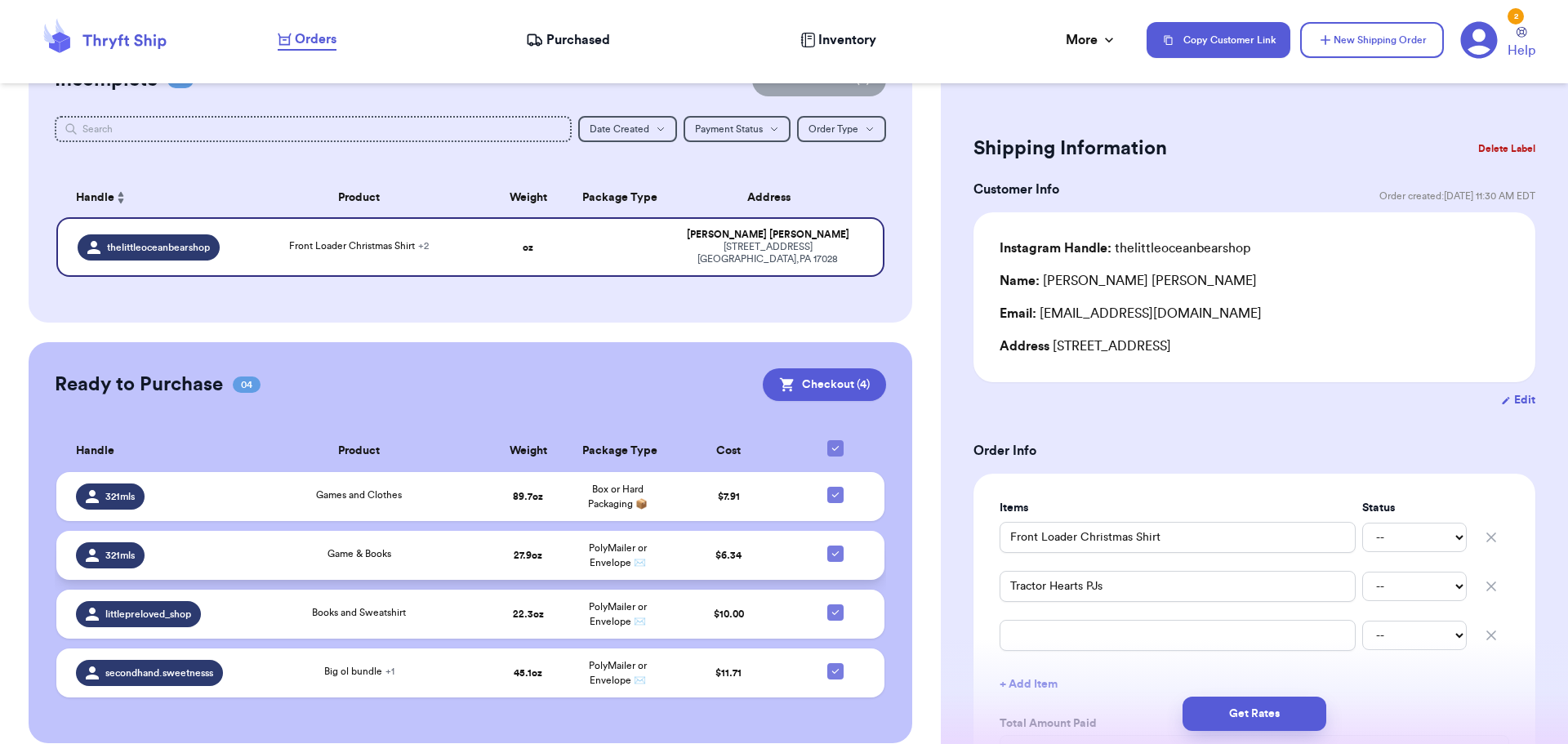
scroll to position [178, 0]
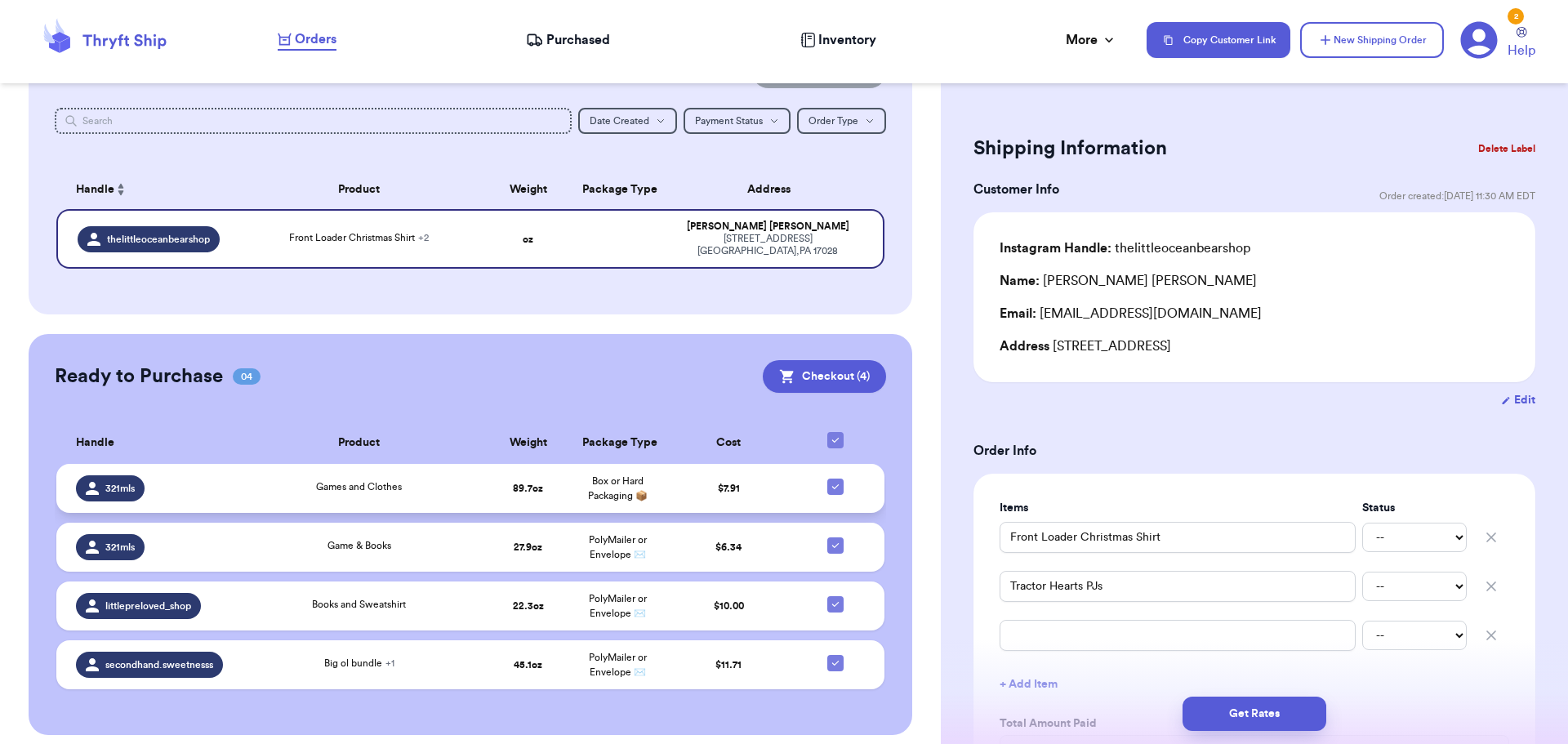
click at [316, 482] on span "Games and Clothes" at bounding box center [359, 486] width 86 height 10
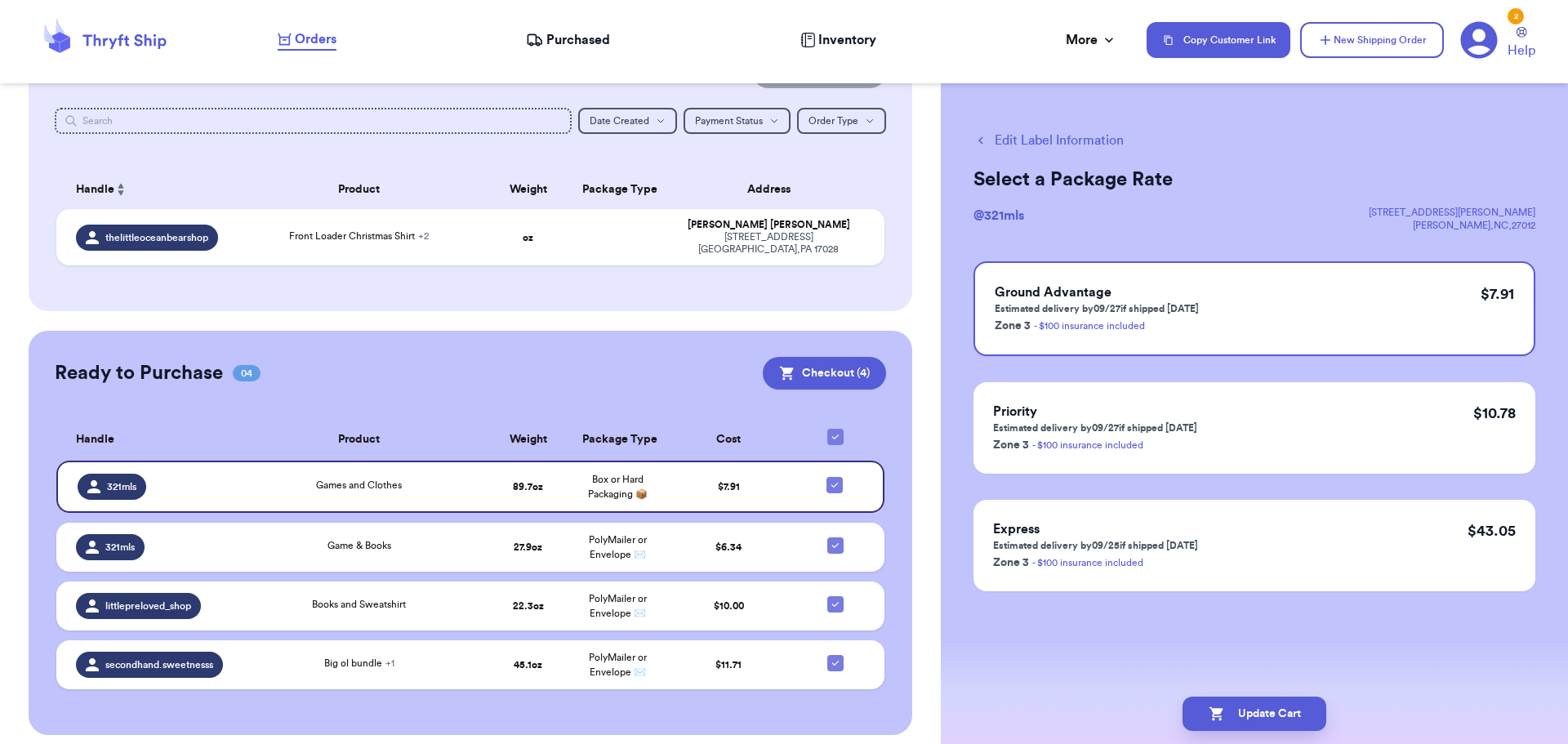
click at [1030, 139] on button "Edit Label Information" at bounding box center [1049, 141] width 151 height 19
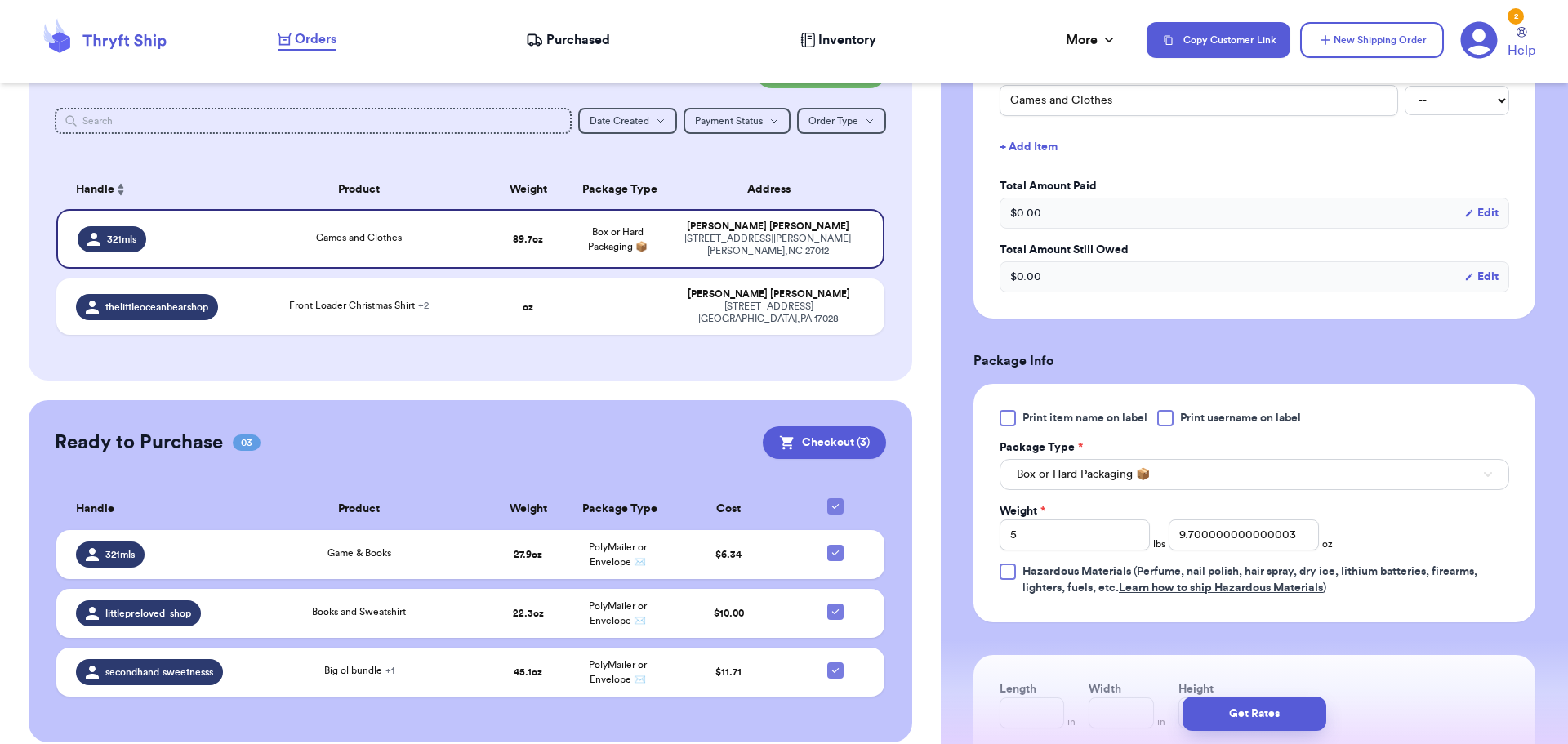
scroll to position [466, 0]
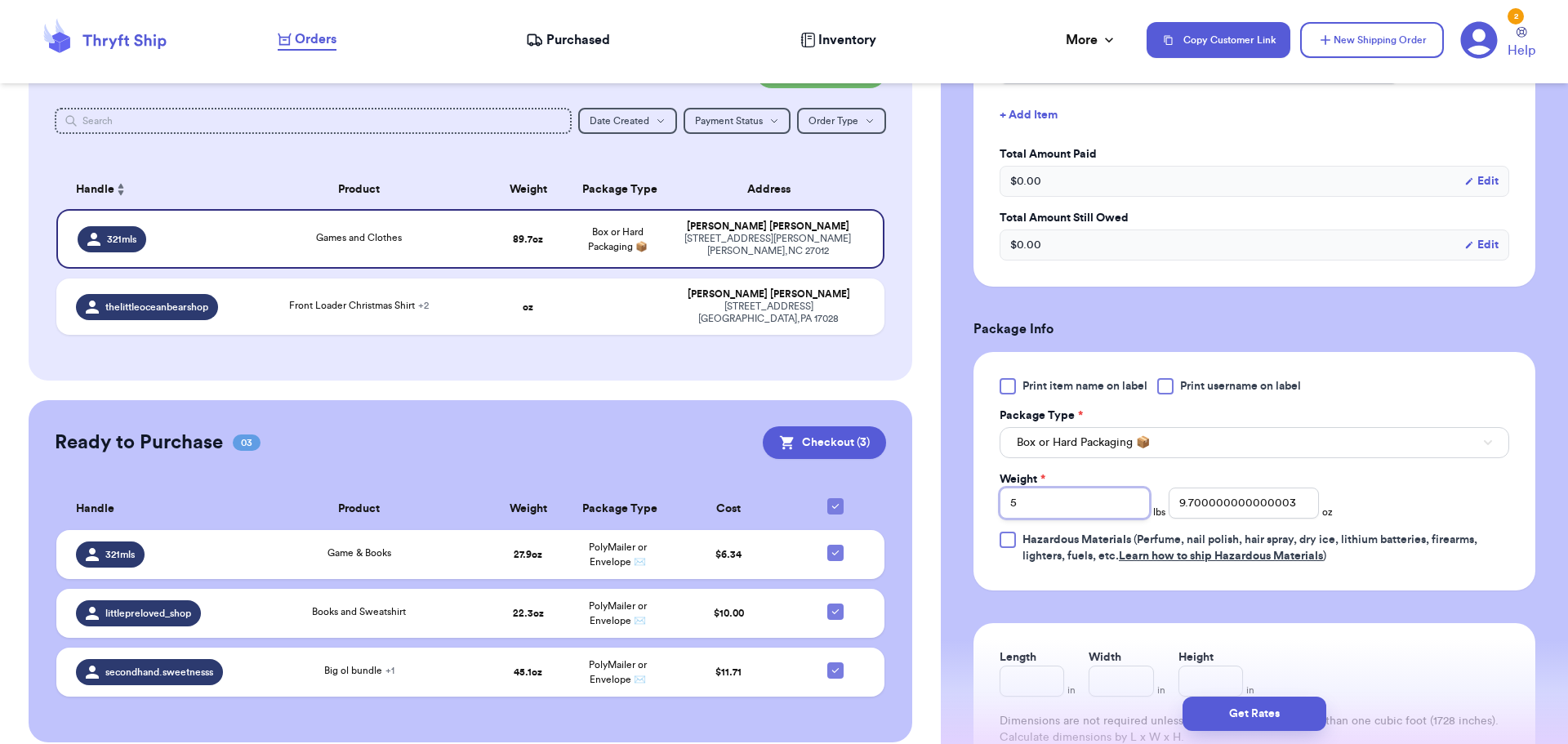
drag, startPoint x: 1067, startPoint y: 505, endPoint x: 1083, endPoint y: 539, distance: 37.6
click at [1083, 539] on div "Print item name on label Print username on label Package Type * Box or Hard Pac…" at bounding box center [1254, 471] width 509 height 186
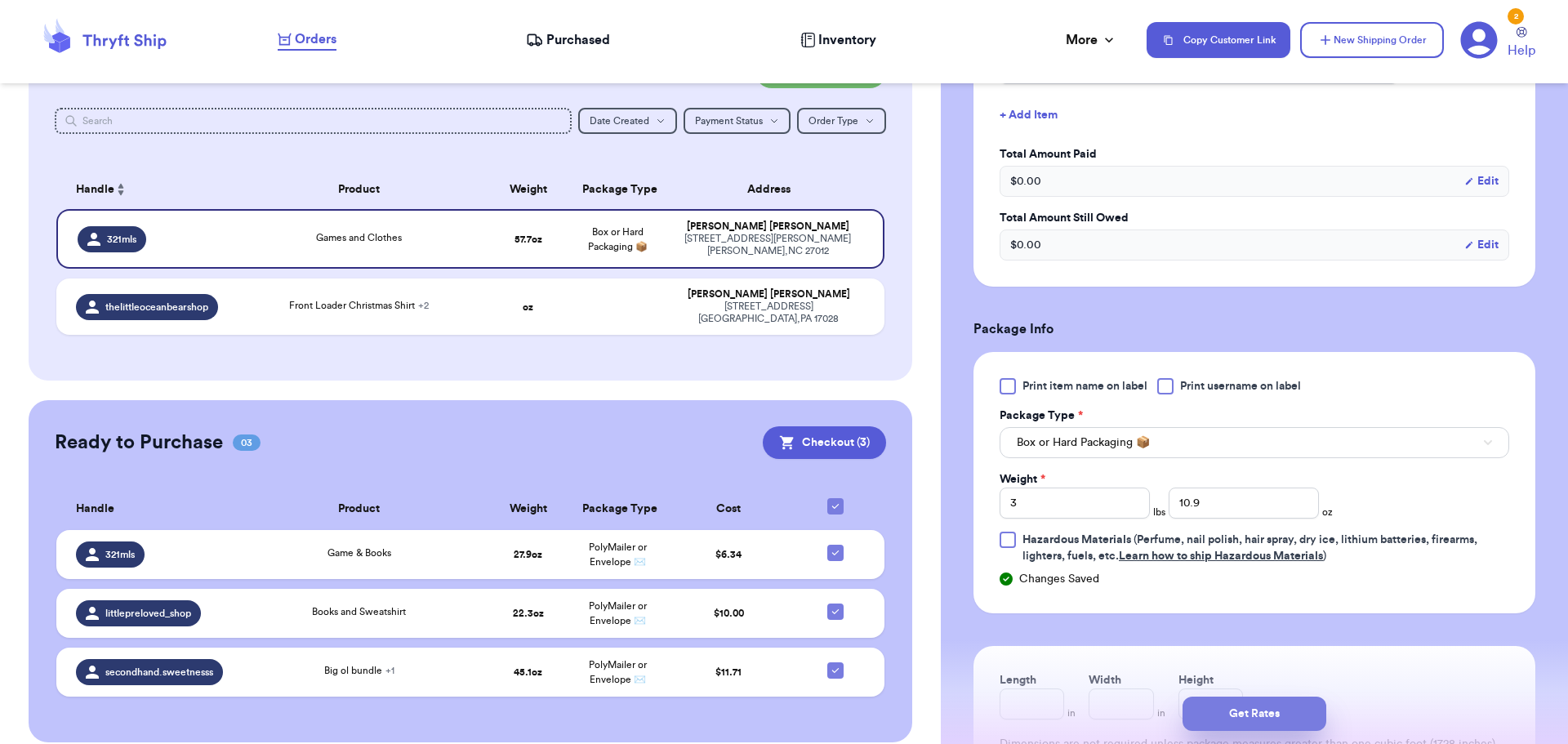
click at [1281, 727] on button "Get Rates" at bounding box center [1254, 713] width 144 height 35
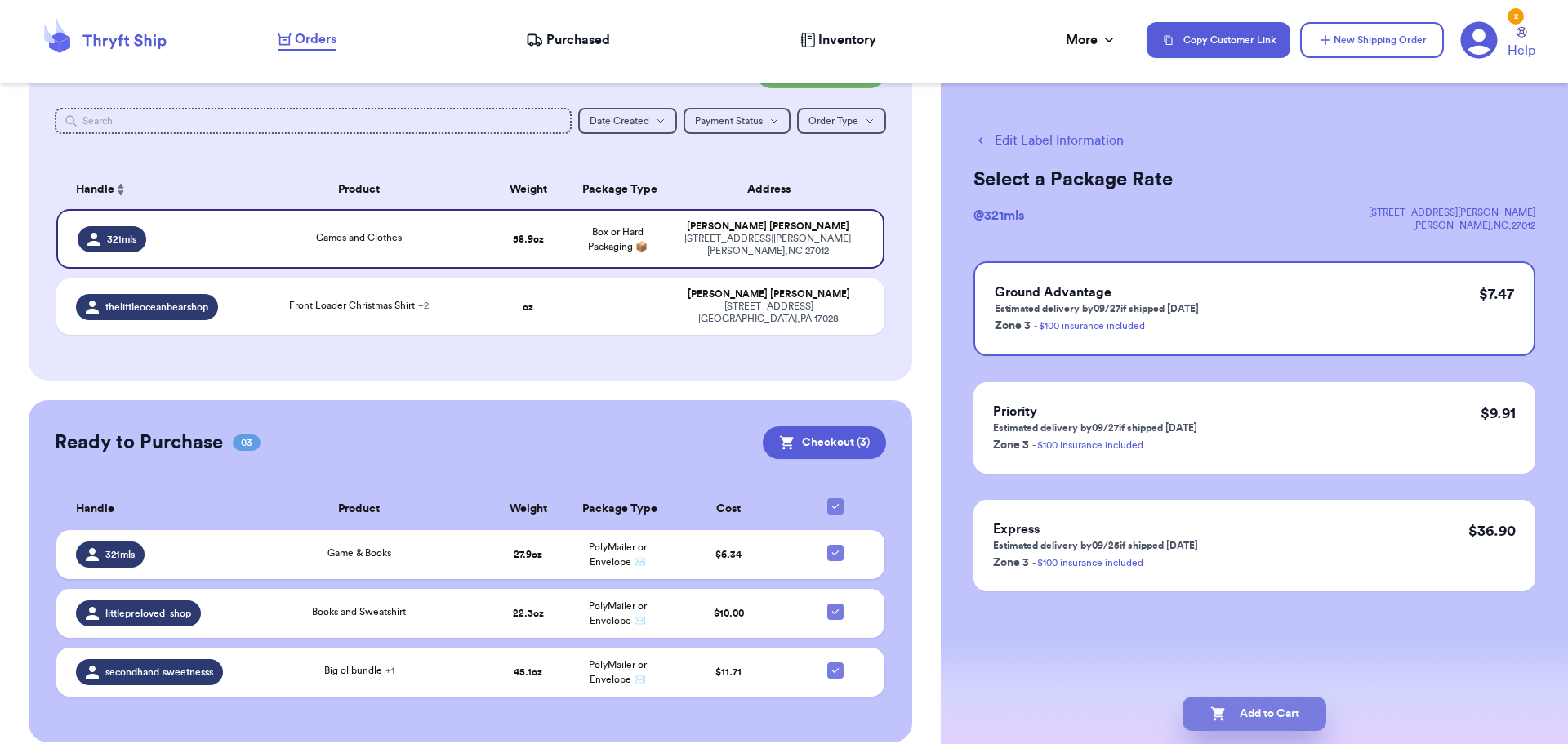
click at [1272, 711] on button "Add to Cart" at bounding box center [1254, 713] width 144 height 35
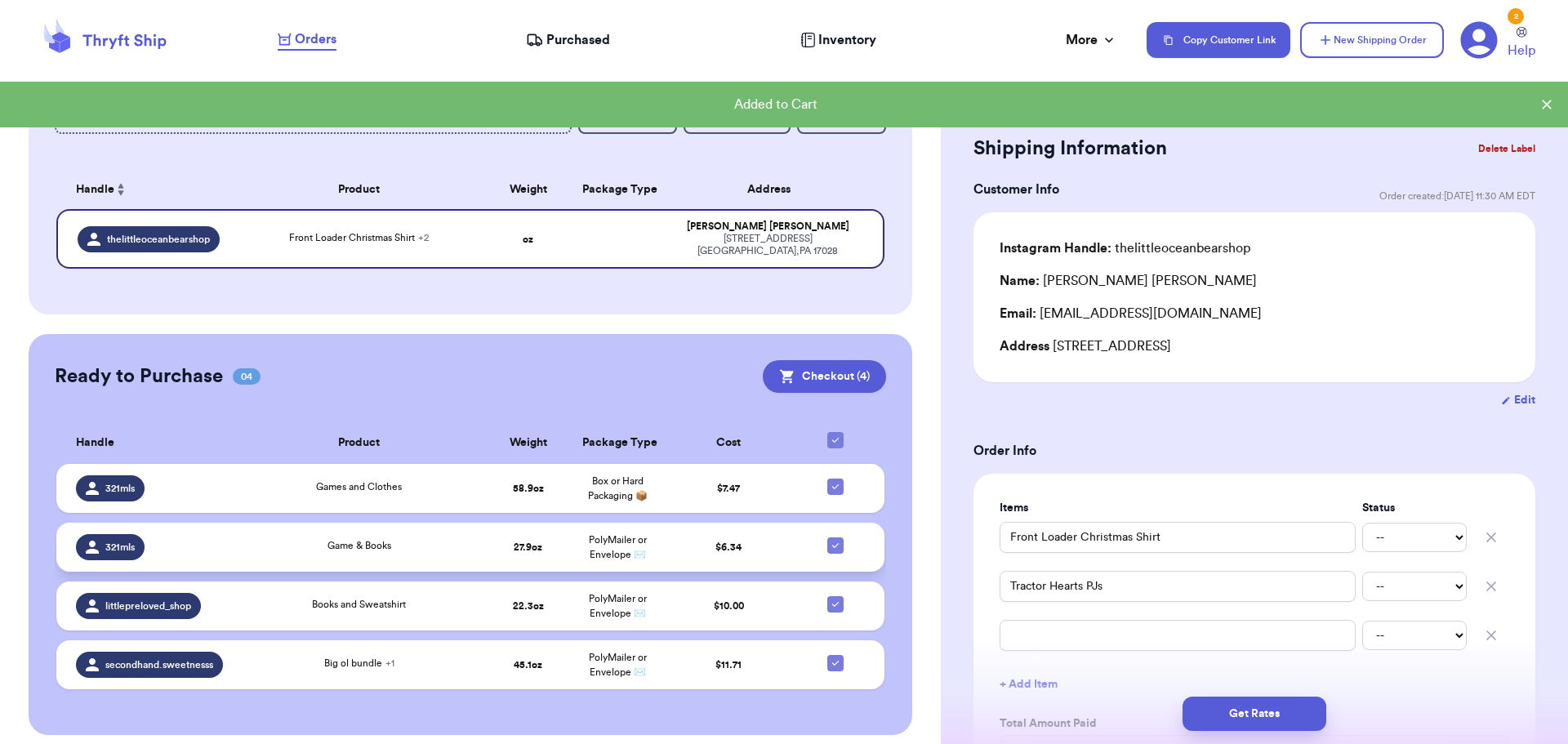
click at [718, 545] on td "$ 6.34" at bounding box center [729, 546] width 134 height 49
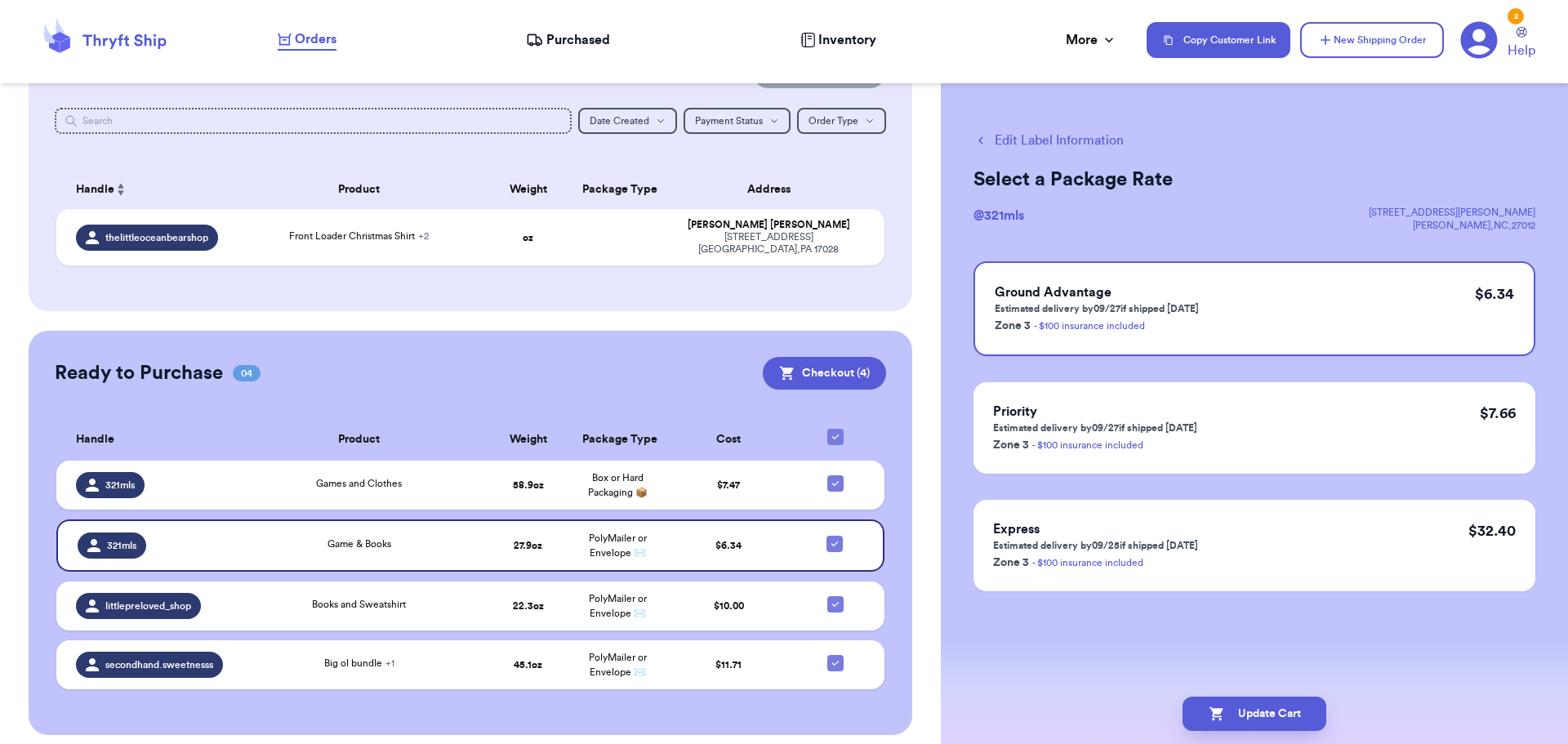
click at [1041, 136] on button "Edit Label Information" at bounding box center [1049, 141] width 151 height 19
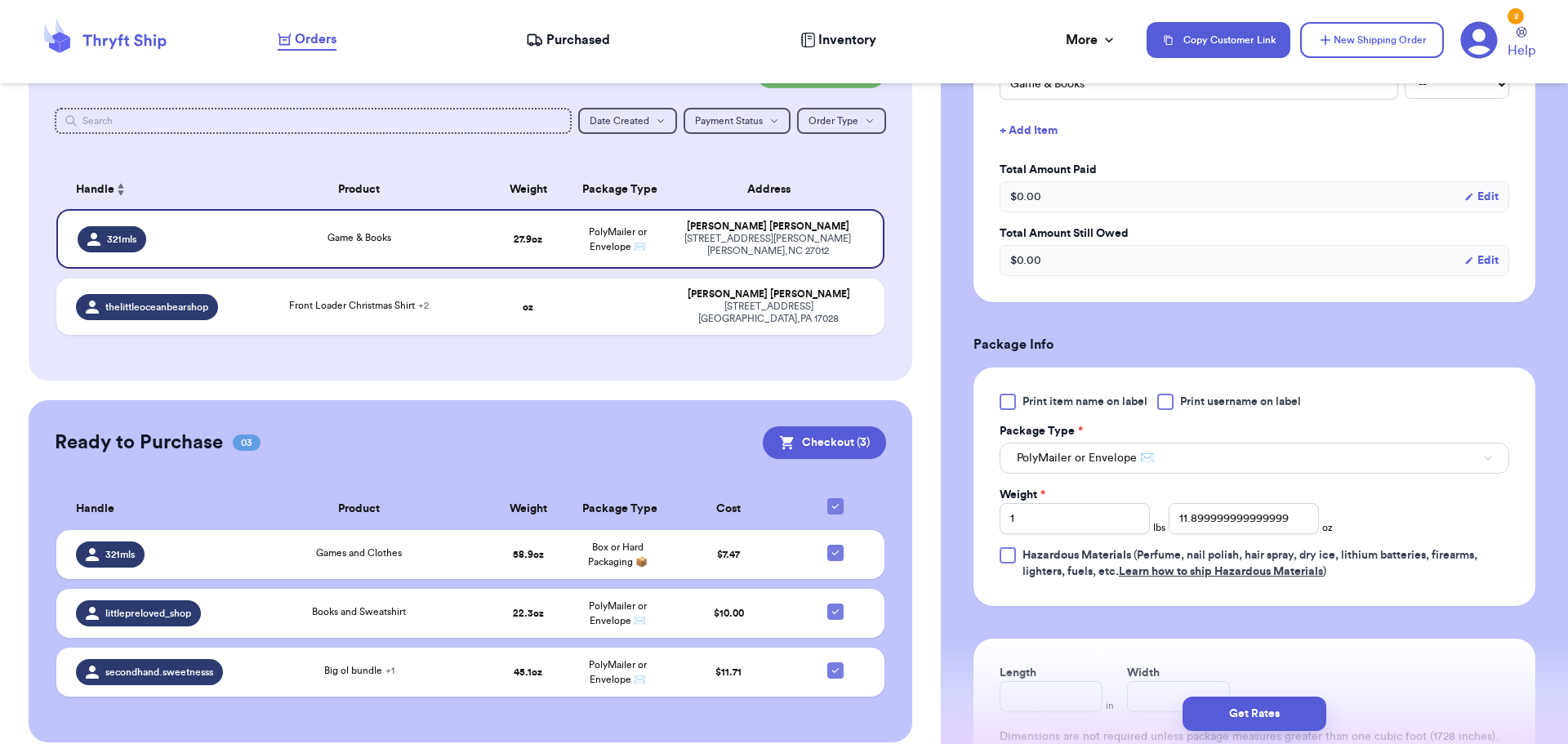
scroll to position [455, 0]
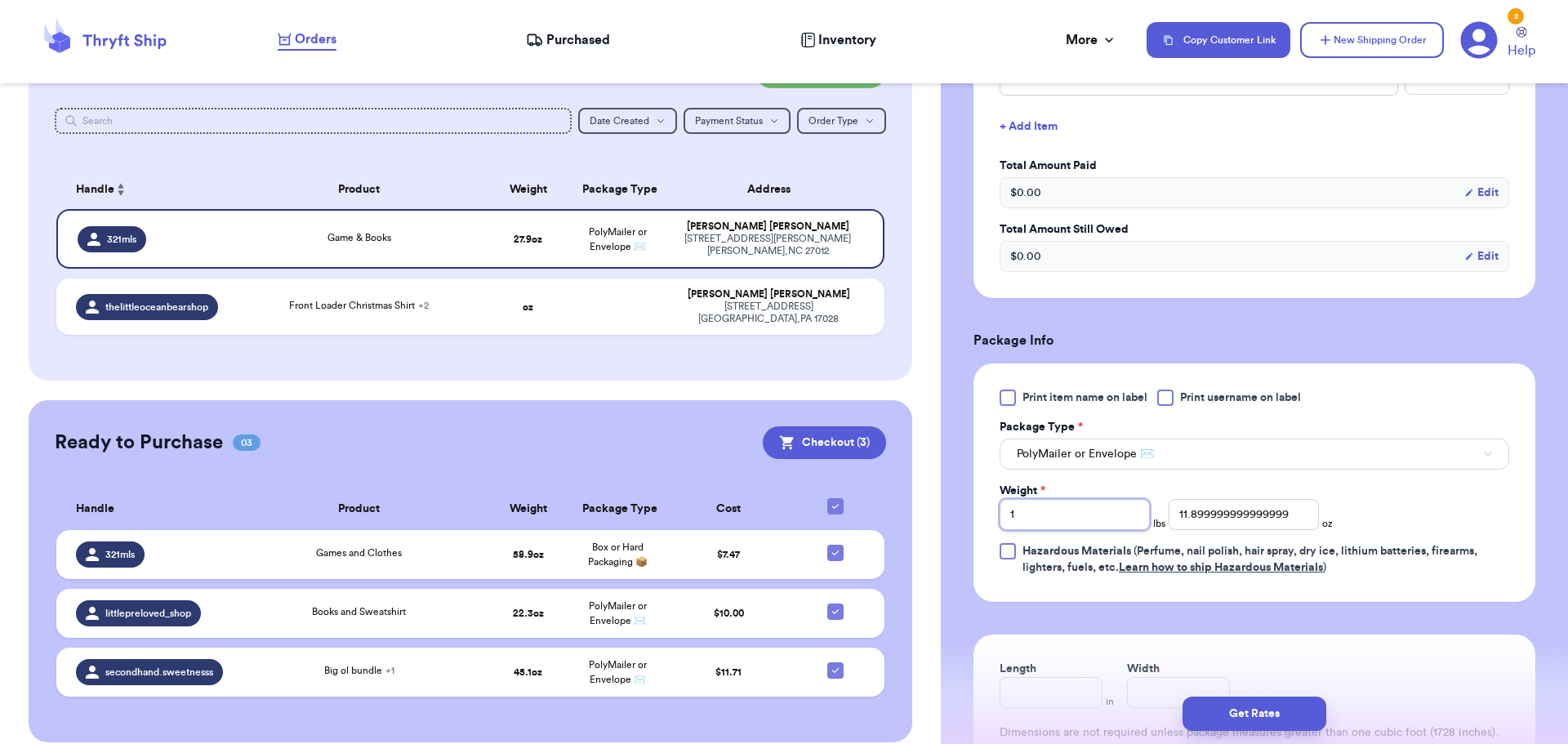
click at [1066, 517] on input "1" at bounding box center [1075, 514] width 151 height 31
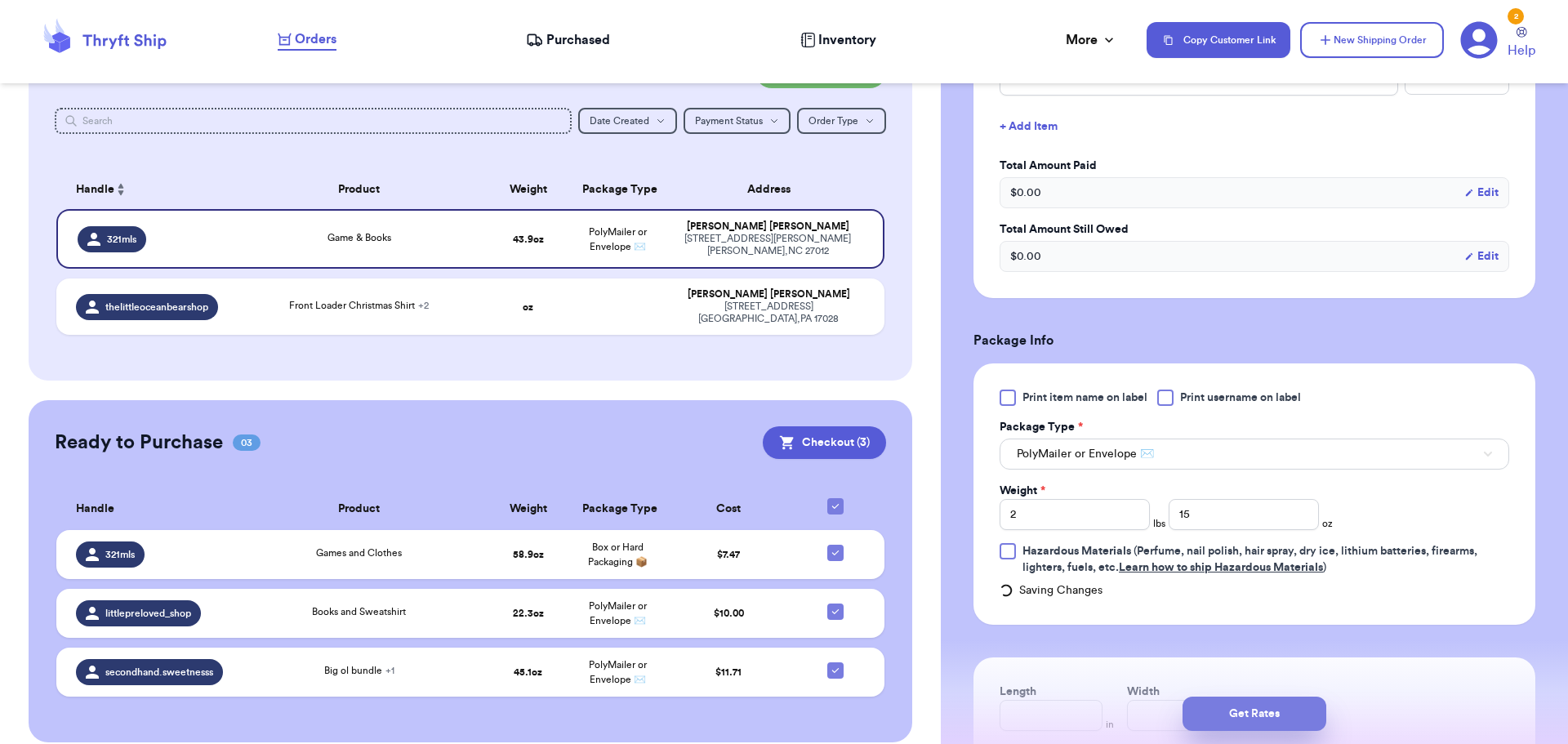
click at [1250, 718] on button "Get Rates" at bounding box center [1254, 713] width 144 height 35
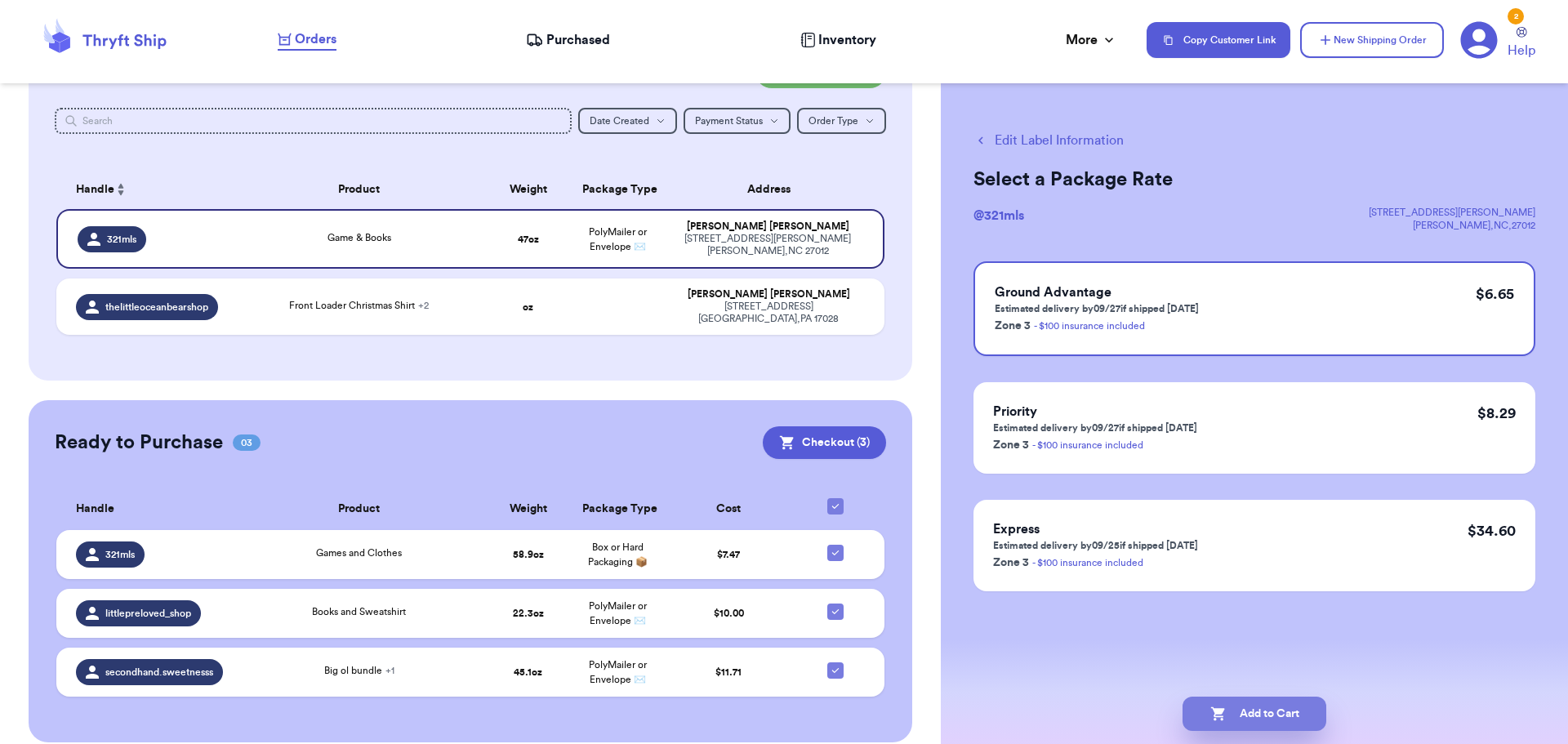
click at [1239, 703] on button "Add to Cart" at bounding box center [1254, 713] width 144 height 35
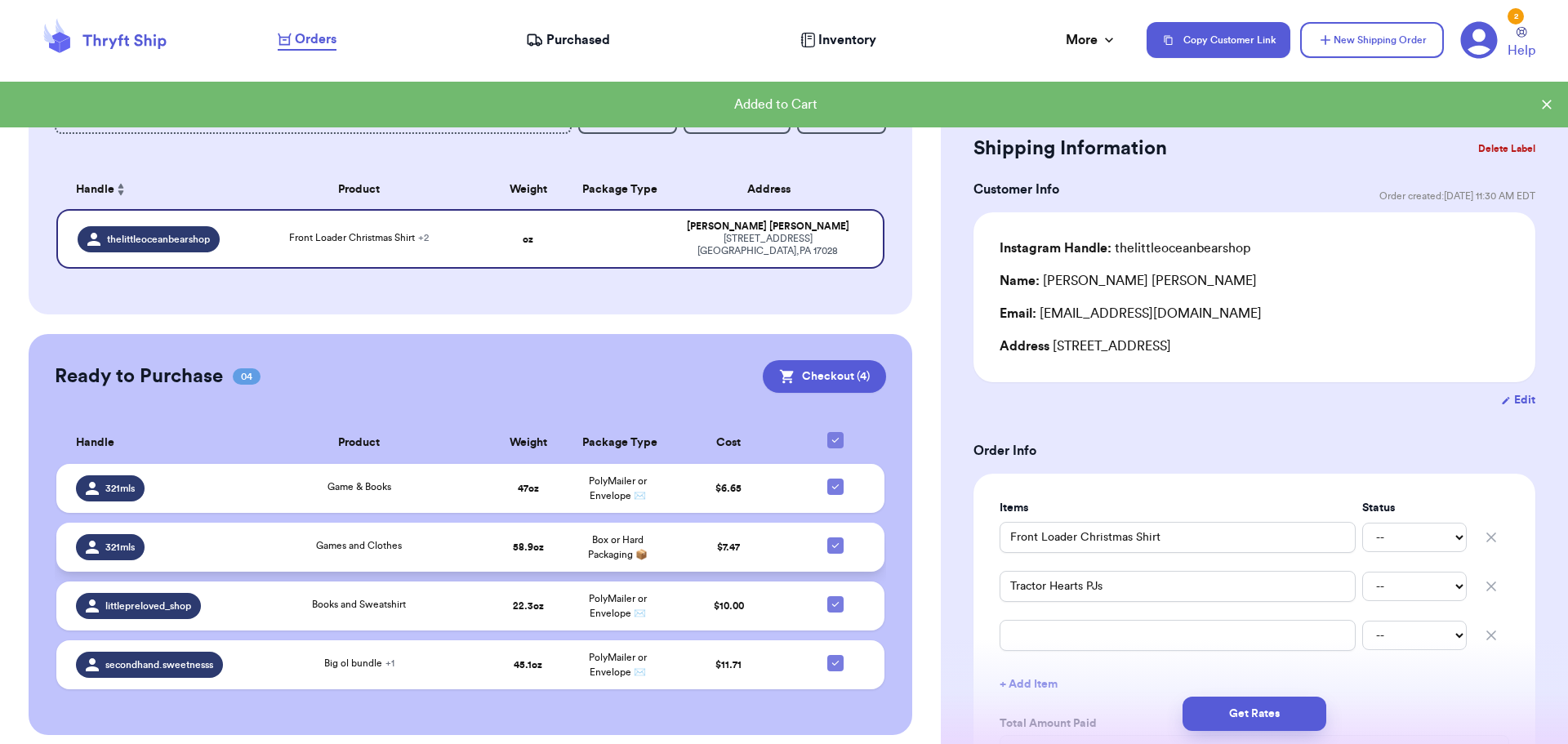
click at [735, 534] on td "$ 7.47" at bounding box center [729, 546] width 134 height 49
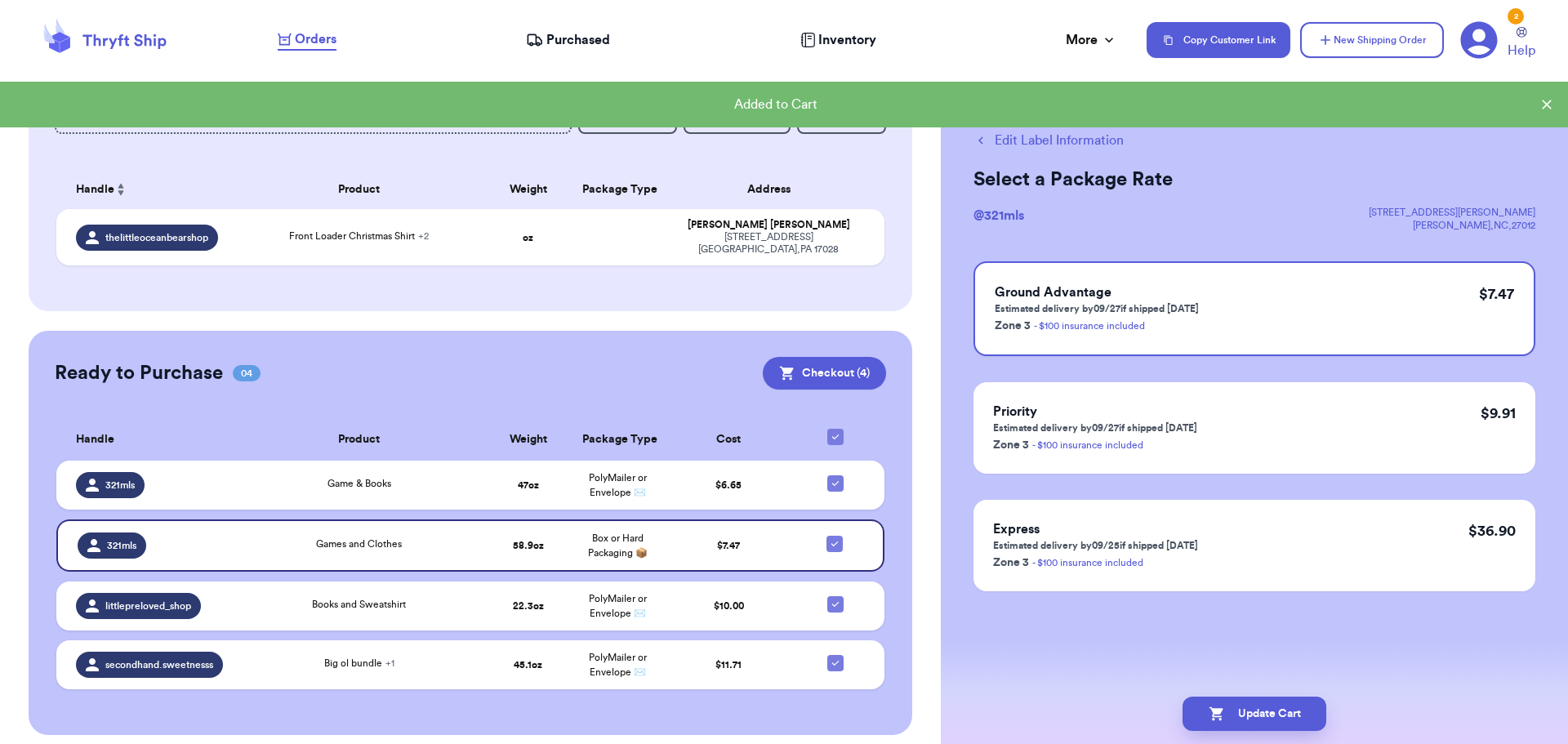
click at [1016, 133] on button "Edit Label Information" at bounding box center [1049, 141] width 151 height 19
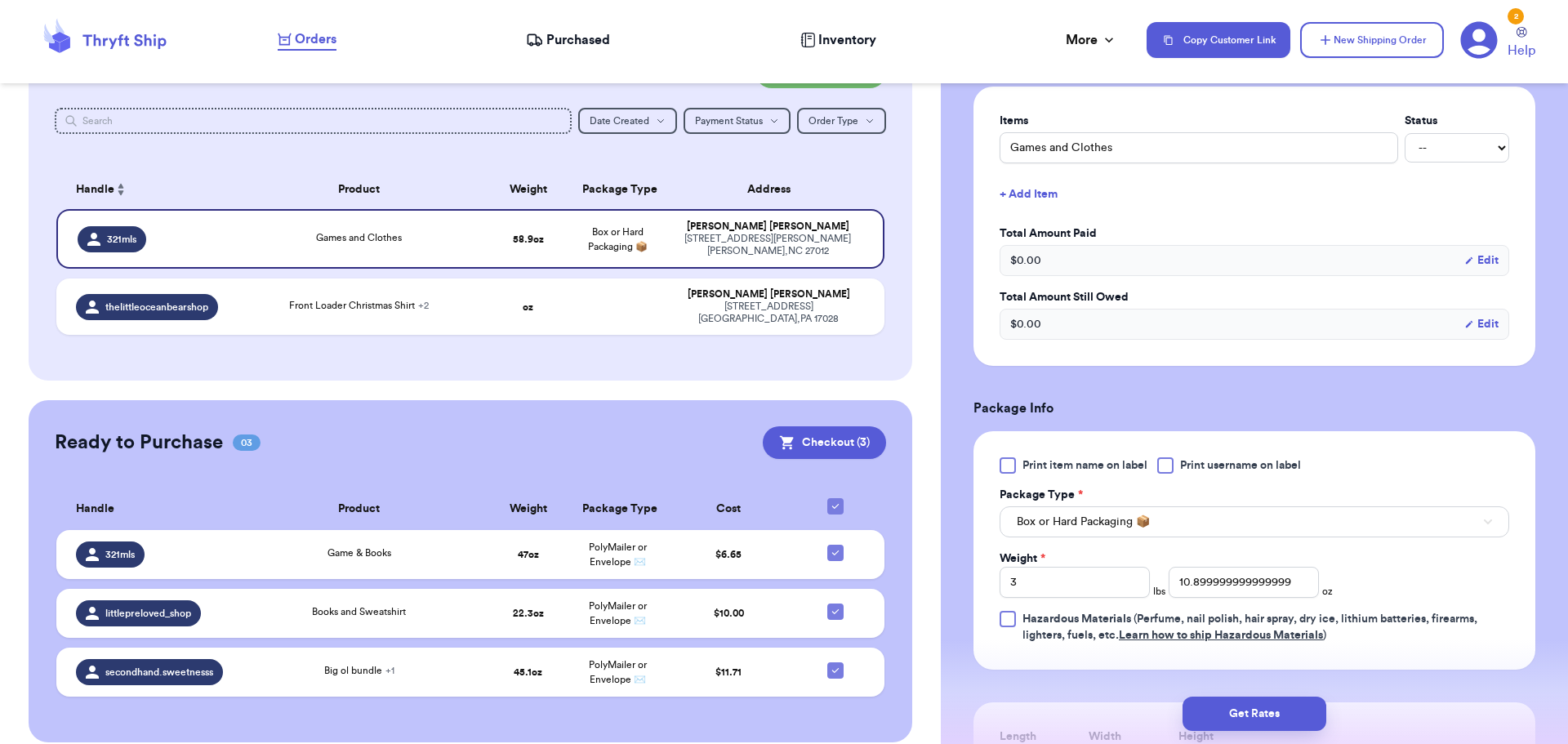
scroll to position [437, 0]
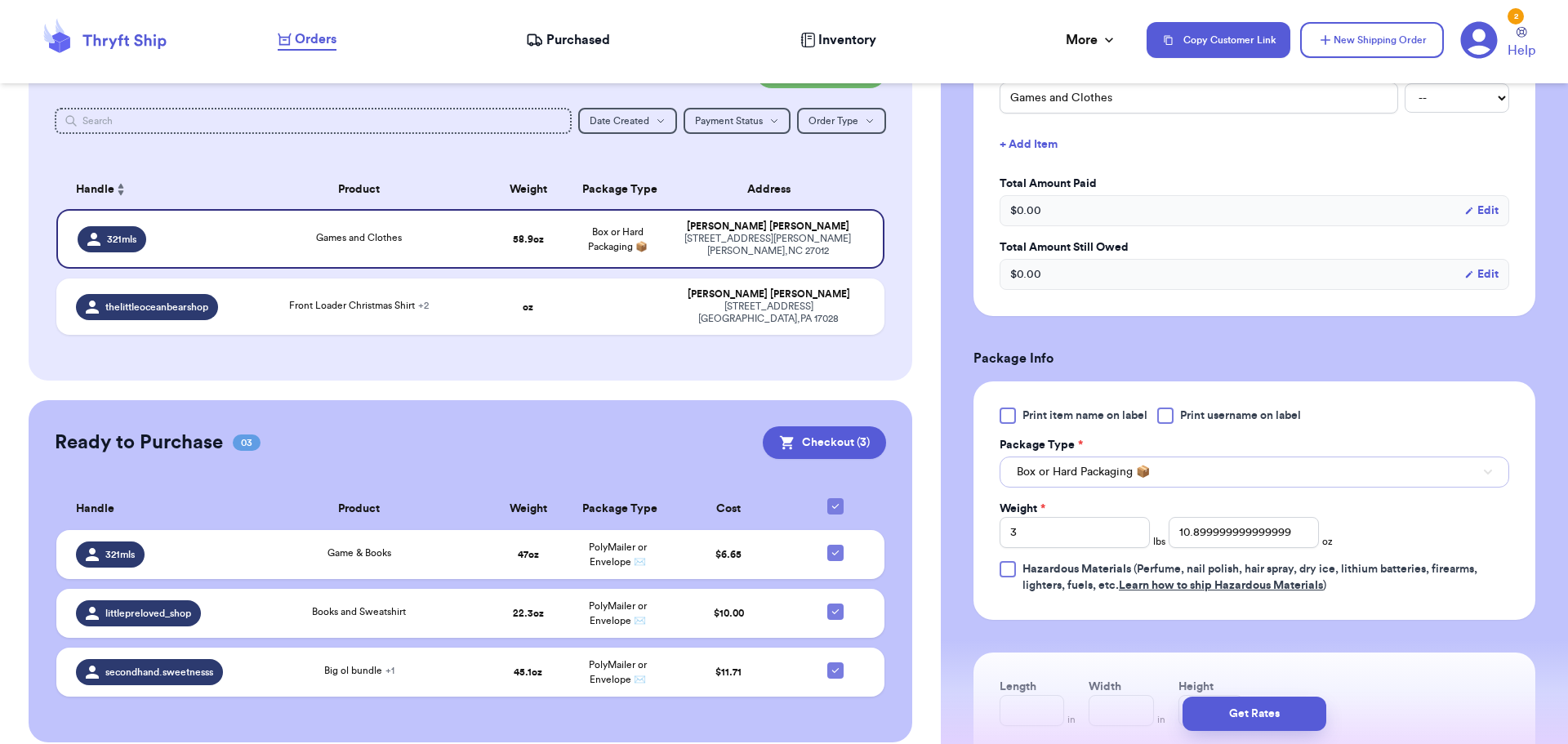
click at [1083, 471] on span "Box or Hard Packaging 📦" at bounding box center [1083, 472] width 133 height 16
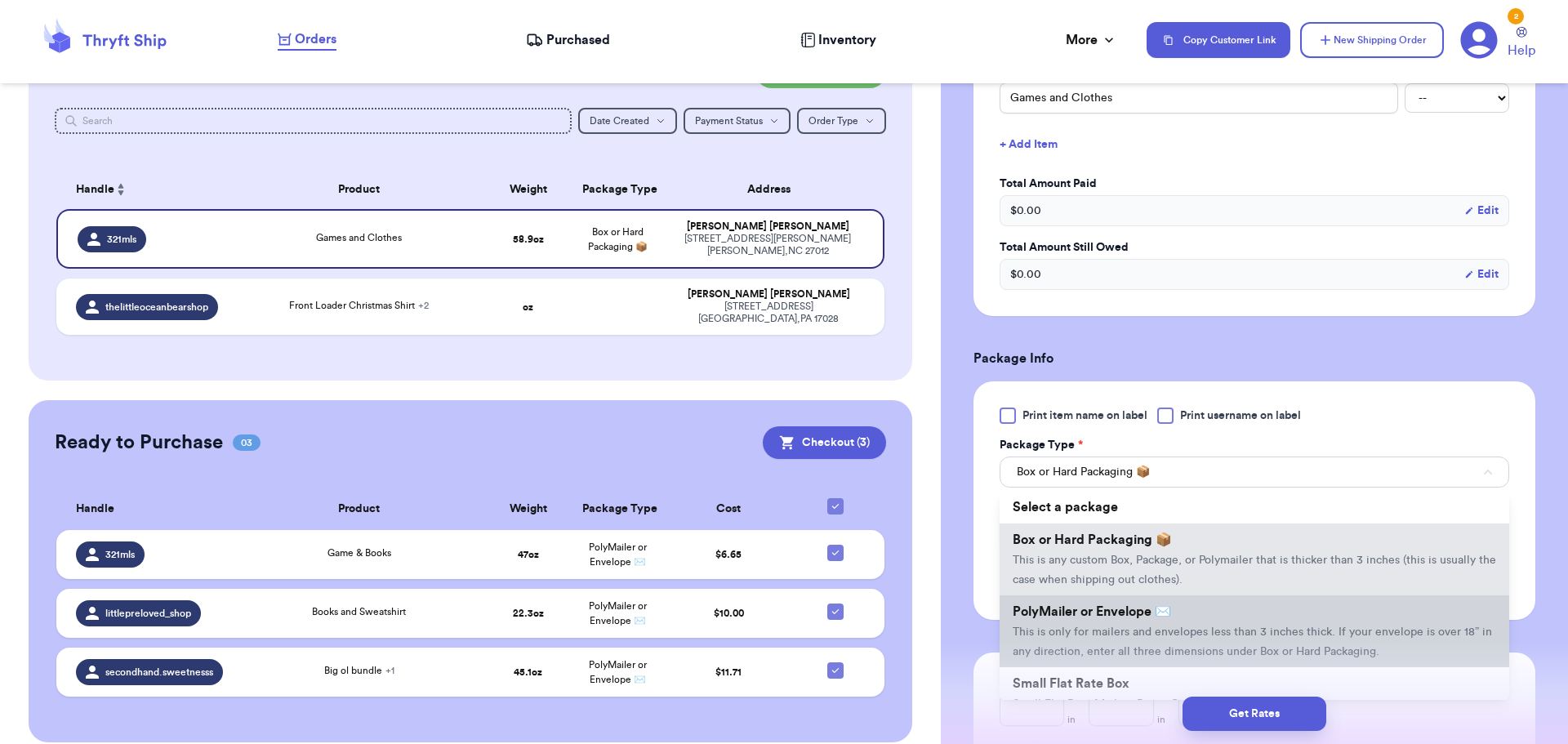
click at [1083, 630] on span "This is only for mailers and envelopes less than 3 inches thick. If your envelo…" at bounding box center [1252, 641] width 479 height 31
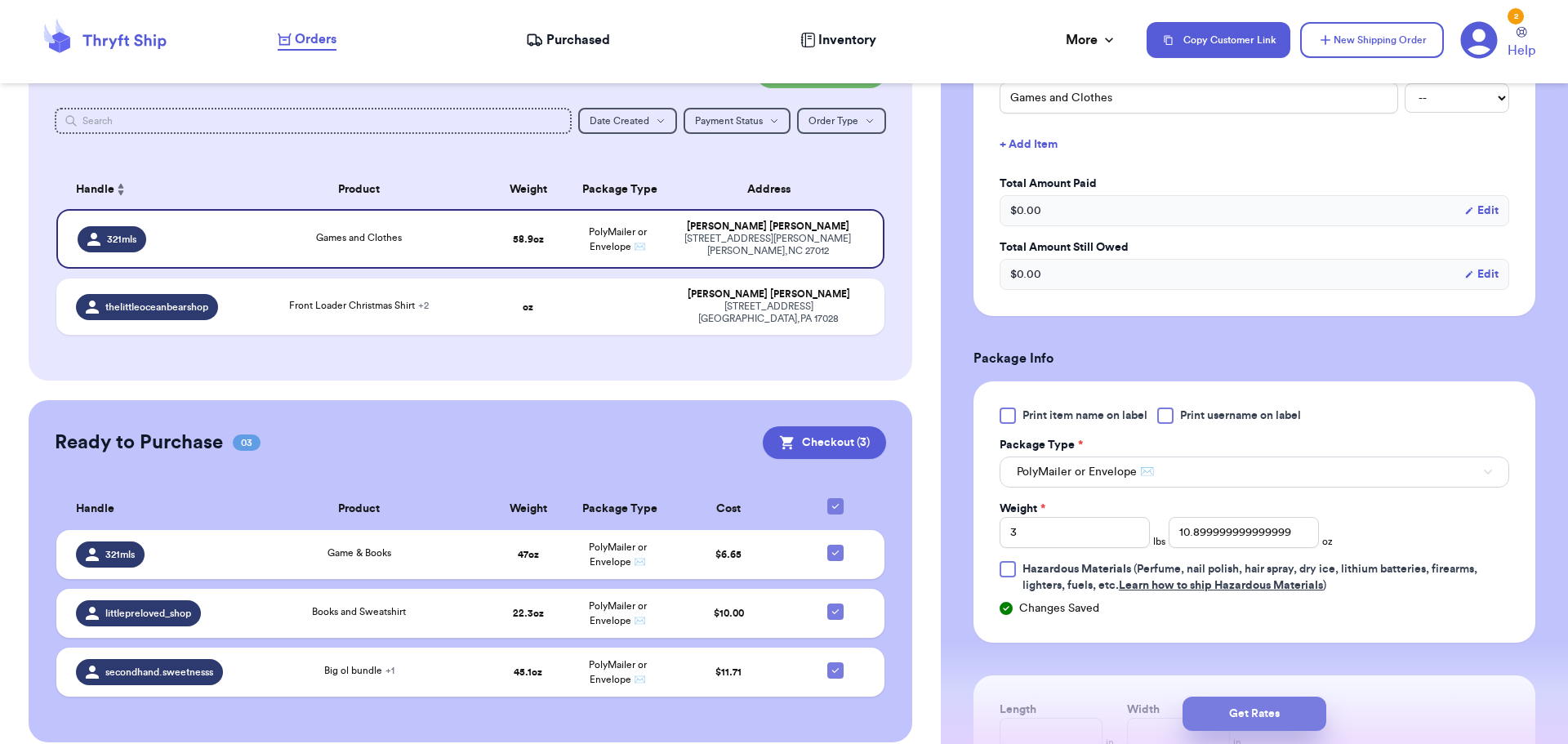
click at [1236, 721] on button "Get Rates" at bounding box center [1254, 713] width 144 height 35
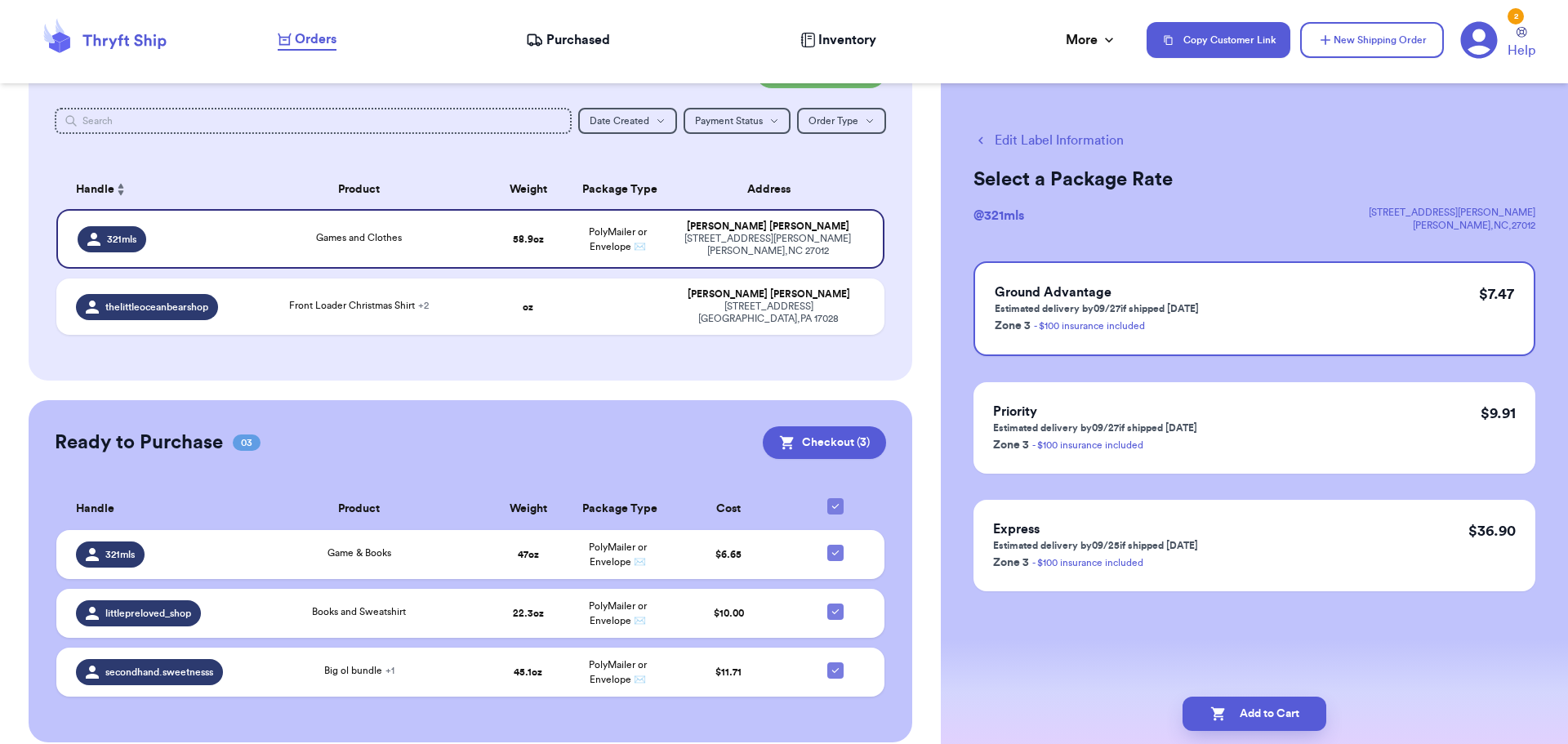
scroll to position [0, 0]
click at [1277, 704] on button "Add to Cart" at bounding box center [1254, 713] width 144 height 35
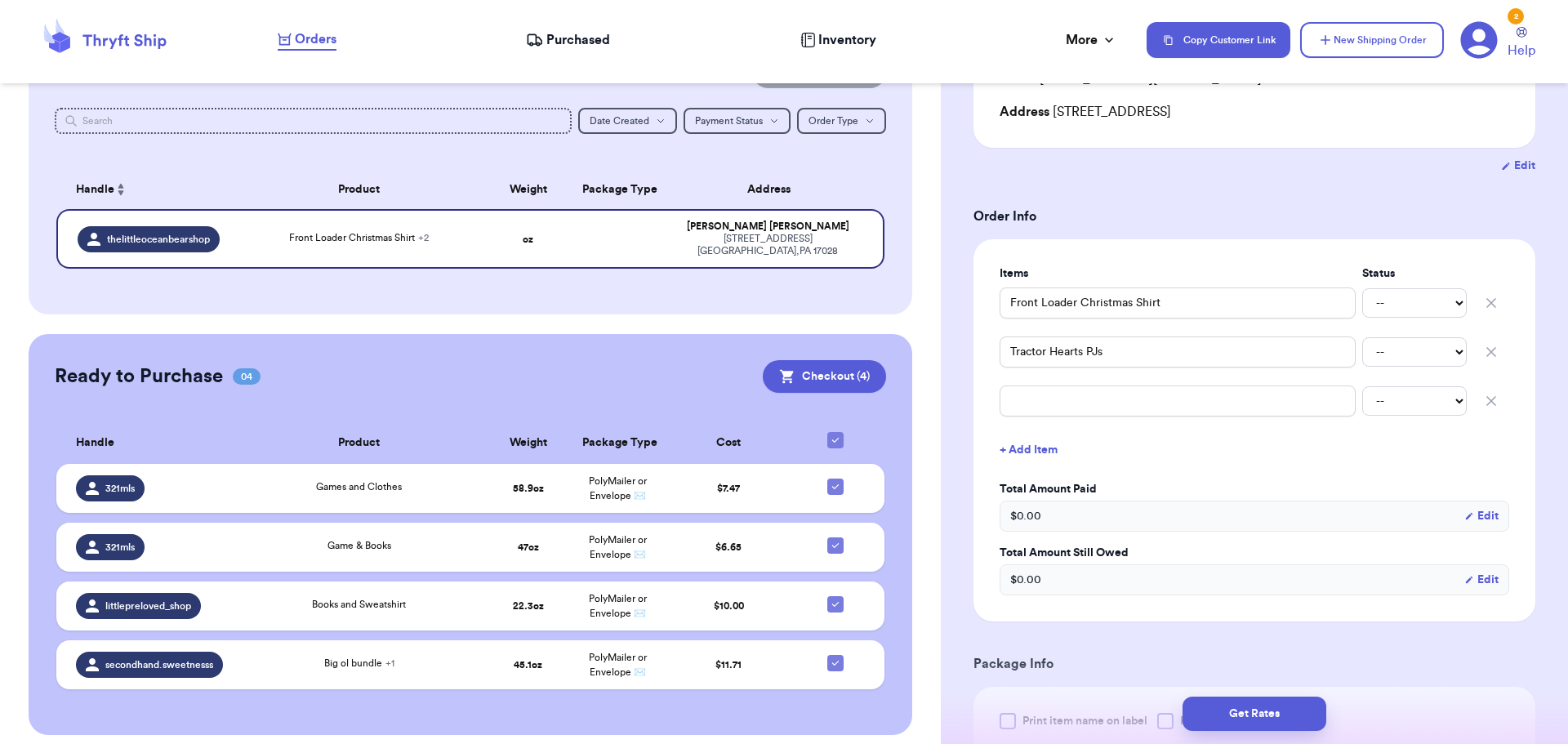
scroll to position [209, 0]
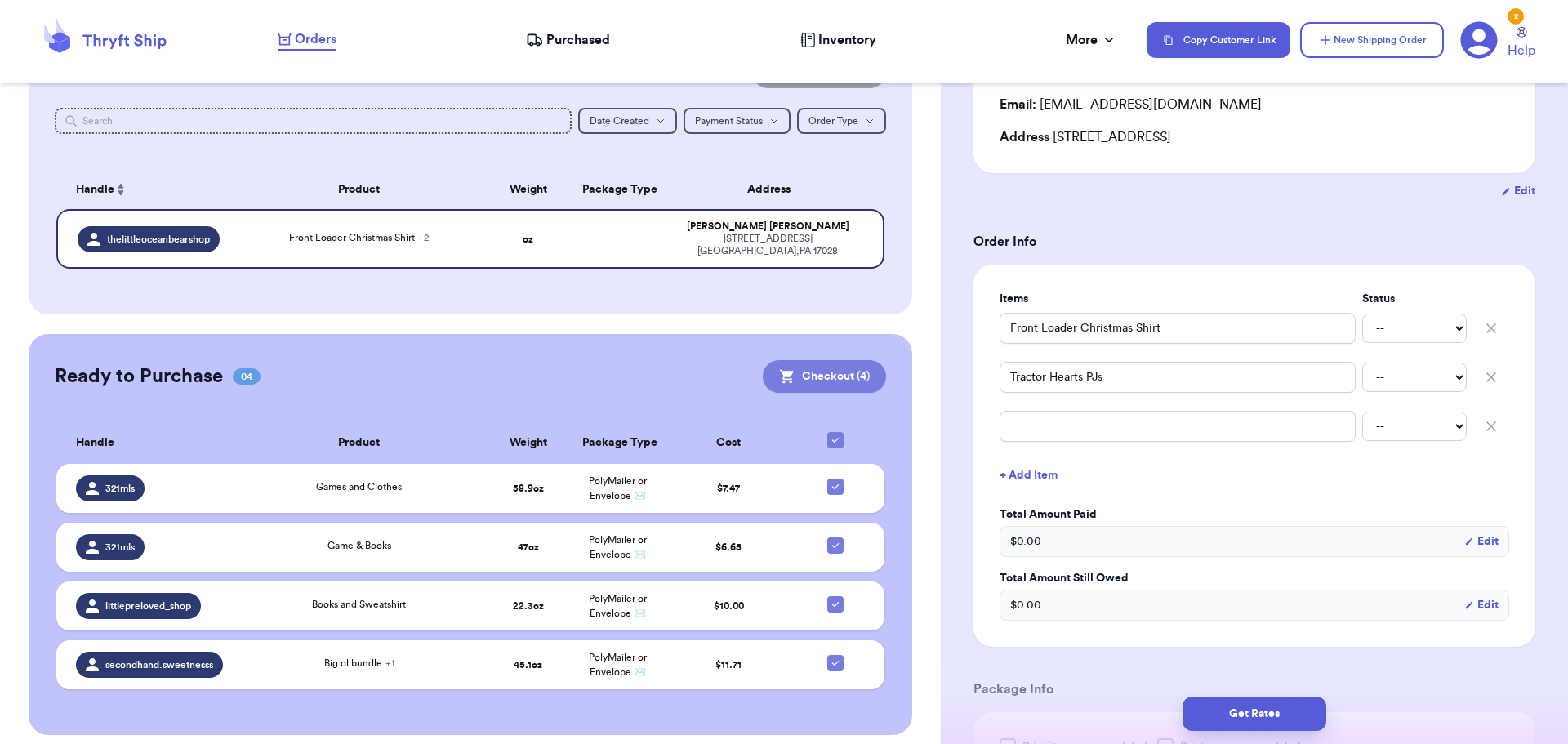
click at [827, 371] on button "Checkout ( 4 )" at bounding box center [824, 376] width 123 height 33
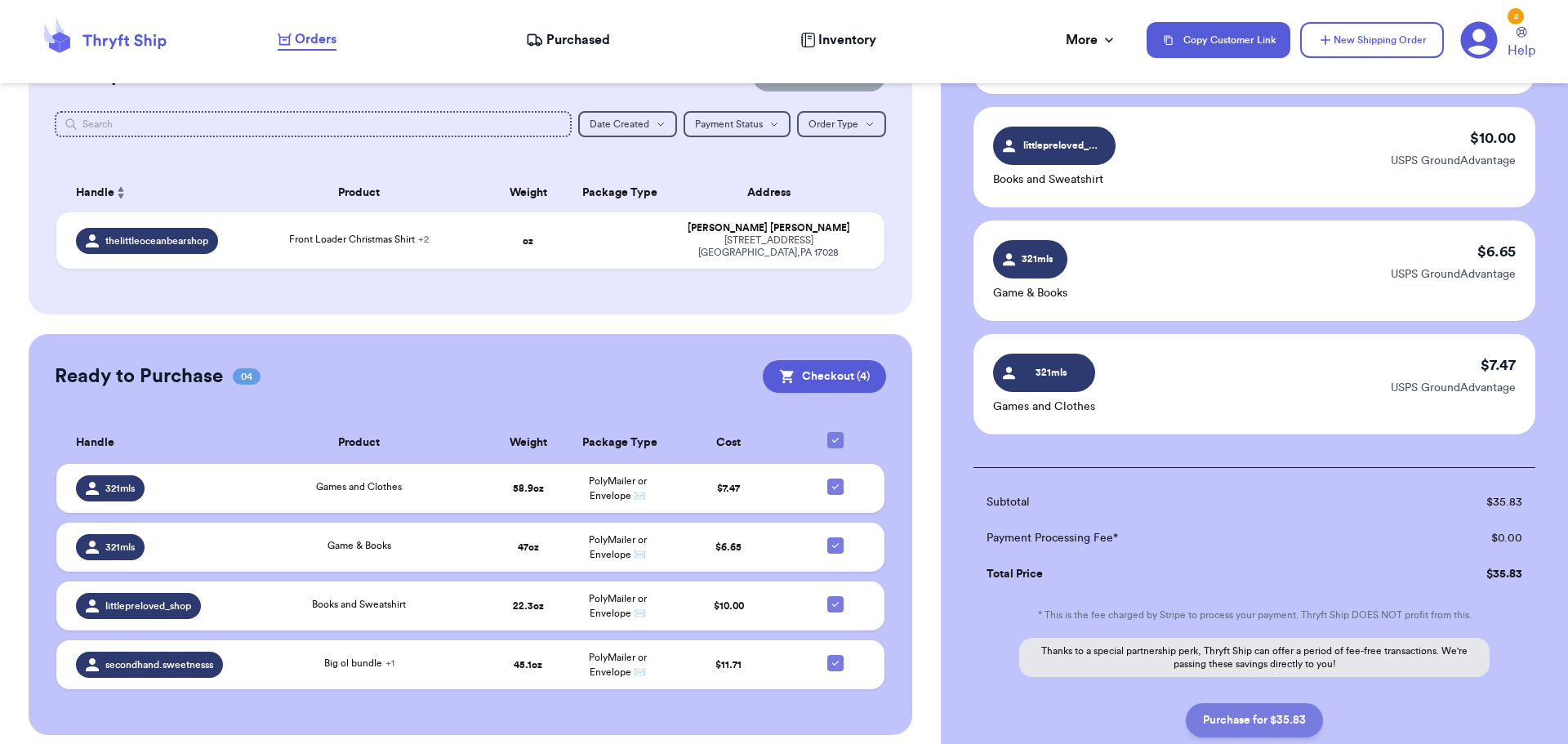
click at [1249, 729] on button "Purchase for $35.83" at bounding box center [1254, 720] width 137 height 35
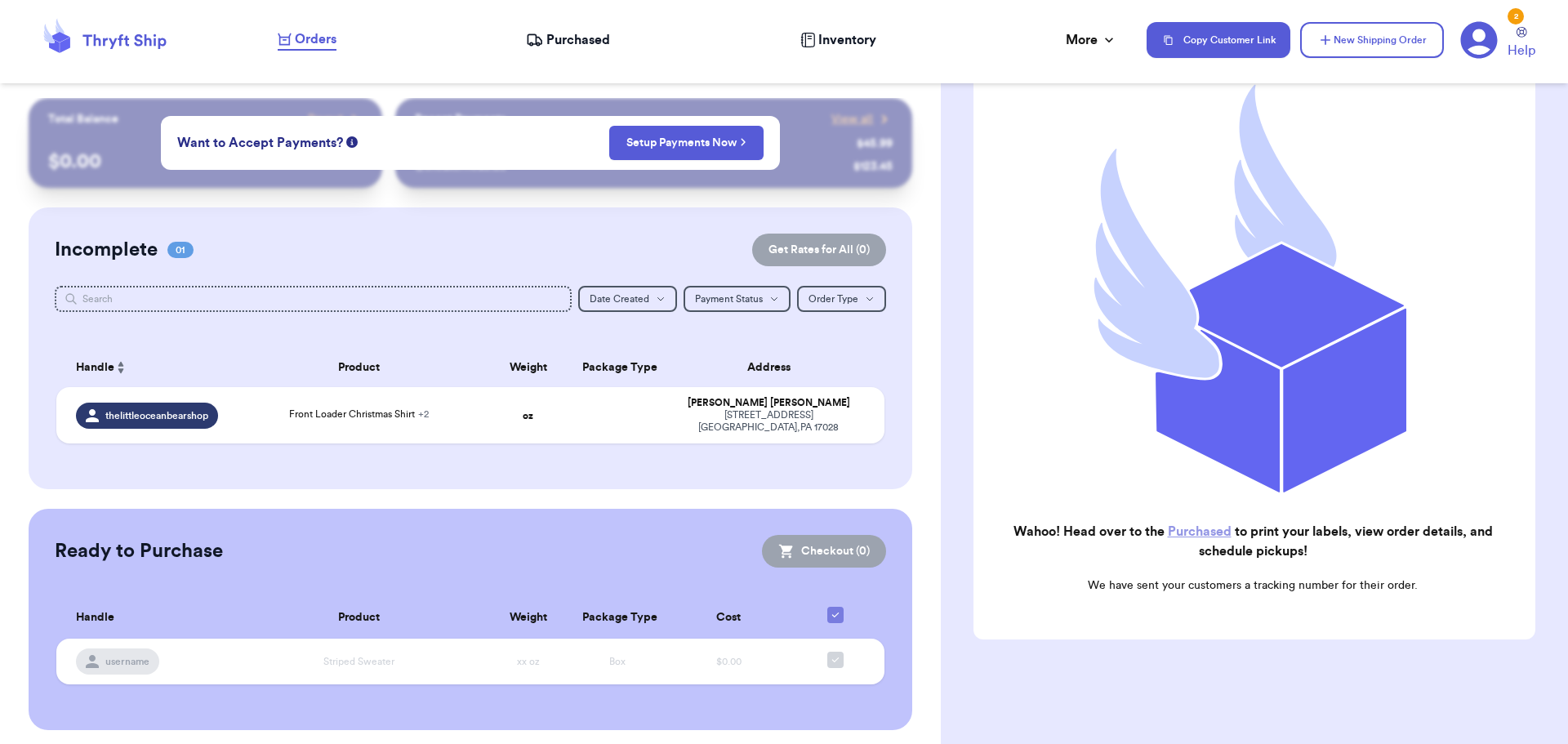
scroll to position [0, 0]
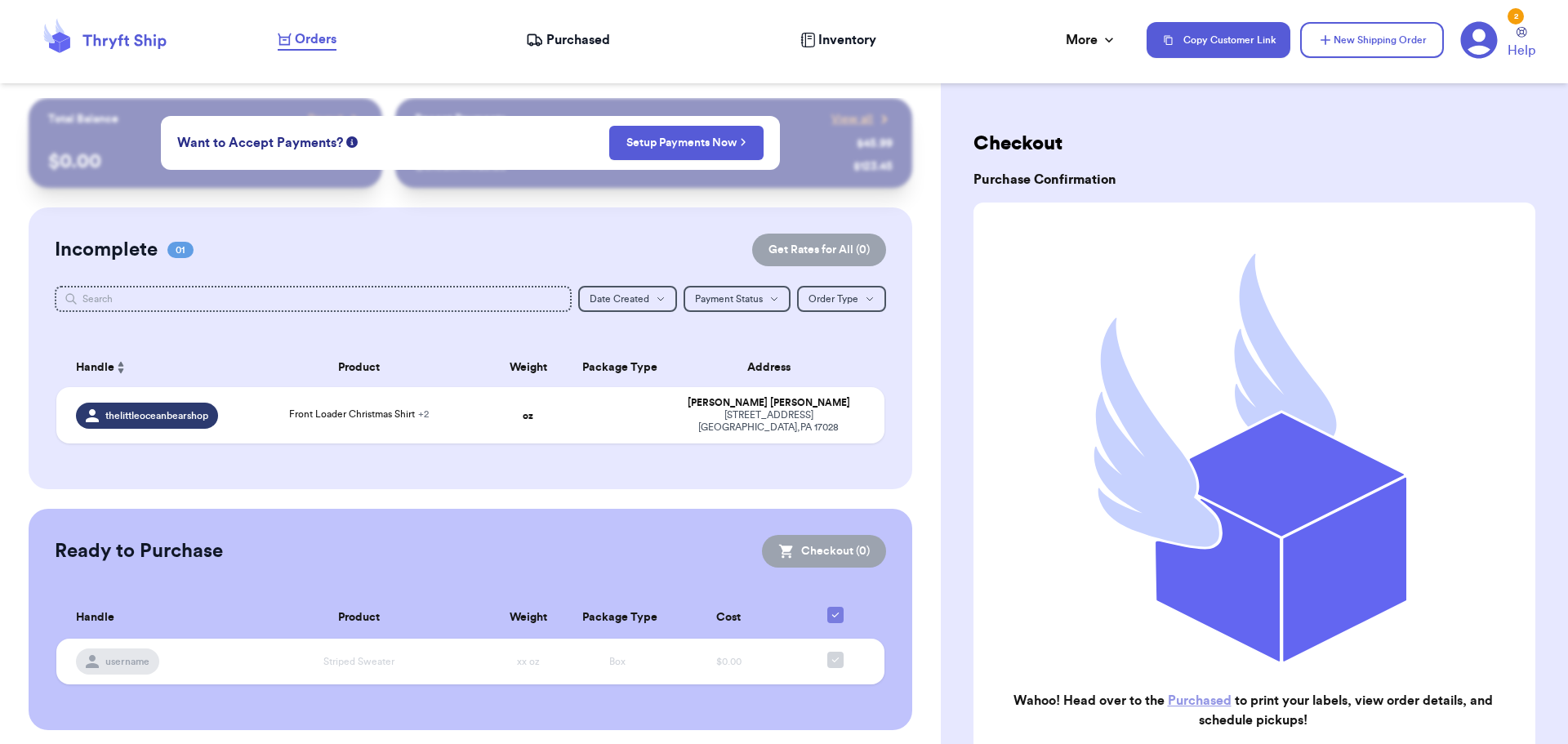
click at [1517, 23] on div "2" at bounding box center [1516, 16] width 16 height 16
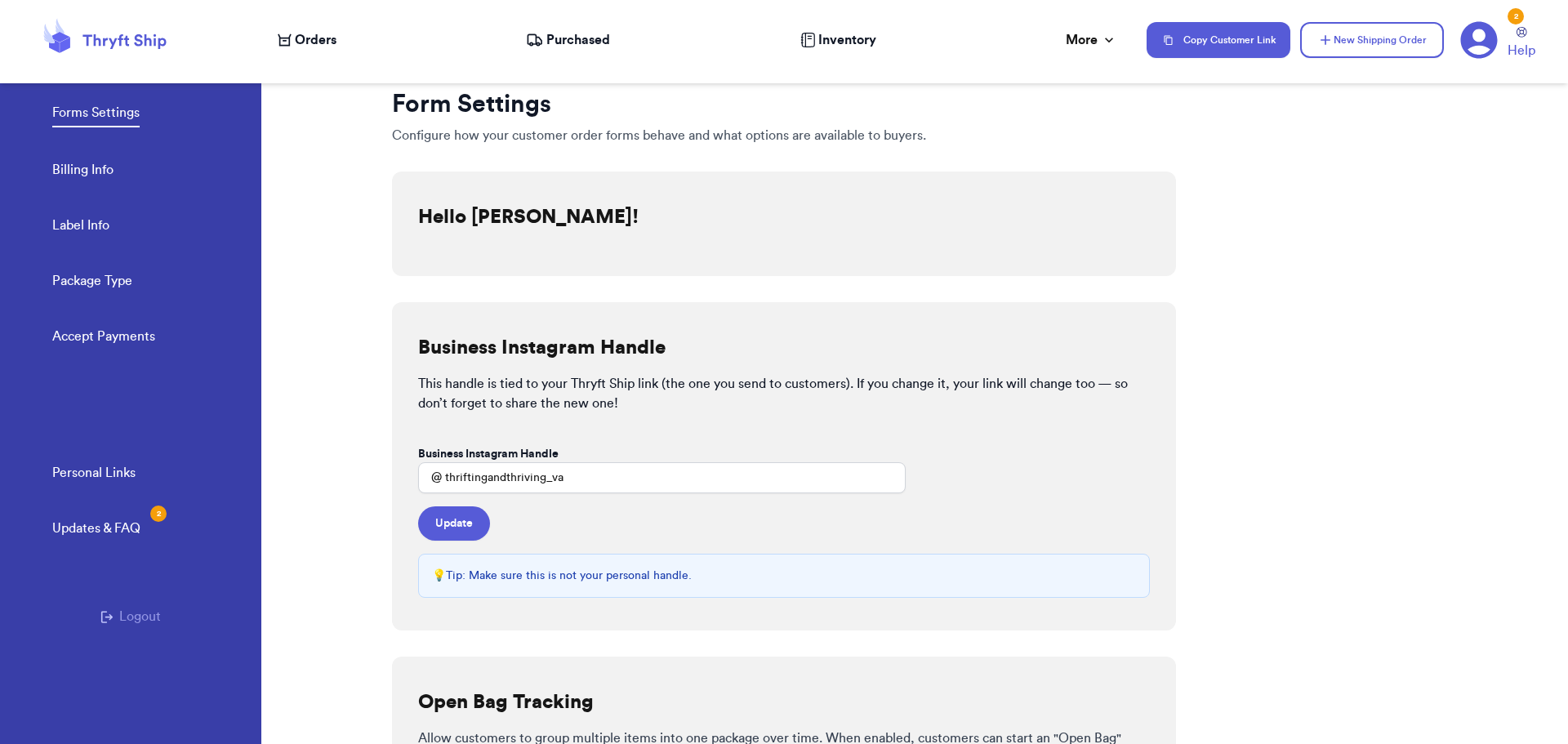
click at [133, 519] on div "Updates & FAQ 2" at bounding box center [97, 528] width 89 height 19
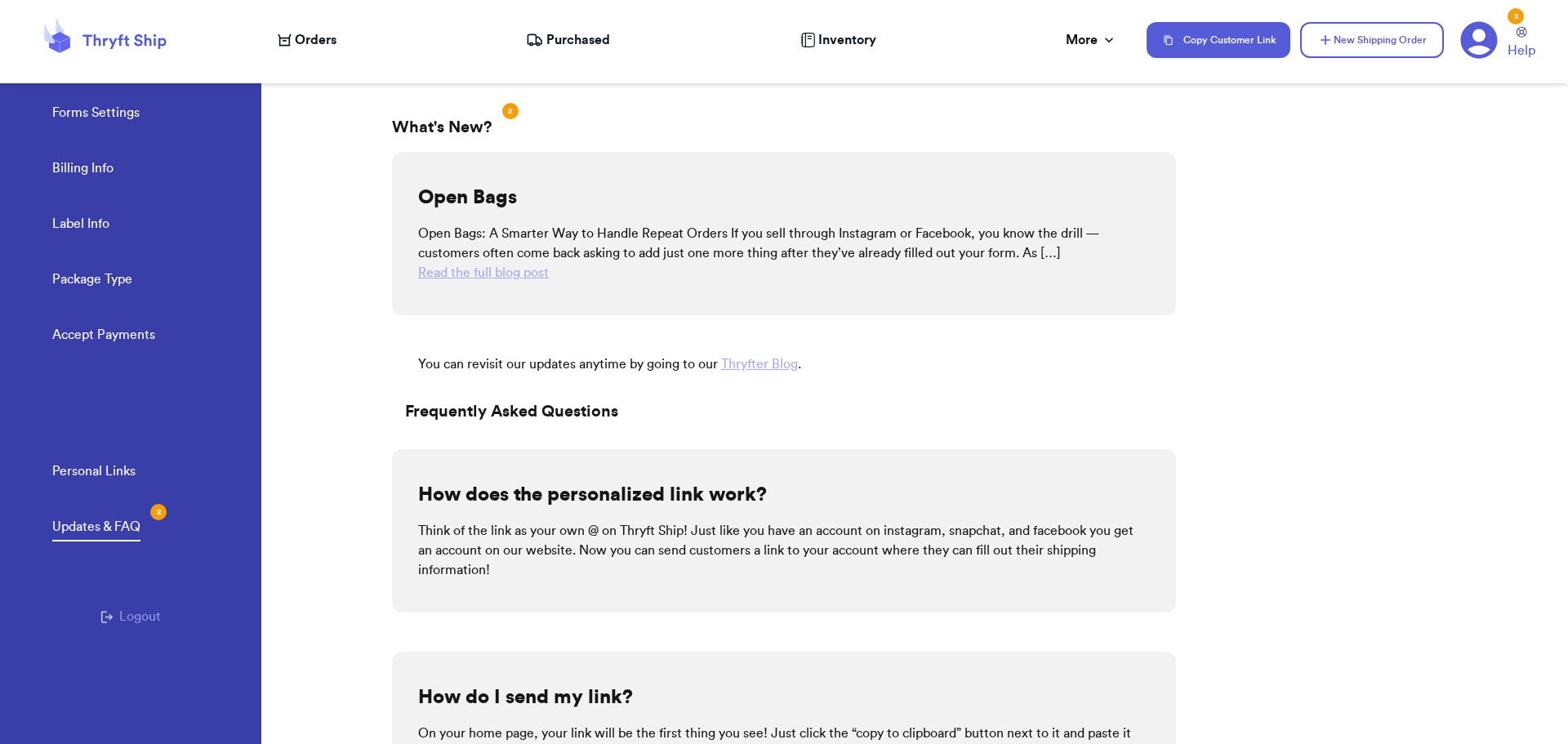
click at [362, 310] on div at bounding box center [327, 400] width 131 height 686
click at [310, 40] on span "Orders" at bounding box center [315, 40] width 42 height 19
